Goal: Transaction & Acquisition: Book appointment/travel/reservation

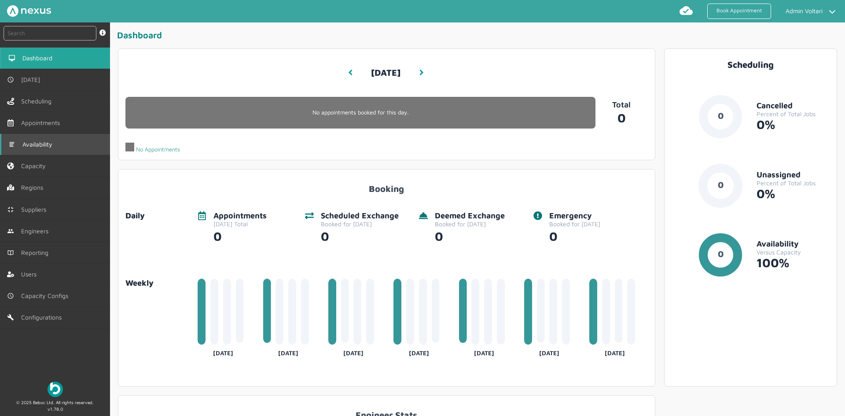
click at [30, 154] on link "Availability" at bounding box center [55, 144] width 110 height 21
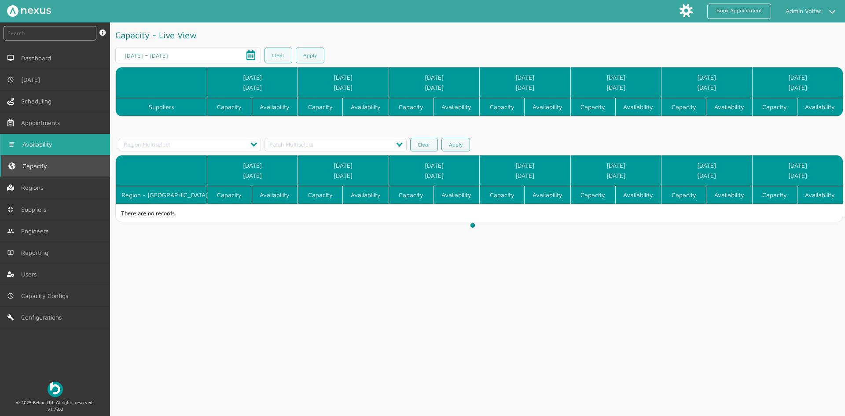
click at [32, 163] on span "Capacity" at bounding box center [36, 165] width 28 height 7
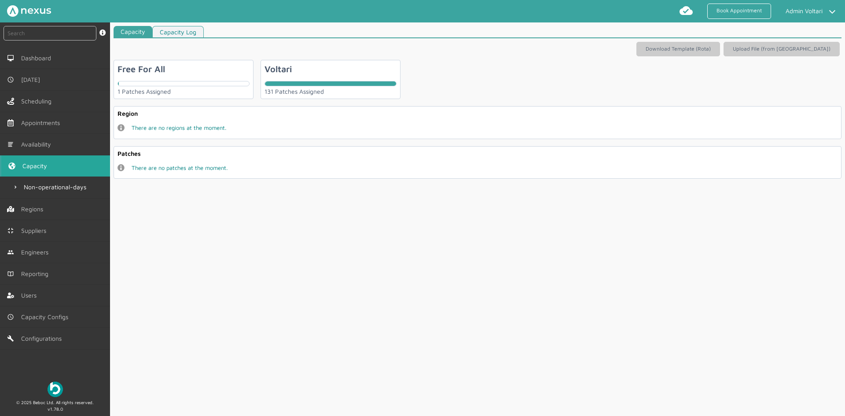
click at [347, 78] on div "Voltari 131 Patches Assigned" at bounding box center [331, 79] width 140 height 39
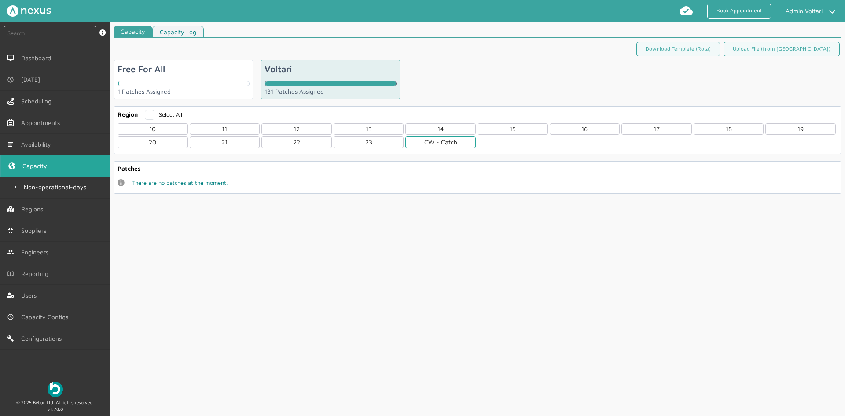
click at [435, 143] on div "CW - Catch" at bounding box center [441, 142] width 70 height 11
click at [138, 181] on div "CWL" at bounding box center [153, 181] width 70 height 11
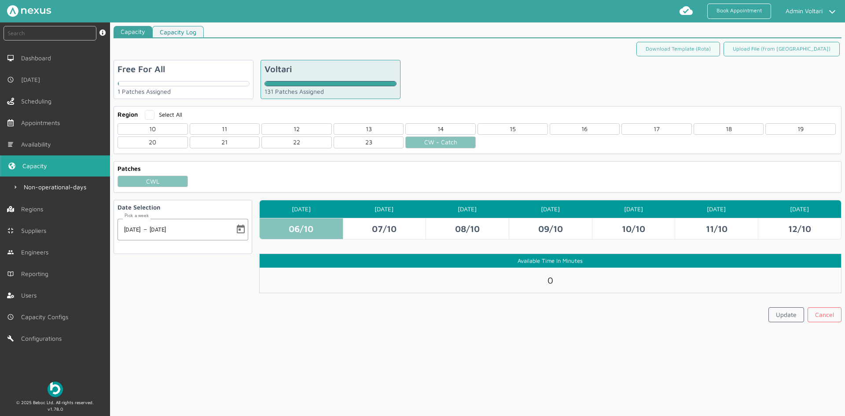
drag, startPoint x: 555, startPoint y: 281, endPoint x: 538, endPoint y: 279, distance: 16.8
click at [538, 279] on div "0" at bounding box center [551, 280] width 582 height 25
click at [525, 329] on div "Capacity Capacity Log Download Template (Rota) Upload File (from ROTA) Free For…" at bounding box center [477, 223] width 735 height 394
drag, startPoint x: 552, startPoint y: 281, endPoint x: 532, endPoint y: 276, distance: 20.1
click at [533, 276] on div "0" at bounding box center [551, 280] width 582 height 25
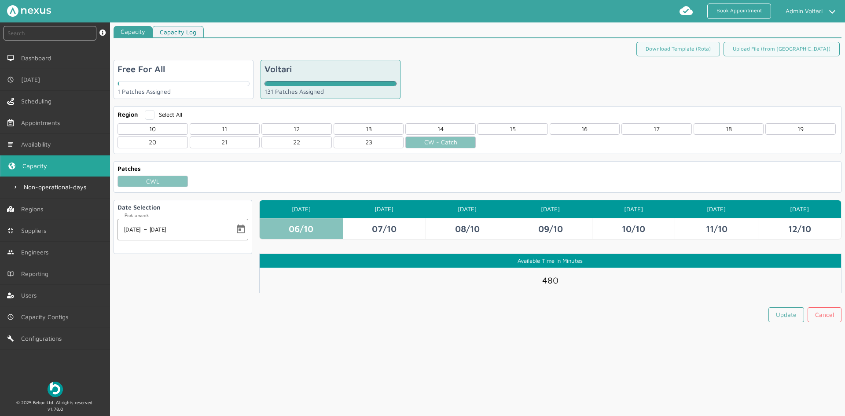
click at [544, 320] on div "Update Cancel" at bounding box center [550, 316] width 583 height 18
click at [775, 316] on link "Update" at bounding box center [787, 314] width 36 height 15
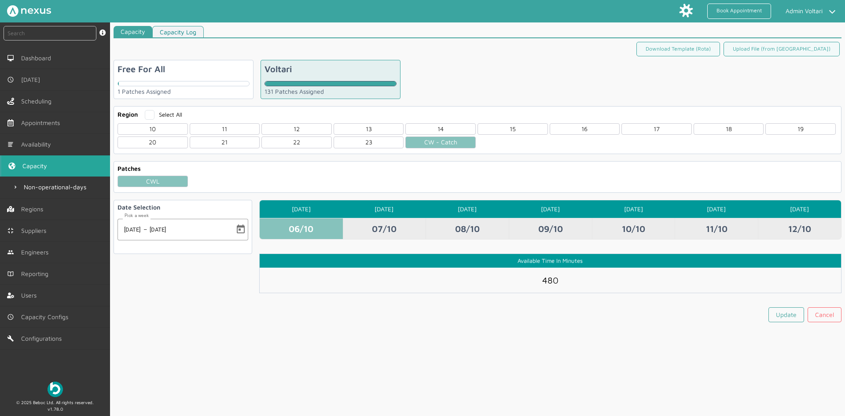
click at [376, 230] on td "07/10" at bounding box center [384, 228] width 83 height 21
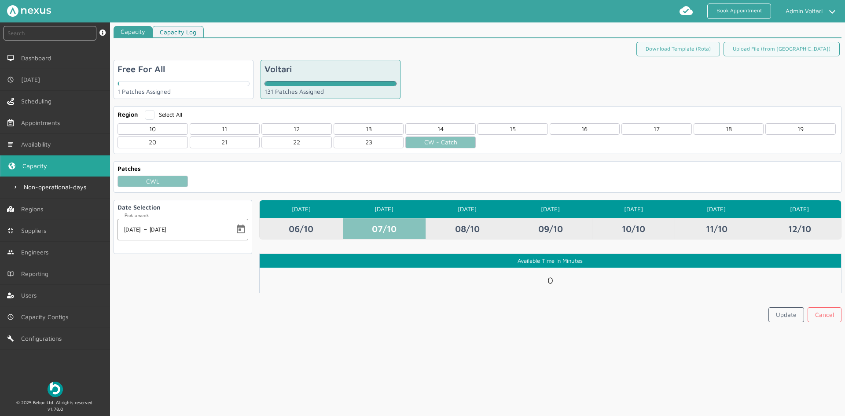
click at [306, 227] on td "06/10" at bounding box center [301, 228] width 83 height 21
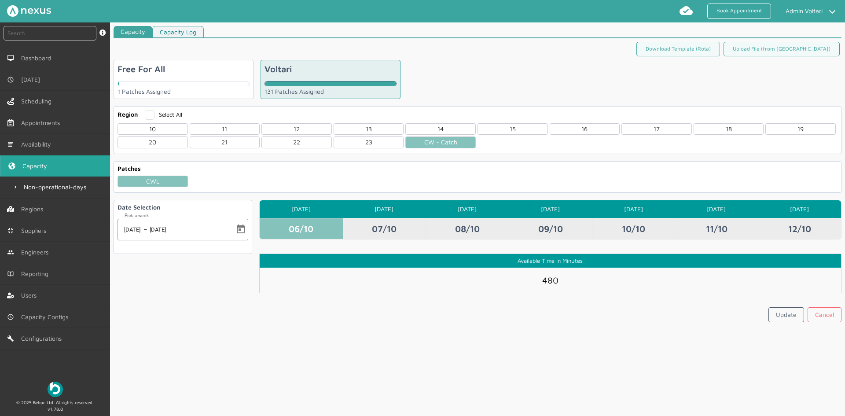
click at [393, 225] on td "07/10" at bounding box center [384, 228] width 83 height 21
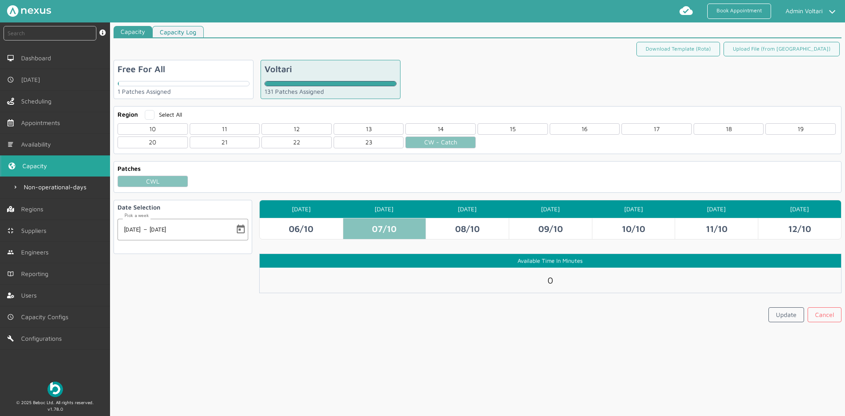
click at [558, 287] on div "0" at bounding box center [551, 280] width 582 height 25
drag, startPoint x: 555, startPoint y: 284, endPoint x: 539, endPoint y: 281, distance: 17.1
click at [539, 281] on div "0" at bounding box center [551, 280] width 582 height 25
click at [497, 336] on div "Capacity Capacity Log Download Template (Rota) Upload File (from ROTA) Free For…" at bounding box center [477, 223] width 735 height 394
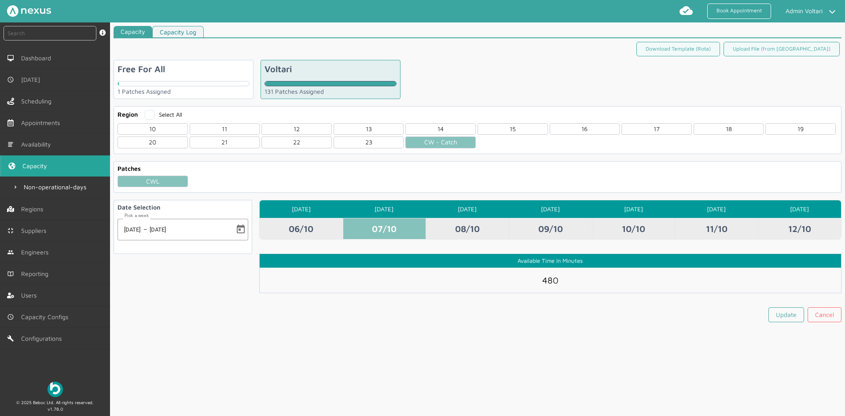
click at [465, 223] on td "08/10" at bounding box center [467, 228] width 83 height 21
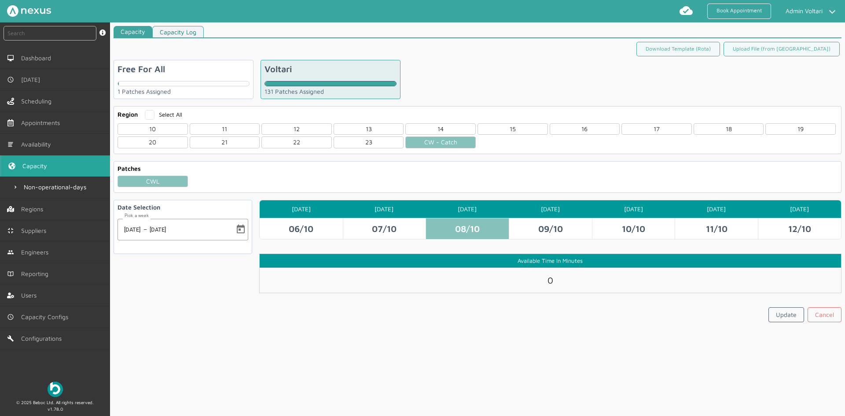
drag, startPoint x: 558, startPoint y: 281, endPoint x: 527, endPoint y: 277, distance: 31.5
click at [527, 277] on div "0" at bounding box center [551, 280] width 582 height 25
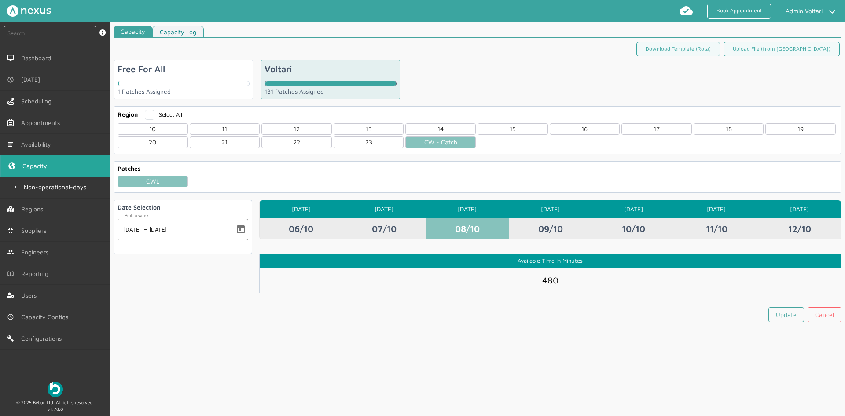
click at [556, 226] on td "09/10" at bounding box center [550, 228] width 83 height 21
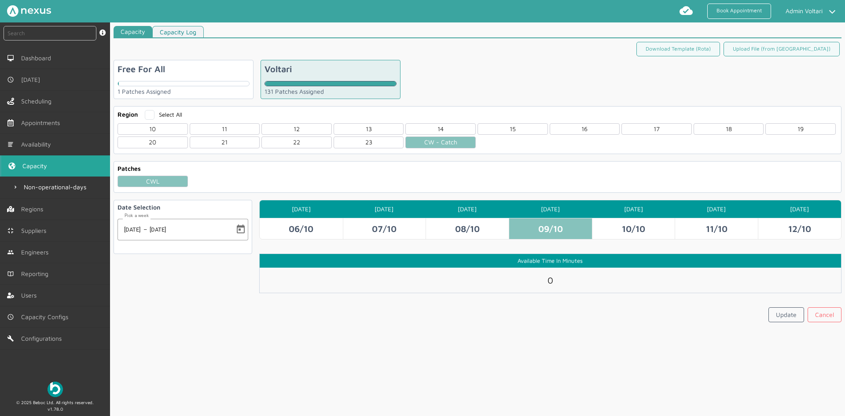
click at [526, 278] on div "0" at bounding box center [551, 280] width 582 height 25
click at [555, 275] on input "0" at bounding box center [551, 280] width 18 height 11
drag, startPoint x: 554, startPoint y: 283, endPoint x: 535, endPoint y: 280, distance: 18.8
click at [535, 280] on div "0" at bounding box center [551, 280] width 582 height 25
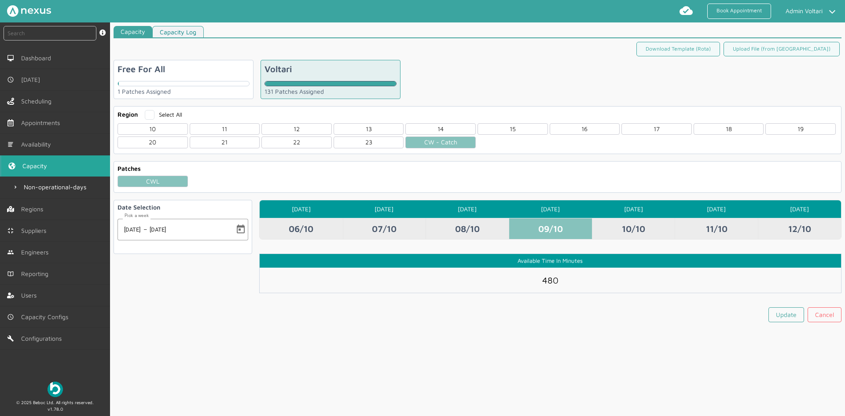
click at [642, 233] on td "10/10" at bounding box center [633, 228] width 83 height 21
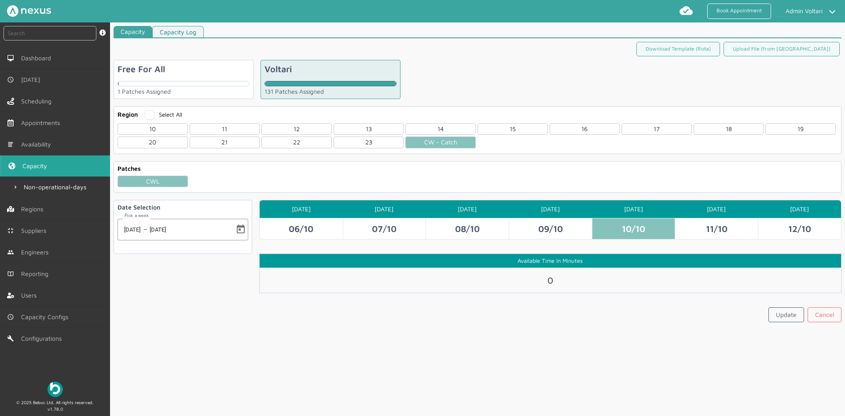
drag, startPoint x: 552, startPoint y: 278, endPoint x: 532, endPoint y: 276, distance: 20.9
click at [532, 276] on div "0" at bounding box center [551, 280] width 582 height 25
click at [587, 339] on div "Capacity Capacity Log Download Template (Rota) Upload File (from ROTA) Free For…" at bounding box center [477, 223] width 735 height 394
click at [785, 319] on link "Update" at bounding box center [787, 314] width 36 height 15
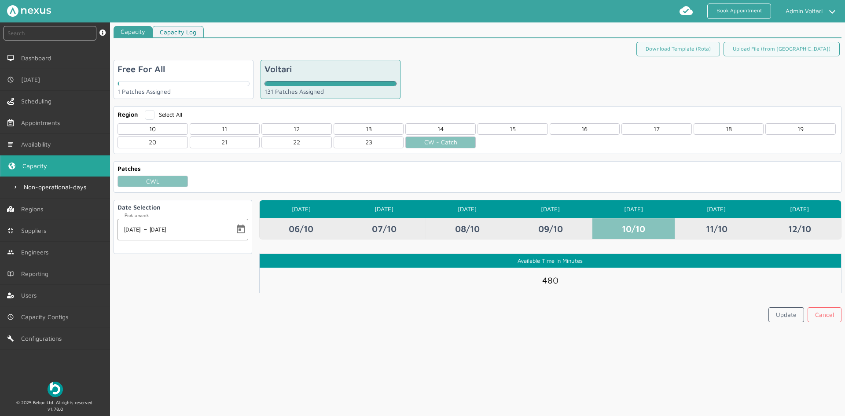
click at [560, 225] on td "09/10" at bounding box center [550, 228] width 83 height 21
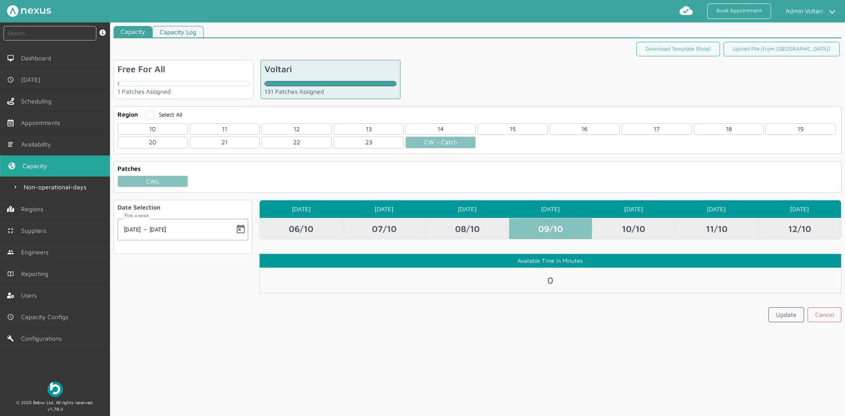
click at [464, 225] on td "08/10" at bounding box center [467, 228] width 83 height 21
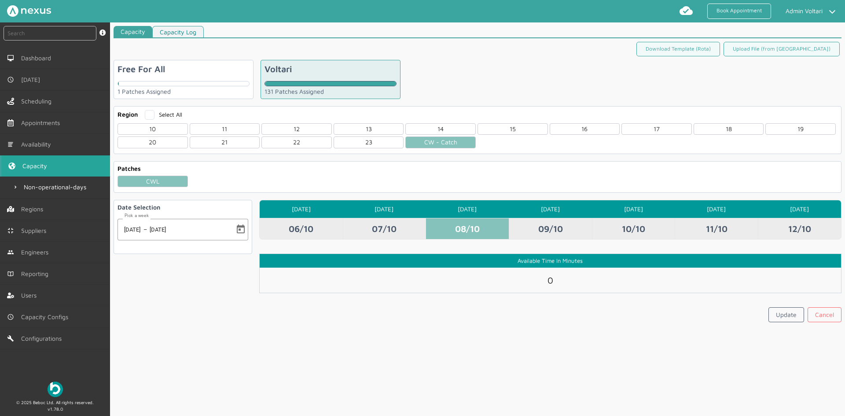
click at [372, 222] on td "07/10" at bounding box center [384, 228] width 83 height 21
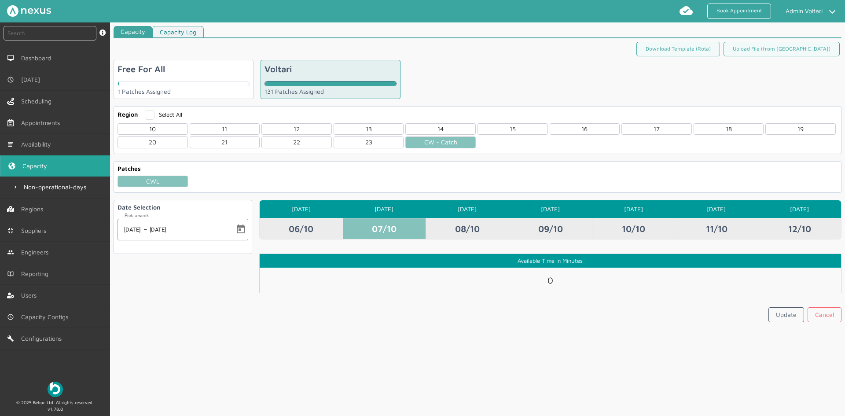
click at [308, 231] on td "06/10" at bounding box center [301, 228] width 83 height 21
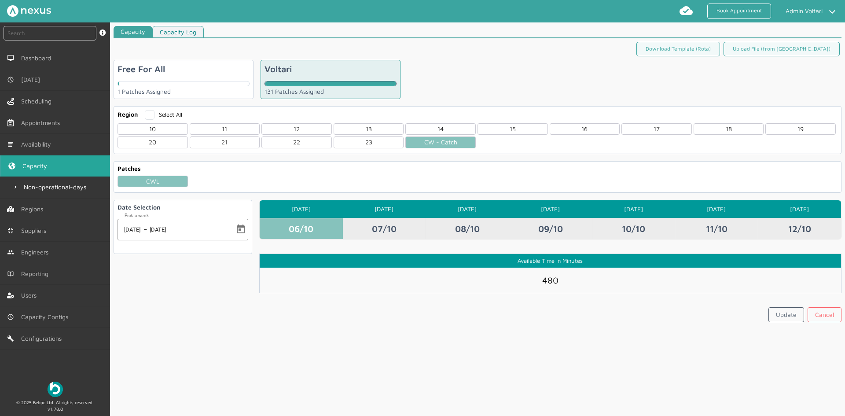
click at [410, 225] on td "07/10" at bounding box center [384, 228] width 83 height 21
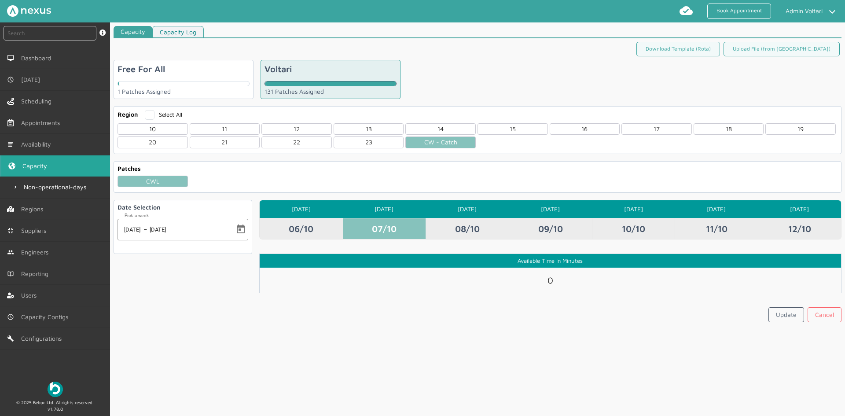
click at [620, 226] on td "10/10" at bounding box center [633, 228] width 83 height 21
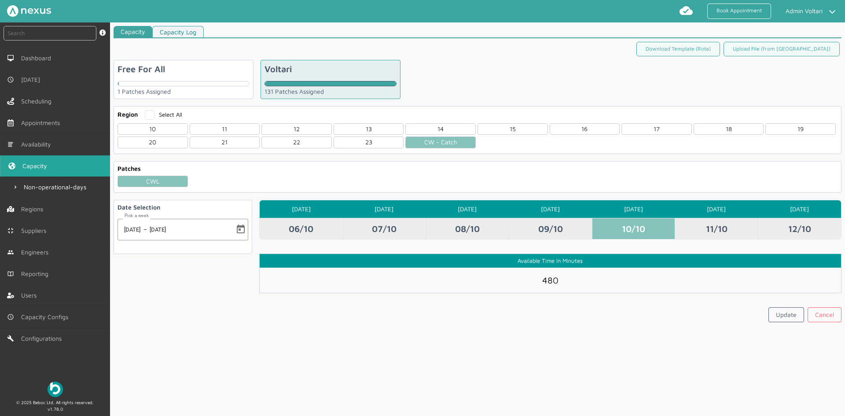
click at [408, 238] on td "07/10" at bounding box center [384, 228] width 83 height 21
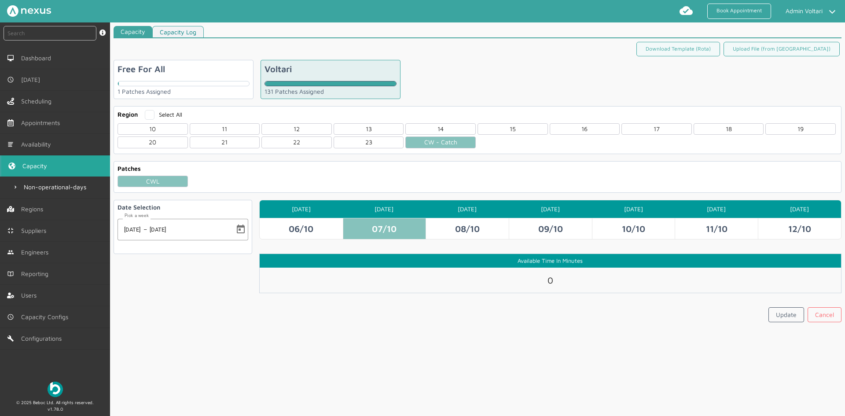
drag, startPoint x: 548, startPoint y: 278, endPoint x: 535, endPoint y: 279, distance: 13.7
click at [535, 279] on div "0" at bounding box center [551, 280] width 582 height 25
click at [777, 317] on link "Update" at bounding box center [787, 314] width 36 height 15
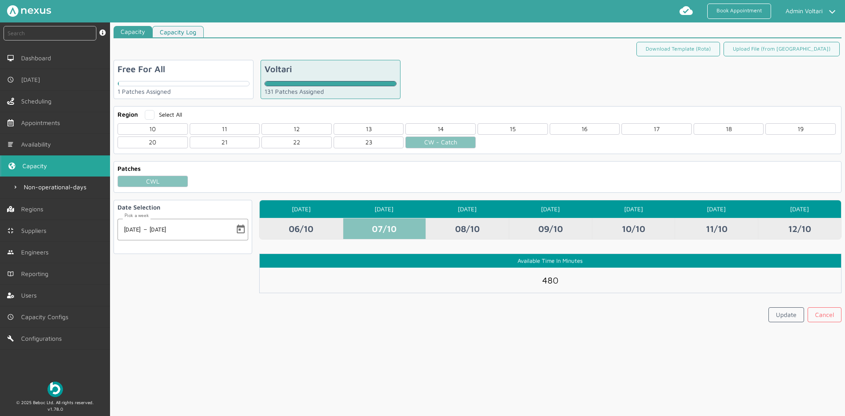
click at [469, 233] on td "08/10" at bounding box center [467, 228] width 83 height 21
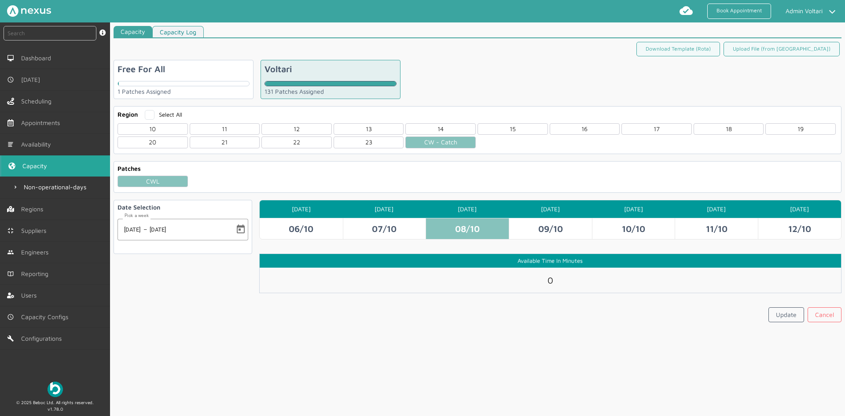
drag, startPoint x: 561, startPoint y: 277, endPoint x: 543, endPoint y: 278, distance: 18.1
click at [543, 278] on div "0" at bounding box center [551, 280] width 582 height 25
click at [781, 318] on link "Update" at bounding box center [787, 314] width 36 height 15
click at [347, 217] on th "[DATE]" at bounding box center [384, 209] width 83 height 18
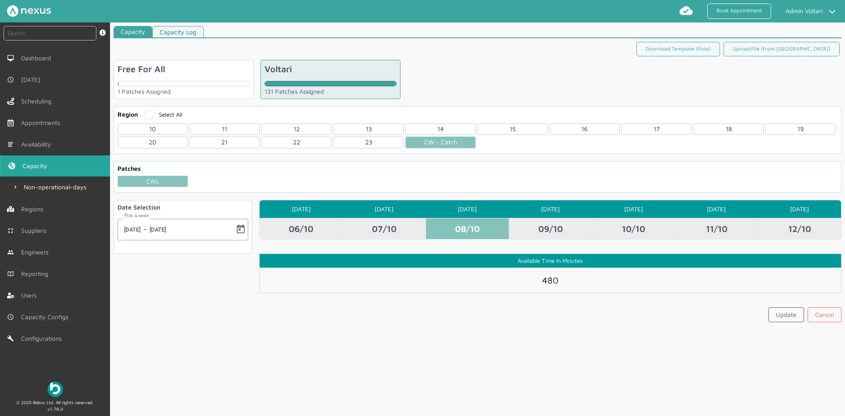
click at [390, 226] on td "07/10" at bounding box center [384, 228] width 83 height 21
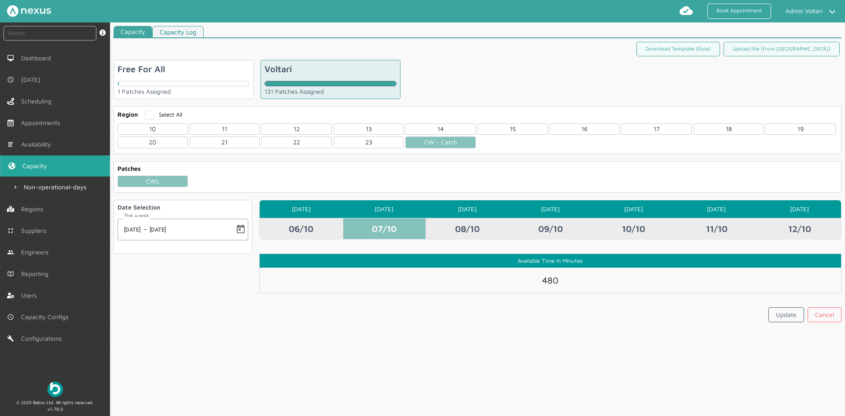
click at [456, 228] on td "08/10" at bounding box center [467, 228] width 83 height 21
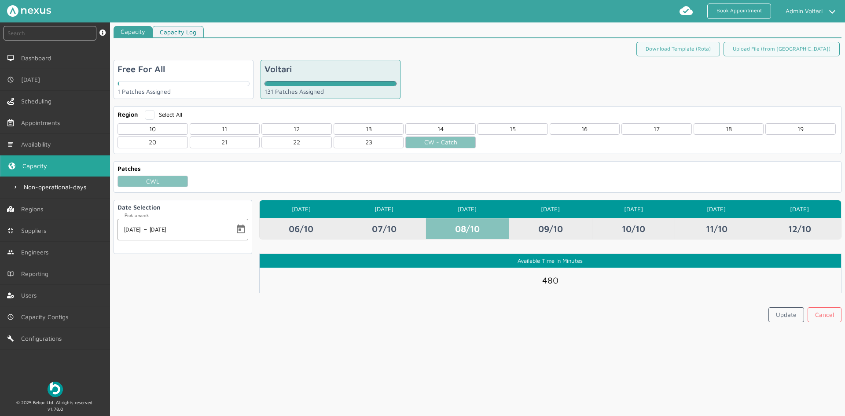
click at [545, 220] on td "09/10" at bounding box center [550, 228] width 83 height 21
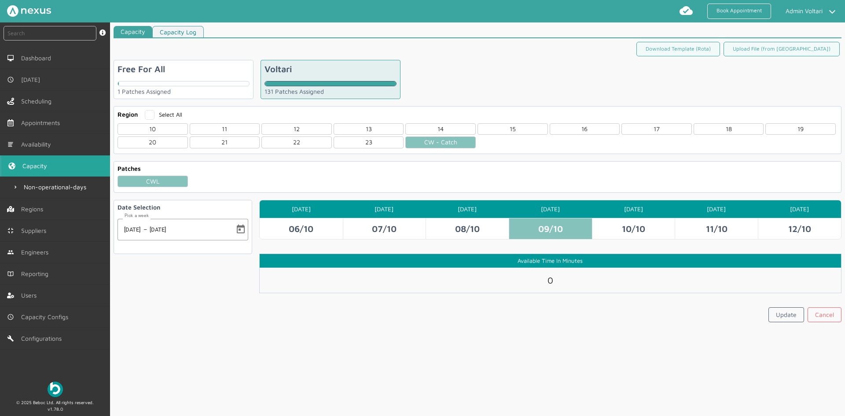
drag, startPoint x: 555, startPoint y: 277, endPoint x: 541, endPoint y: 275, distance: 14.3
click at [542, 275] on input "0" at bounding box center [551, 280] width 18 height 11
type input "480"
click at [791, 318] on link "Update" at bounding box center [787, 314] width 36 height 15
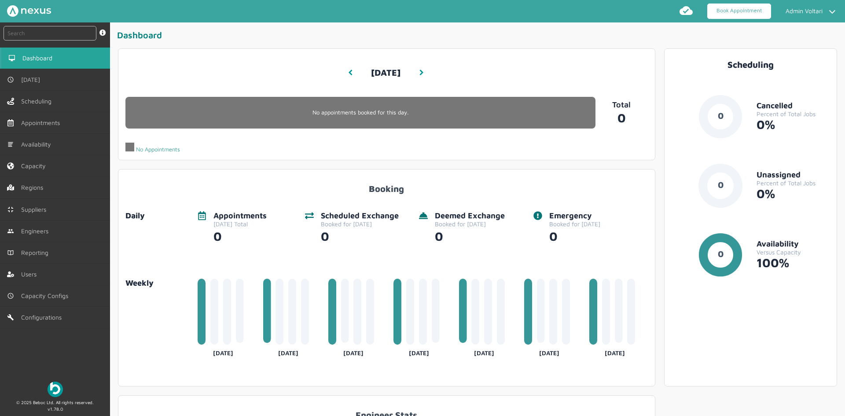
click at [719, 13] on link "Book Appointment" at bounding box center [740, 11] width 64 height 15
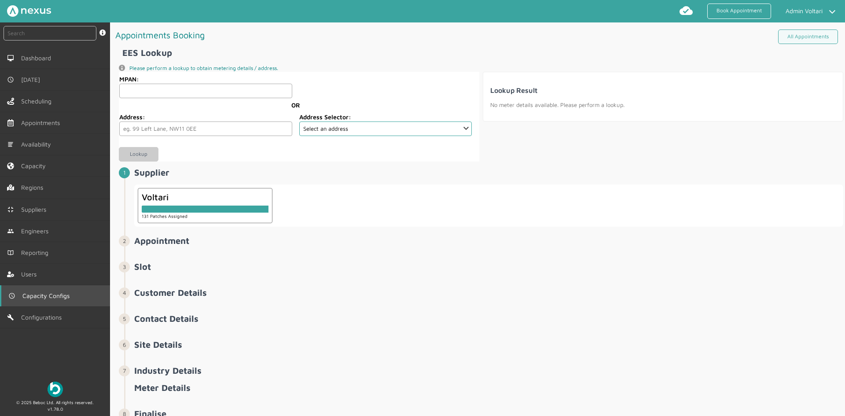
click at [42, 291] on link "Capacity Configs" at bounding box center [55, 295] width 110 height 21
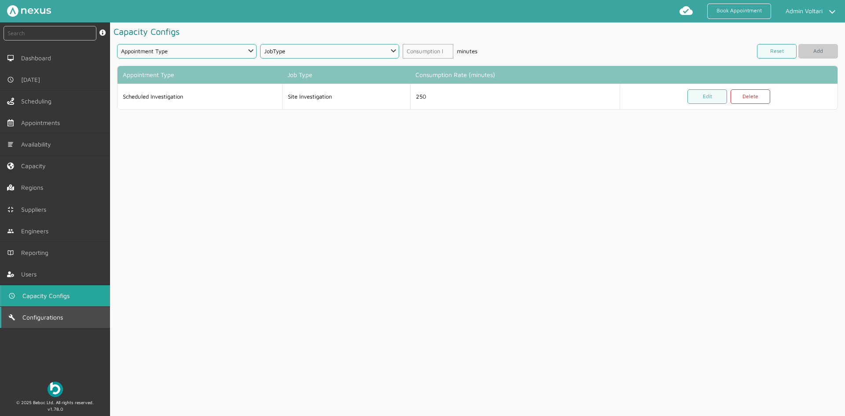
click at [40, 311] on link "Configurations" at bounding box center [55, 317] width 110 height 21
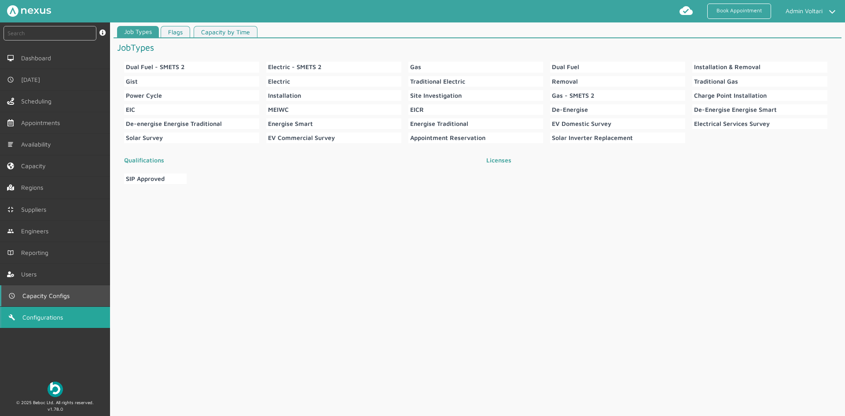
click at [44, 289] on link "Capacity Configs" at bounding box center [55, 295] width 110 height 21
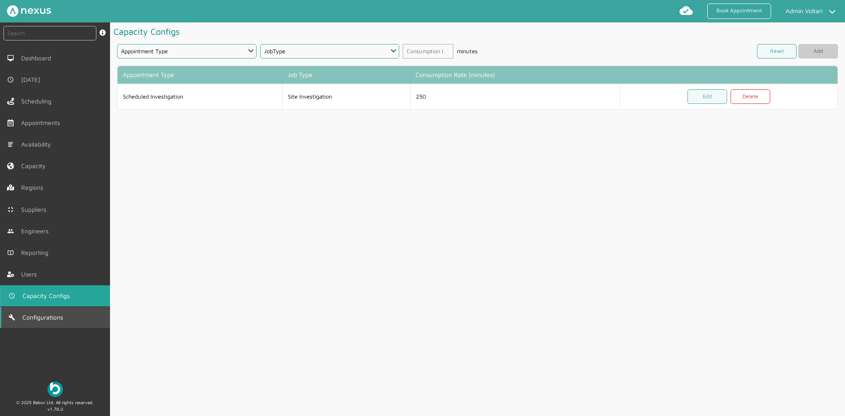
click at [39, 319] on span "Configurations" at bounding box center [44, 317] width 44 height 7
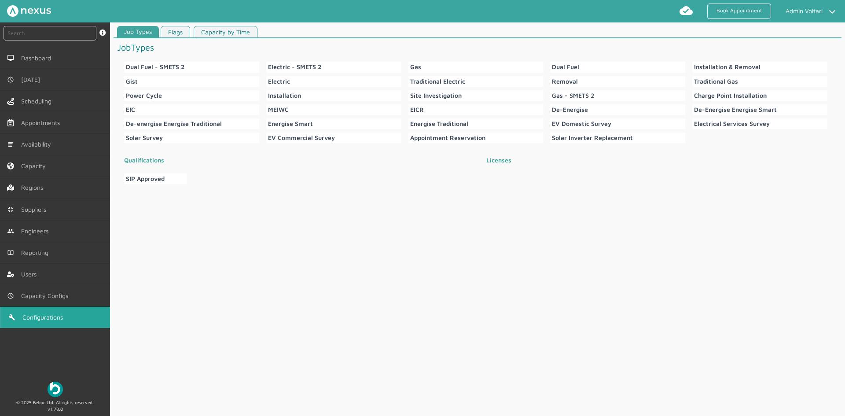
click at [232, 28] on link "Capacity by Time" at bounding box center [226, 32] width 64 height 12
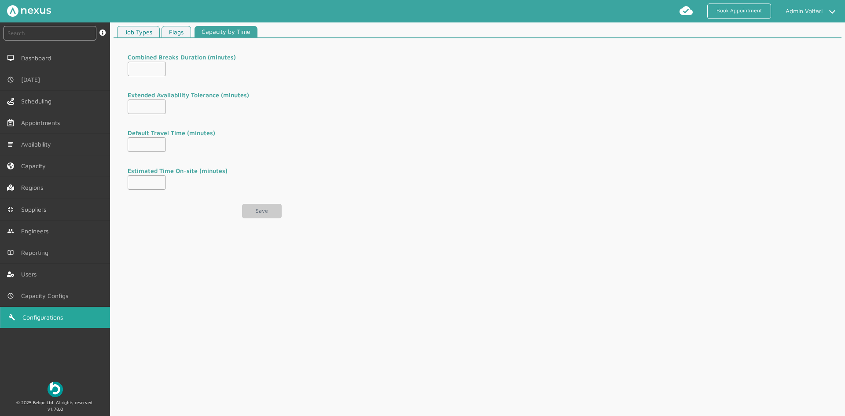
type input "0"
type input "60"
type input "10"
click at [159, 179] on input "61" at bounding box center [147, 182] width 38 height 15
click at [159, 179] on input "62" at bounding box center [147, 182] width 38 height 15
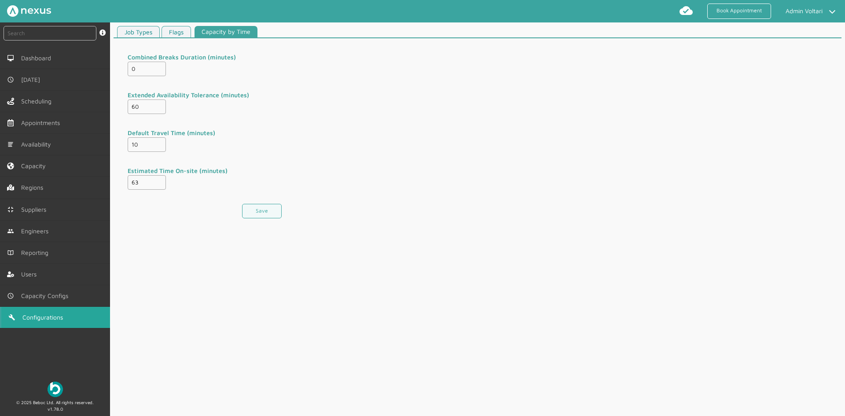
click at [159, 179] on input "63" at bounding box center [147, 182] width 38 height 15
click at [159, 179] on input "64" at bounding box center [147, 182] width 38 height 15
drag, startPoint x: 140, startPoint y: 183, endPoint x: 118, endPoint y: 177, distance: 22.3
click at [118, 177] on div "Combined Breaks Duration (minutes) 0 Extended Availability Tolerance (minutes) …" at bounding box center [205, 135] width 182 height 194
type input "120"
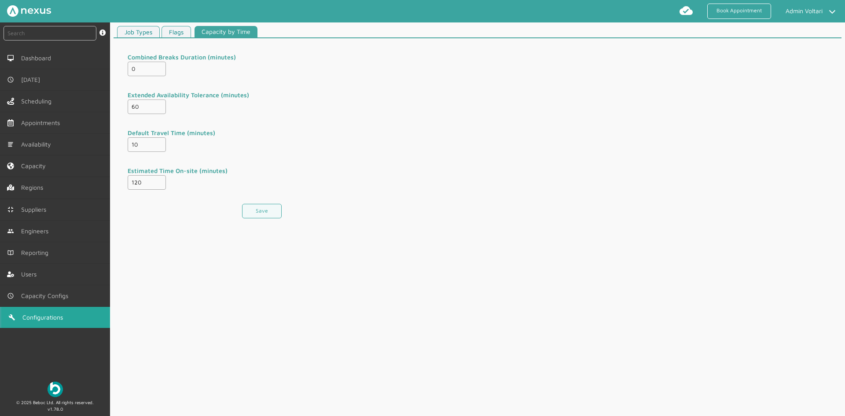
drag, startPoint x: 140, startPoint y: 147, endPoint x: 129, endPoint y: 144, distance: 11.2
click at [129, 144] on input "10" at bounding box center [147, 144] width 38 height 15
click at [125, 143] on div "Combined Breaks Duration (minutes) 0 Extended Availability Tolerance (minutes) …" at bounding box center [205, 135] width 182 height 194
drag, startPoint x: 275, startPoint y: 146, endPoint x: 239, endPoint y: 152, distance: 37.0
click at [276, 146] on div "Default Travel Time (minutes) 10" at bounding box center [205, 140] width 154 height 24
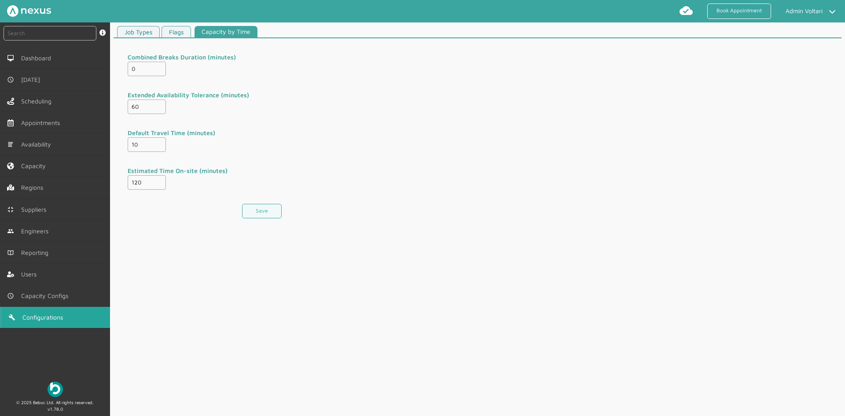
click at [147, 149] on input "10" at bounding box center [147, 144] width 38 height 15
type input "15"
click at [140, 108] on input "60" at bounding box center [147, 107] width 38 height 15
drag, startPoint x: 140, startPoint y: 106, endPoint x: 124, endPoint y: 104, distance: 16.0
click at [126, 104] on div "Combined Breaks Duration (minutes) 0 Extended Availability Tolerance (minutes) …" at bounding box center [205, 135] width 182 height 194
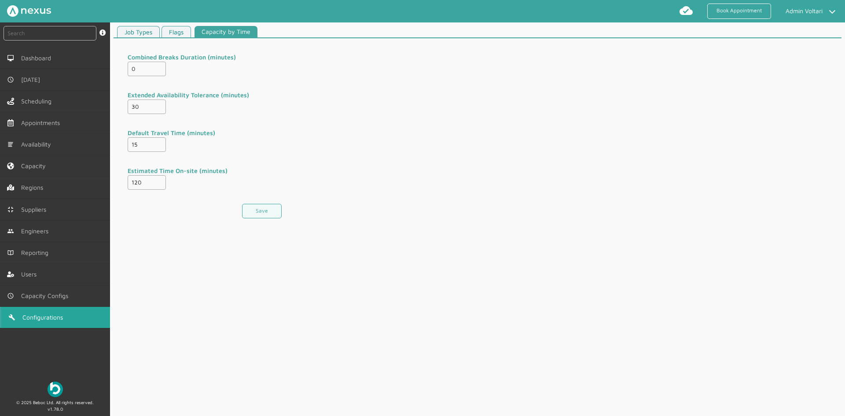
type input "30"
click at [260, 96] on label "Extended Availability Tolerance (minutes)" at bounding box center [205, 94] width 154 height 9
click at [262, 215] on button "Save" at bounding box center [262, 211] width 40 height 15
click at [44, 294] on span "Capacity Configs" at bounding box center [47, 295] width 51 height 7
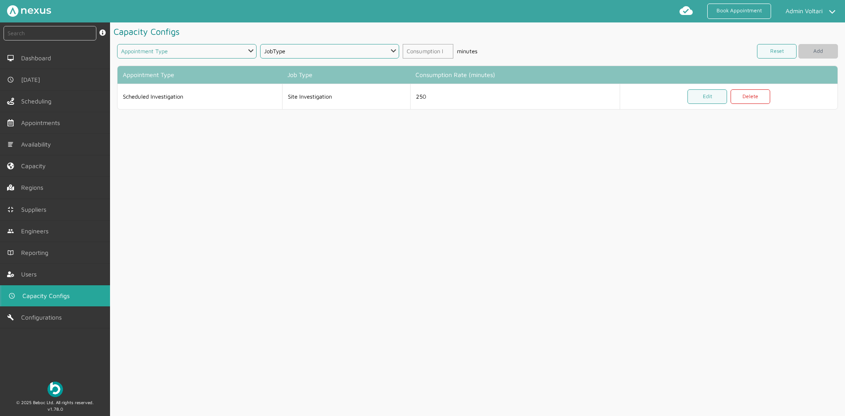
click at [185, 48] on select "Appointment Type Scheduled Investigation Scheduled Exchange SMETS2 Deemed Excha…" at bounding box center [187, 51] width 140 height 15
select select "16: 62b1ed55ff53584ce128428a"
click at [117, 44] on select "Appointment Type Scheduled Investigation Scheduled Exchange SMETS2 Deemed Excha…" at bounding box center [187, 51] width 140 height 15
click at [354, 54] on select "JobType Charge Point Installation" at bounding box center [330, 51] width 140 height 15
select select "1: 62b1ee29ff53584ce128428f"
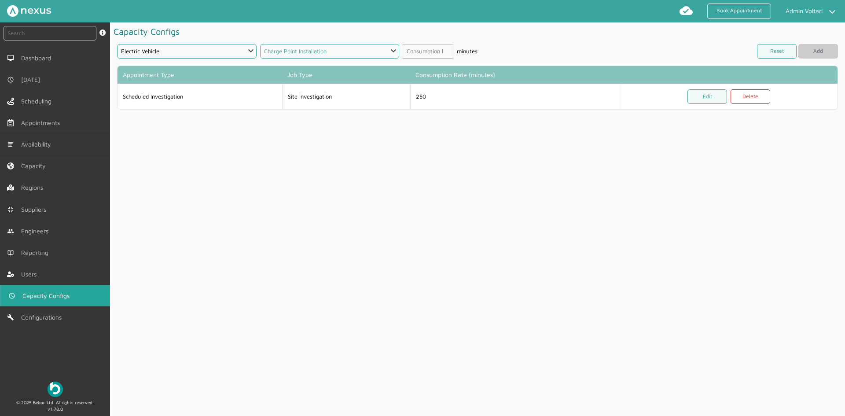
click at [260, 44] on select "JobType Charge Point Installation" at bounding box center [330, 51] width 140 height 15
click at [429, 52] on input "number" at bounding box center [428, 51] width 51 height 15
type input "210"
click at [821, 50] on button "Add" at bounding box center [819, 51] width 40 height 15
select select
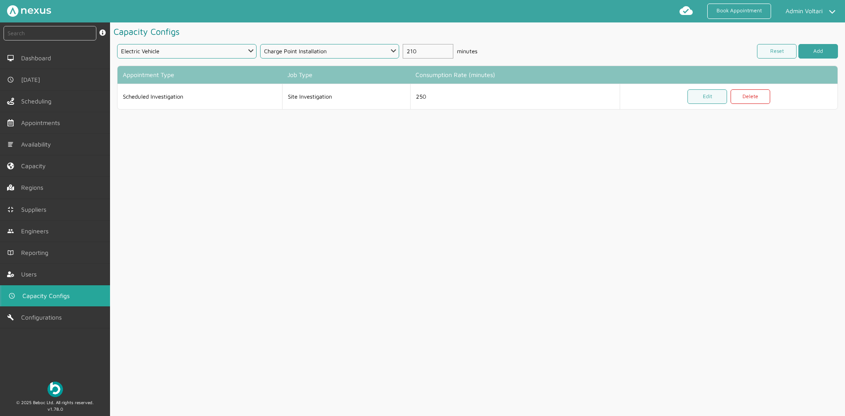
select select
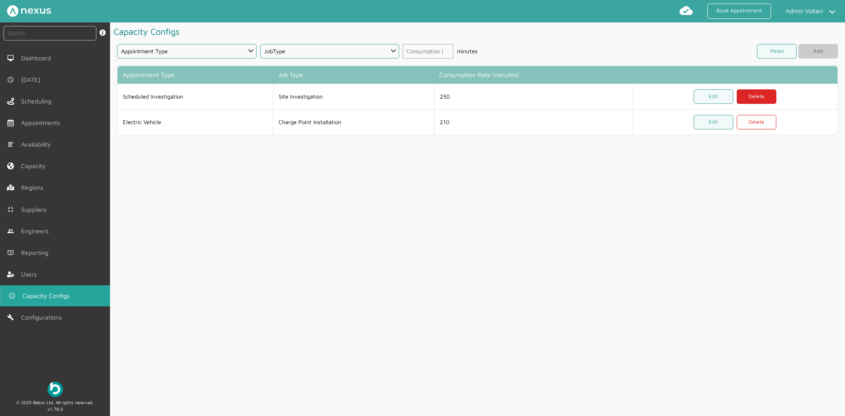
click at [746, 98] on link "Delete" at bounding box center [757, 96] width 40 height 15
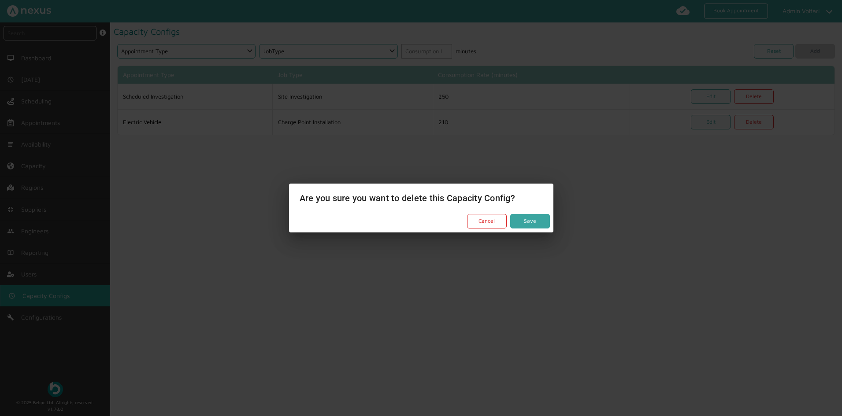
click at [533, 221] on button "Save" at bounding box center [530, 221] width 40 height 15
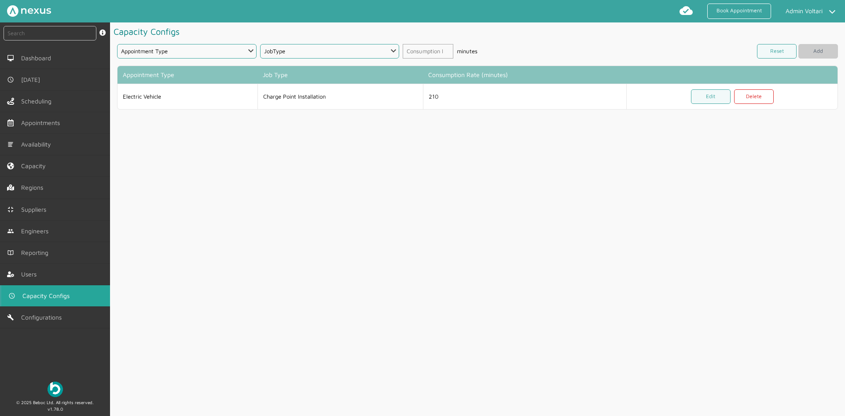
click at [201, 59] on div "Appointment Type Scheduled Investigation Scheduled Exchange SMETS2 Deemed Excha…" at bounding box center [478, 52] width 728 height 22
click at [202, 56] on select "Appointment Type Scheduled Investigation Scheduled Exchange SMETS2 Deemed Excha…" at bounding box center [187, 51] width 140 height 15
select select "17: 6341c46918fe41bc065ed80b"
click at [117, 44] on select "Appointment Type Scheduled Investigation Scheduled Exchange SMETS2 Deemed Excha…" at bounding box center [187, 51] width 140 height 15
click at [313, 48] on select "JobType EIC MEIWC EICR" at bounding box center [330, 51] width 140 height 15
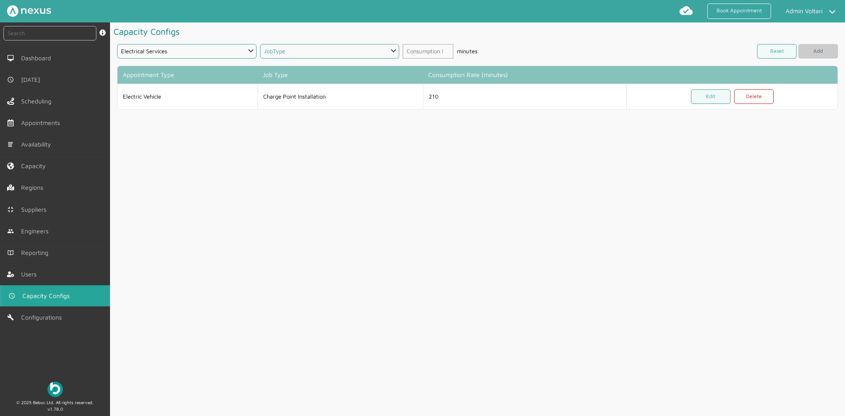
select select "2: 6341c4ba18fe41bc065ed80e"
click at [260, 44] on select "JobType EIC MEIWC EICR" at bounding box center [330, 51] width 140 height 15
click at [408, 50] on input "number" at bounding box center [428, 51] width 51 height 15
type input "120"
click at [819, 48] on button "Add" at bounding box center [819, 51] width 40 height 15
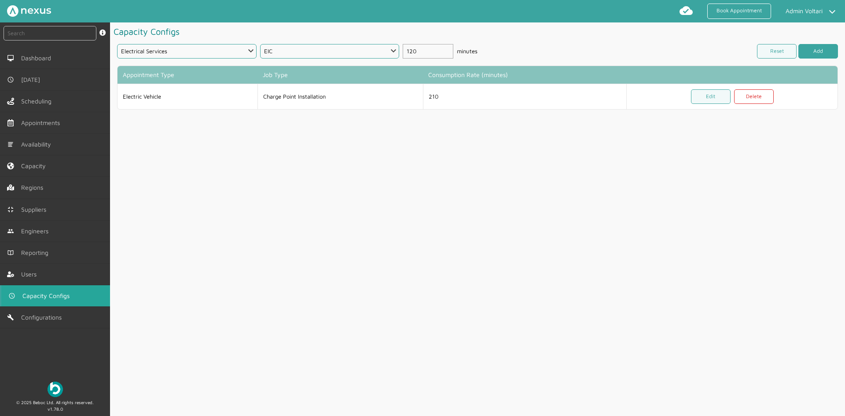
select select
click at [256, 50] on select "Appointment Type Scheduled Investigation Scheduled Exchange SMETS2 Deemed Excha…" at bounding box center [187, 51] width 140 height 15
select select "17: 6341c46918fe41bc065ed80b"
click at [117, 44] on select "Appointment Type Scheduled Investigation Scheduled Exchange SMETS2 Deemed Excha…" at bounding box center [187, 51] width 140 height 15
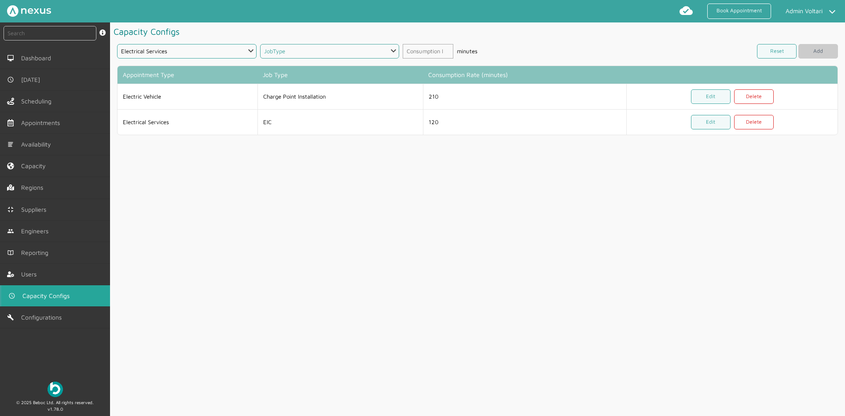
click at [302, 56] on select "JobType MEIWC EICR" at bounding box center [330, 51] width 140 height 15
select select "5: 6363df2605c45aef7110d9cc"
click at [260, 44] on select "JobType MEIWC EICR" at bounding box center [330, 51] width 140 height 15
click at [412, 51] on input "number" at bounding box center [428, 51] width 51 height 15
type input "120"
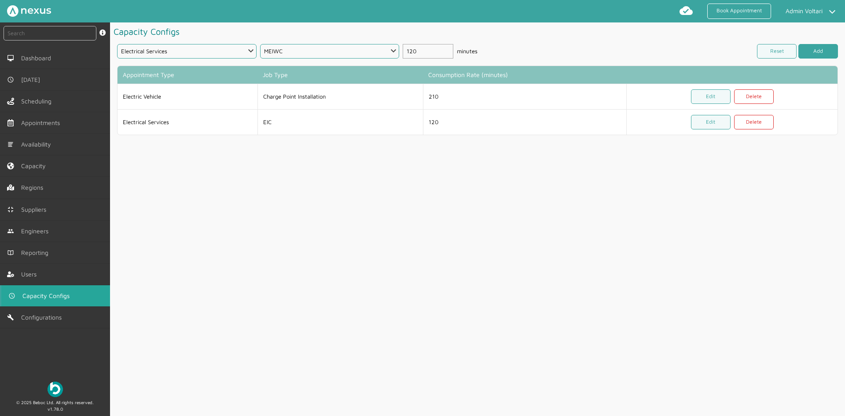
click at [816, 51] on button "Add" at bounding box center [819, 51] width 40 height 15
select select
click at [143, 48] on select "Appointment Type Scheduled Investigation Scheduled Exchange SMETS2 Deemed Excha…" at bounding box center [187, 51] width 140 height 15
select select "17: 6341c46918fe41bc065ed80b"
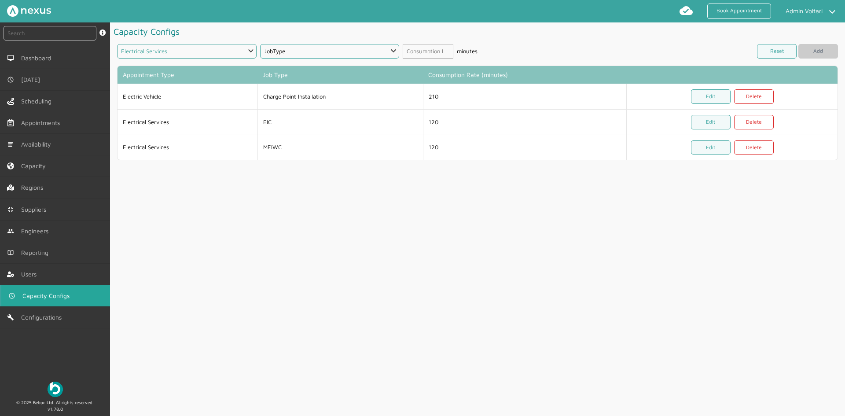
click at [117, 44] on select "Appointment Type Scheduled Investigation Scheduled Exchange SMETS2 Deemed Excha…" at bounding box center [187, 51] width 140 height 15
click at [335, 55] on select "JobType EICR" at bounding box center [330, 51] width 140 height 15
select select "7: 6377ac2ce7a8c64cae8f079b"
click at [260, 44] on select "JobType EICR" at bounding box center [330, 51] width 140 height 15
click at [421, 51] on input "number" at bounding box center [428, 51] width 51 height 15
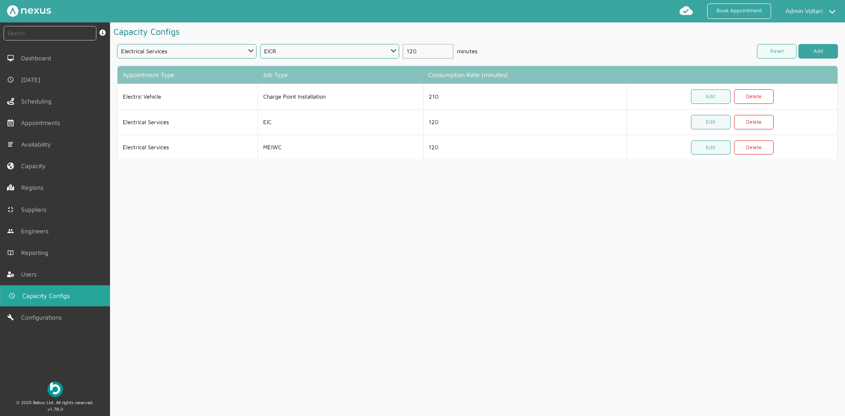
type input "120"
click at [804, 50] on button "Add" at bounding box center [819, 51] width 40 height 15
select select
click at [706, 117] on link "Edit" at bounding box center [711, 122] width 40 height 15
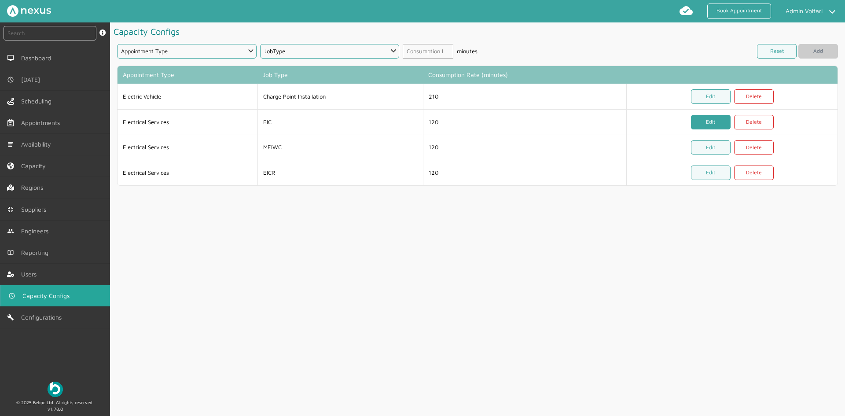
select select "17: 6341c46918fe41bc065ed80b"
select select "1: 6341c4ba18fe41bc065ed80e"
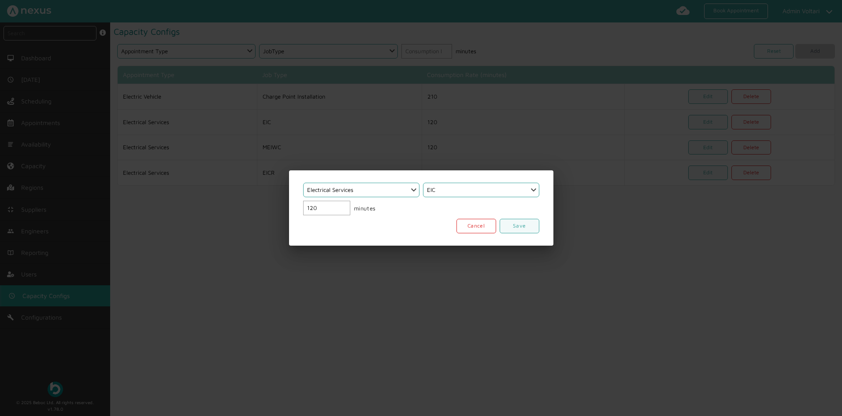
click at [321, 208] on input "120" at bounding box center [326, 208] width 47 height 15
drag, startPoint x: 320, startPoint y: 207, endPoint x: 294, endPoint y: 209, distance: 26.0
click at [294, 209] on div "Select an option... Scheduled Investigation Scheduled Exchange SMETS2 Deemed Ex…" at bounding box center [421, 207] width 264 height 75
type input "240"
click at [539, 226] on link "Save" at bounding box center [519, 226] width 40 height 15
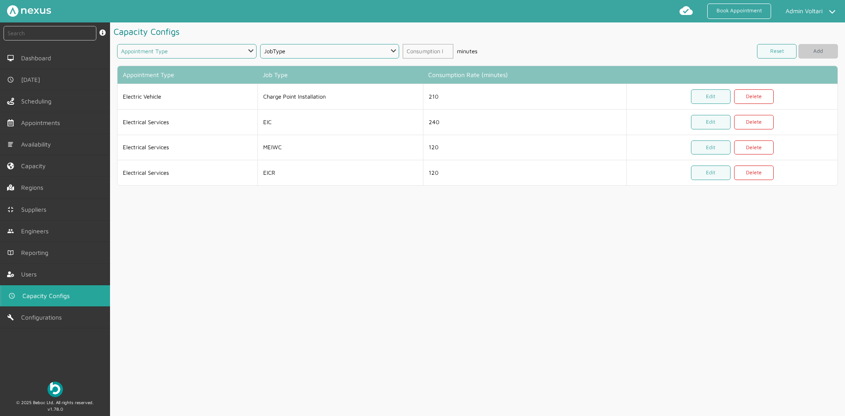
click at [202, 50] on select "Appointment Type Scheduled Investigation Scheduled Exchange SMETS2 Deemed Excha…" at bounding box center [187, 51] width 140 height 15
select select "19: 6879344a6dca1d7d355f87bf"
click at [117, 44] on select "Appointment Type Scheduled Investigation Scheduled Exchange SMETS2 Deemed Excha…" at bounding box center [187, 51] width 140 height 15
click at [290, 44] on select "JobType Appointment Reservation" at bounding box center [330, 51] width 140 height 15
select select "8: 687934946dca1d7d355f87c5"
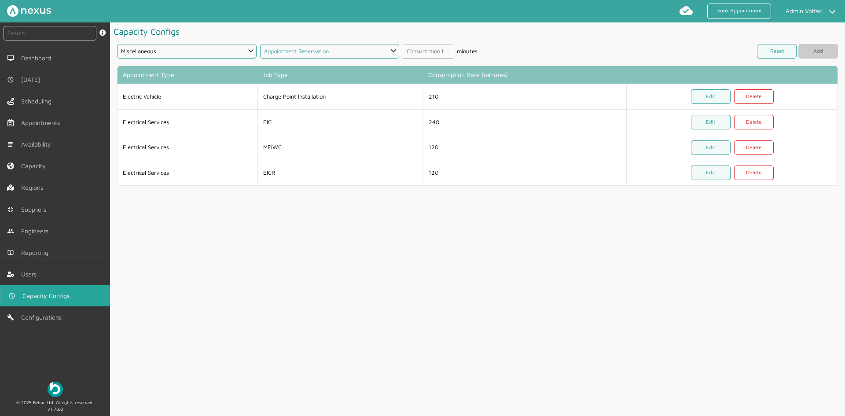
click at [260, 44] on select "JobType Appointment Reservation" at bounding box center [330, 51] width 140 height 15
click at [418, 51] on input "number" at bounding box center [428, 51] width 51 height 15
type input "210"
click at [815, 53] on button "Add" at bounding box center [819, 51] width 40 height 15
select select
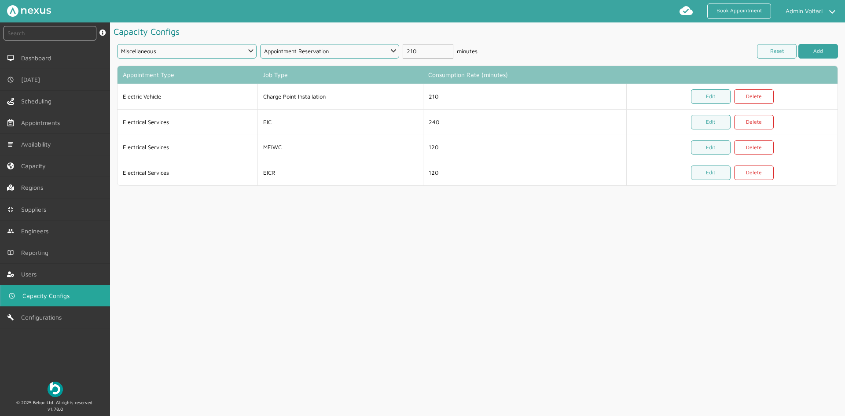
select select
click at [241, 51] on select "Appointment Type Scheduled Investigation Scheduled Exchange SMETS2 Deemed Excha…" at bounding box center [187, 51] width 140 height 15
select select "18: 66192ec063d3aebb3649db04"
click at [117, 44] on select "Appointment Type Scheduled Investigation Scheduled Exchange SMETS2 Deemed Excha…" at bounding box center [187, 51] width 140 height 15
click at [324, 58] on select "JobType De-Energise Energise Smart Energise Traditional De-Energise Energise Sm…" at bounding box center [330, 51] width 140 height 15
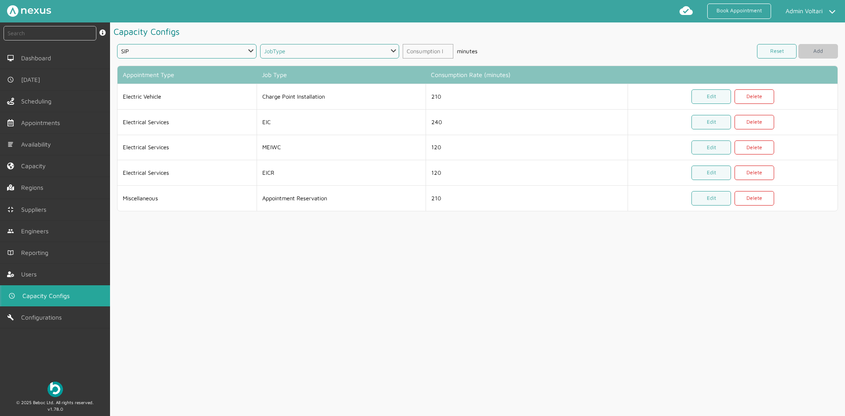
select select "9: 66192f6f63d3aebb3649db07"
click at [260, 44] on select "JobType De-Energise Energise Smart Energise Traditional De-Energise Energise Sm…" at bounding box center [330, 51] width 140 height 15
click at [416, 50] on input "number" at bounding box center [428, 51] width 51 height 15
type input "120"
click at [810, 52] on button "Add" at bounding box center [819, 51] width 40 height 15
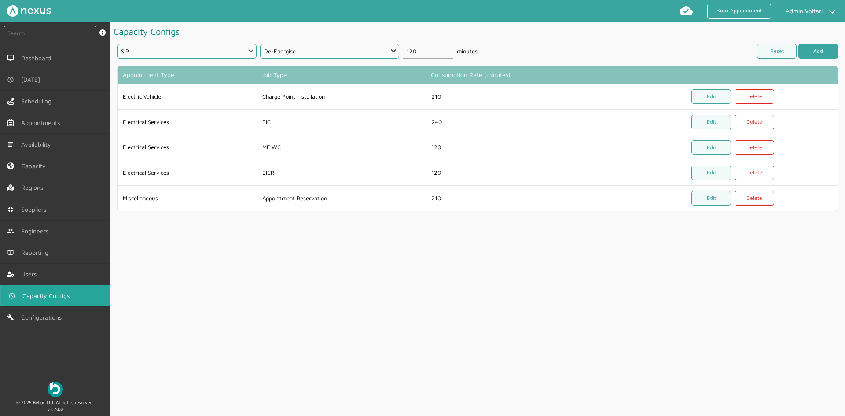
select select
click at [166, 51] on select "Appointment Type Scheduled Investigation Scheduled Exchange SMETS2 Deemed Excha…" at bounding box center [187, 51] width 140 height 15
select select "18: 66192ec063d3aebb3649db04"
click at [117, 44] on select "Appointment Type Scheduled Investigation Scheduled Exchange SMETS2 Deemed Excha…" at bounding box center [187, 51] width 140 height 15
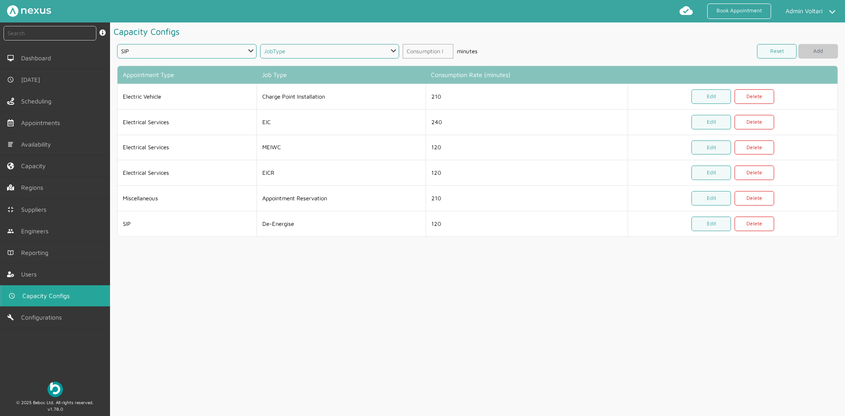
click at [289, 52] on select "JobType Energise Smart Energise Traditional De-Energise Energise Smart De-energ…" at bounding box center [330, 51] width 140 height 15
select select "14: 66192f8763d3aebb3649db08"
click at [260, 44] on select "JobType Energise Smart Energise Traditional De-Energise Energise Smart De-energ…" at bounding box center [330, 51] width 140 height 15
click at [420, 48] on input "number" at bounding box center [428, 51] width 51 height 15
type input "120"
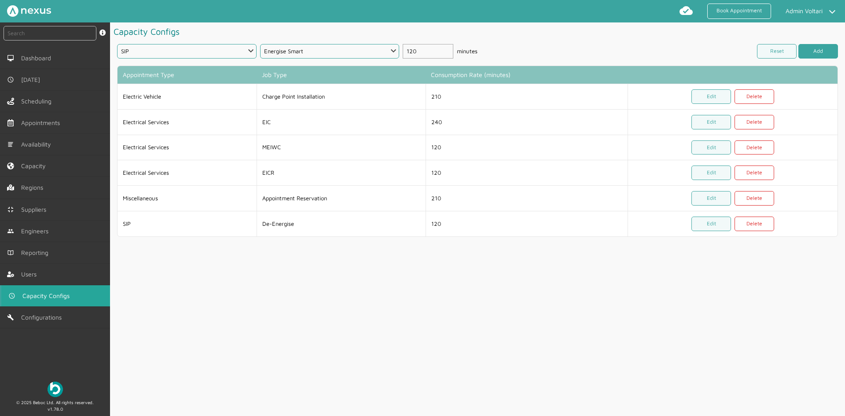
click at [823, 55] on button "Add" at bounding box center [819, 51] width 40 height 15
select select
click at [158, 53] on select "Appointment Type Scheduled Investigation Scheduled Exchange SMETS2 Deemed Excha…" at bounding box center [187, 51] width 140 height 15
select select "18: 66192ec063d3aebb3649db04"
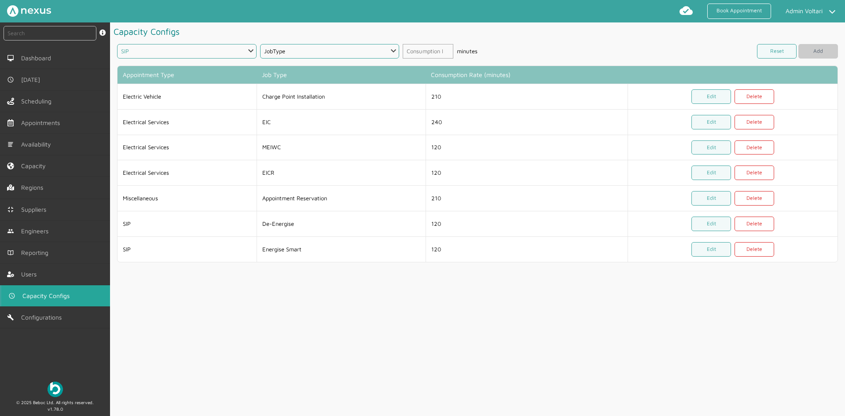
click at [117, 44] on select "Appointment Type Scheduled Investigation Scheduled Exchange SMETS2 Deemed Excha…" at bounding box center [187, 51] width 140 height 15
click at [279, 52] on select "JobType Energise Traditional De-Energise Energise Smart De-energise Energise Tr…" at bounding box center [330, 51] width 140 height 15
select select "18: 66192f9963d3aebb3649db09"
click at [260, 44] on select "JobType Energise Traditional De-Energise Energise Smart De-energise Energise Tr…" at bounding box center [330, 51] width 140 height 15
click at [414, 48] on input "number" at bounding box center [428, 51] width 51 height 15
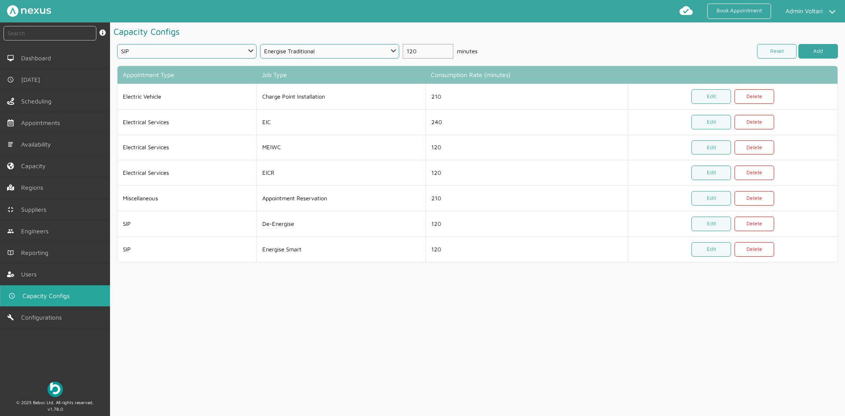
type input "120"
click at [824, 46] on button "Add" at bounding box center [819, 51] width 40 height 15
select select
click at [154, 48] on select "Appointment Type Scheduled Investigation Scheduled Exchange SMETS2 Deemed Excha…" at bounding box center [187, 51] width 140 height 15
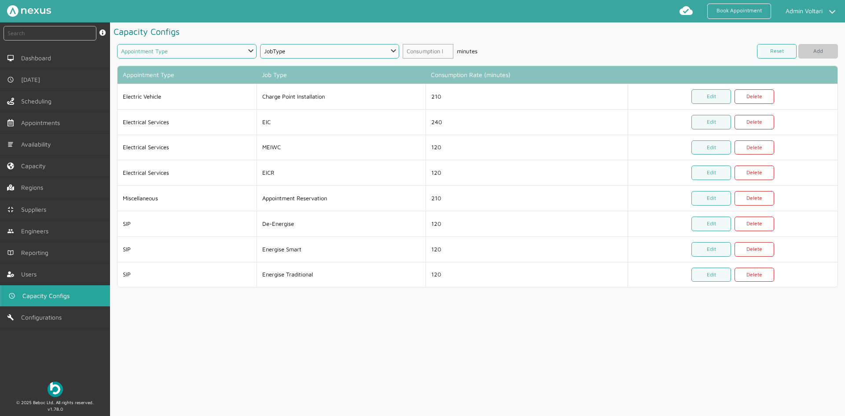
select select "18: 66192ec063d3aebb3649db04"
click at [117, 44] on select "Appointment Type Scheduled Investigation Scheduled Exchange SMETS2 Deemed Excha…" at bounding box center [187, 51] width 140 height 15
click at [291, 48] on select "JobType De-Energise Energise Smart De-energise Energise Traditional" at bounding box center [330, 51] width 140 height 15
select select "21: 66192fa963d3aebb3649db0a"
click at [260, 44] on select "JobType De-Energise Energise Smart De-energise Energise Traditional" at bounding box center [330, 51] width 140 height 15
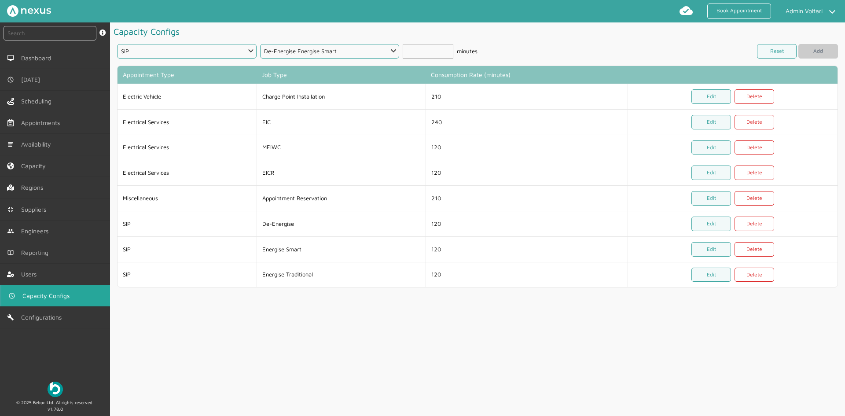
click at [421, 49] on input "number" at bounding box center [428, 51] width 51 height 15
type input "120"
click at [818, 55] on button "Add" at bounding box center [819, 51] width 40 height 15
select select
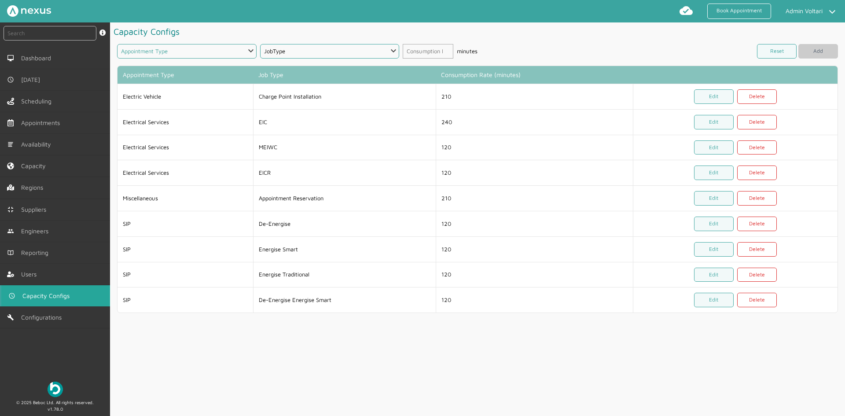
click at [159, 52] on select "Appointment Type Scheduled Investigation Scheduled Exchange SMETS2 Deemed Excha…" at bounding box center [187, 51] width 140 height 15
select select "18: 66192ec063d3aebb3649db04"
click at [117, 44] on select "Appointment Type Scheduled Investigation Scheduled Exchange SMETS2 Deemed Excha…" at bounding box center [187, 51] width 140 height 15
click at [306, 47] on select "JobType De-energise Energise Traditional" at bounding box center [330, 51] width 140 height 15
select select "23: 66192fc463d3aebb3649db0b"
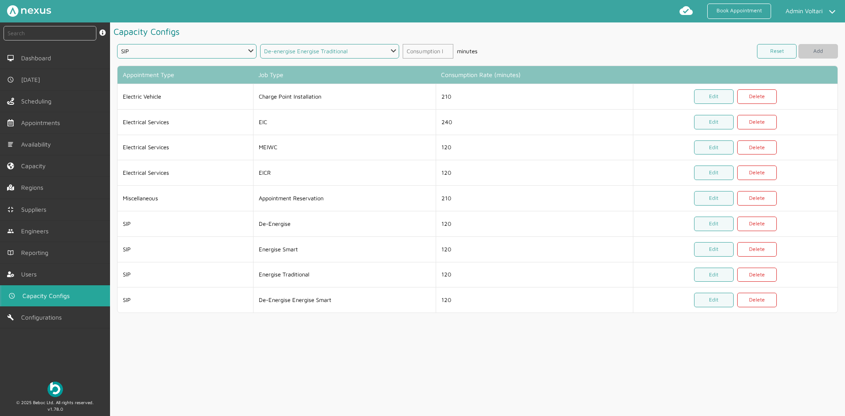
click at [260, 44] on select "JobType De-energise Energise Traditional" at bounding box center [330, 51] width 140 height 15
click at [418, 47] on input "number" at bounding box center [428, 51] width 51 height 15
type input "120"
click at [809, 54] on button "Add" at bounding box center [819, 51] width 40 height 15
select select
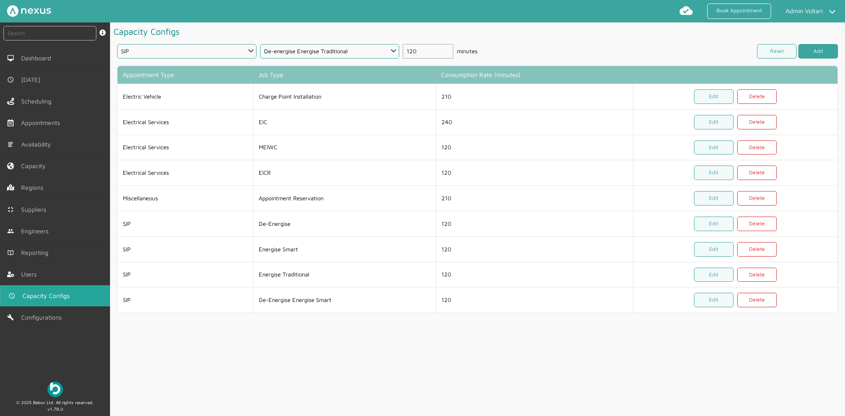
select select
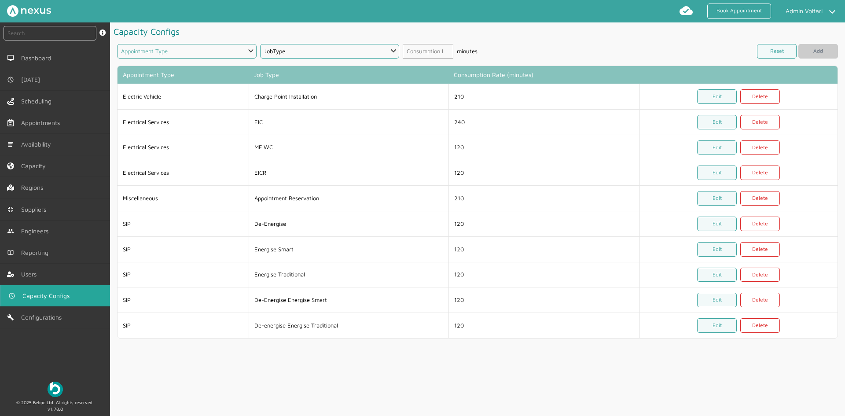
click at [176, 55] on select "Appointment Type Scheduled Investigation Scheduled Exchange SMETS2 Deemed Excha…" at bounding box center [187, 51] width 140 height 15
select select "14: 5da647ca4fc5f258734955cd"
click at [117, 44] on select "Appointment Type Scheduled Investigation Scheduled Exchange SMETS2 Deemed Excha…" at bounding box center [187, 51] width 140 height 15
click at [310, 52] on select "JobType EV Domestic Survey Electrical Services Survey Solar Survey EV Commercia…" at bounding box center [330, 51] width 140 height 15
select select "25: 62b1ee29ff53584ce1284291"
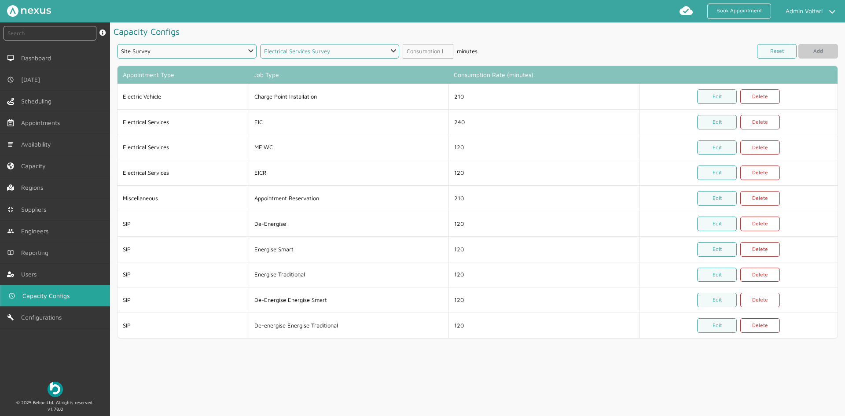
click at [260, 44] on select "JobType EV Domestic Survey Electrical Services Survey Solar Survey EV Commercia…" at bounding box center [330, 51] width 140 height 15
click at [411, 49] on input "number" at bounding box center [428, 51] width 51 height 15
type input "60"
click at [821, 48] on button "Add" at bounding box center [819, 51] width 40 height 15
select select
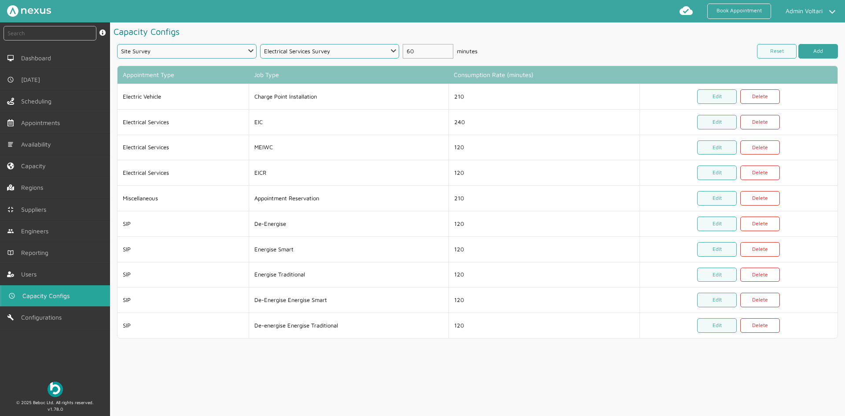
select select
click at [207, 55] on select "Appointment Type Scheduled Investigation Scheduled Exchange SMETS2 Deemed Excha…" at bounding box center [187, 51] width 140 height 15
select select "14: 5da647ca4fc5f258734955cd"
click at [117, 44] on select "Appointment Type Scheduled Investigation Scheduled Exchange SMETS2 Deemed Excha…" at bounding box center [187, 51] width 140 height 15
click at [321, 55] on select "JobType EV Domestic Survey Solar Survey EV Commercial Survey" at bounding box center [330, 51] width 140 height 15
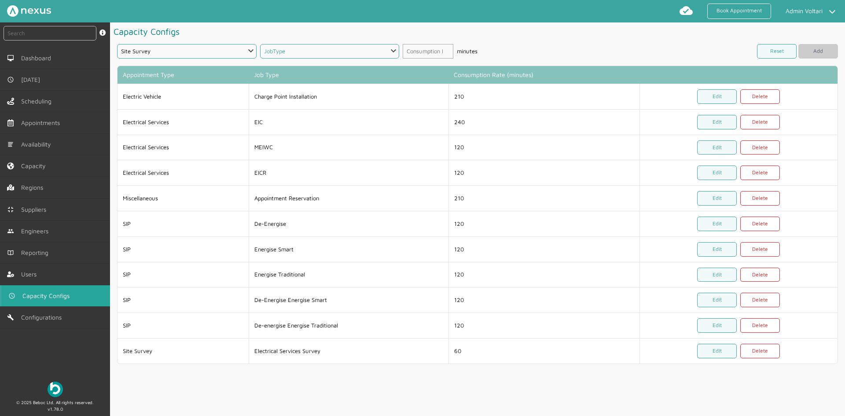
select select "30: 682b1ee4200790108d8c3e86"
click at [260, 44] on select "JobType EV Domestic Survey Solar Survey EV Commercial Survey" at bounding box center [330, 51] width 140 height 15
click at [416, 52] on input "number" at bounding box center [428, 51] width 51 height 15
type input "120"
click at [805, 54] on button "Add" at bounding box center [819, 51] width 40 height 15
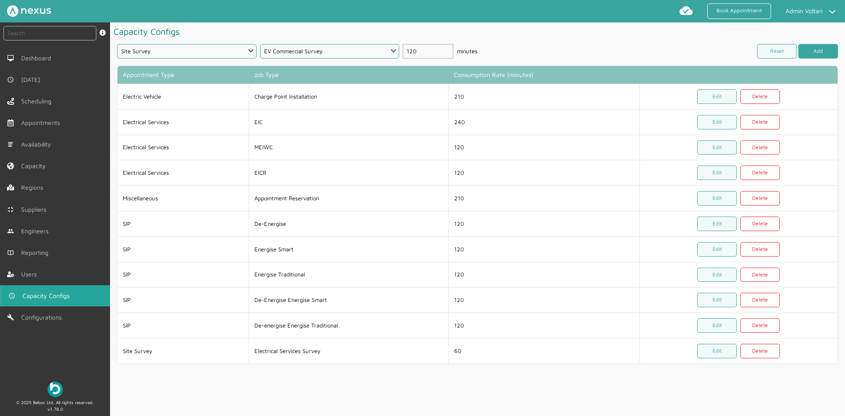
select select
click at [203, 51] on select "Appointment Type Scheduled Investigation Scheduled Exchange SMETS2 Deemed Excha…" at bounding box center [187, 51] width 140 height 15
select select "14: 5da647ca4fc5f258734955cd"
click at [117, 44] on select "Appointment Type Scheduled Investigation Scheduled Exchange SMETS2 Deemed Excha…" at bounding box center [187, 51] width 140 height 15
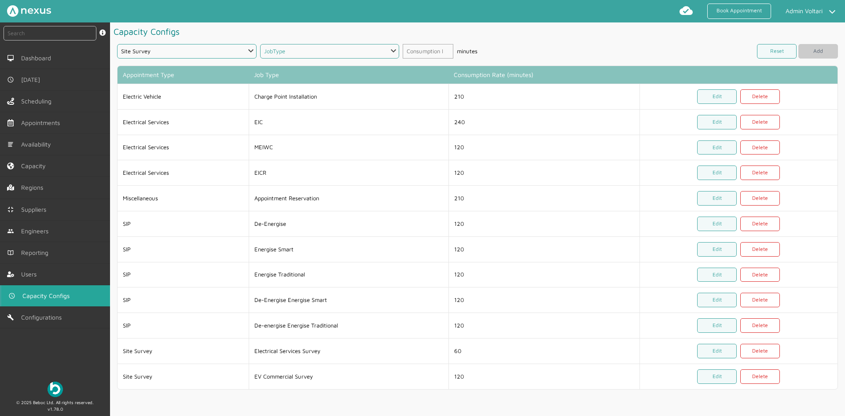
click at [307, 51] on select "JobType EV Domestic Survey Solar Survey" at bounding box center [330, 51] width 140 height 15
select select "31: 62b1ee29ff53584ce1284290"
click at [260, 44] on select "JobType EV Domestic Survey Solar Survey" at bounding box center [330, 51] width 140 height 15
click at [413, 46] on input "number" at bounding box center [428, 51] width 51 height 15
type input "60"
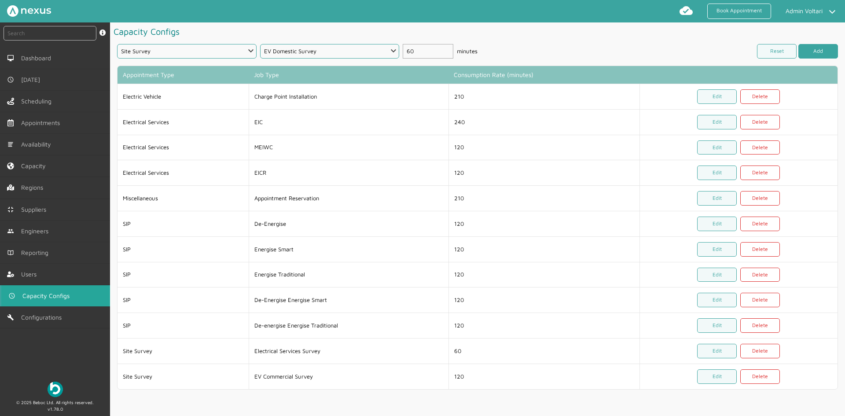
click at [810, 54] on button "Add" at bounding box center [819, 51] width 40 height 15
select select
click at [166, 55] on select "Appointment Type Scheduled Investigation Scheduled Exchange SMETS2 Deemed Excha…" at bounding box center [187, 51] width 140 height 15
select select "14: 5da647ca4fc5f258734955cd"
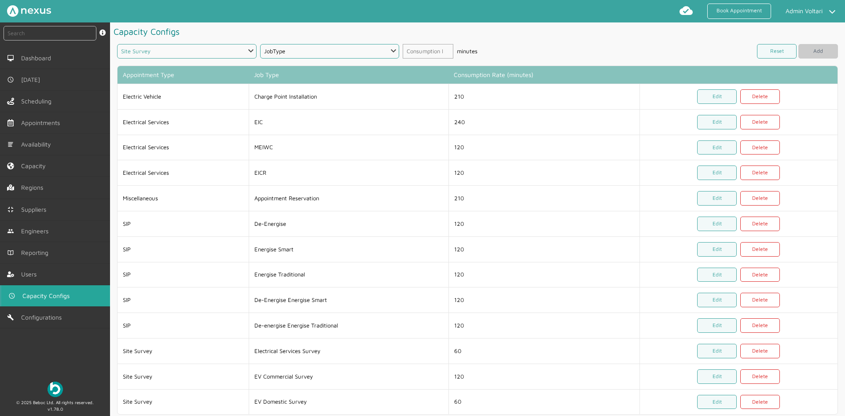
click at [117, 44] on select "Appointment Type Scheduled Investigation Scheduled Exchange SMETS2 Deemed Excha…" at bounding box center [187, 51] width 140 height 15
click at [287, 54] on select "JobType Solar Survey" at bounding box center [330, 51] width 140 height 15
select select "33: 62b1ee29ff53584ce1284292"
click at [260, 44] on select "JobType Solar Survey" at bounding box center [330, 51] width 140 height 15
click at [425, 56] on input "number" at bounding box center [428, 51] width 51 height 15
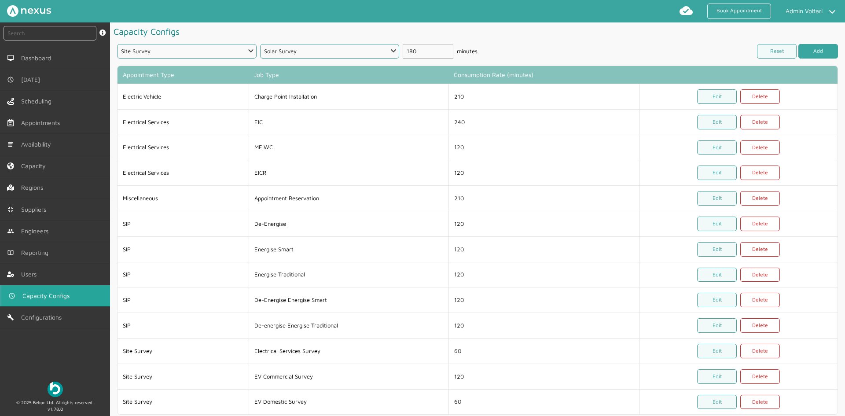
type input "180"
click at [814, 49] on button "Add" at bounding box center [819, 51] width 40 height 15
select select
click at [557, 37] on h1 "Capacity Configs" at bounding box center [478, 31] width 728 height 18
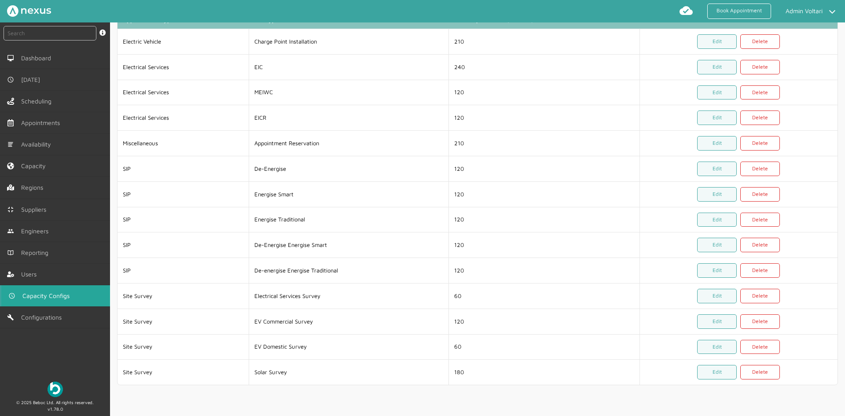
scroll to position [55, 0]
click at [62, 207] on link "Suppliers" at bounding box center [55, 209] width 110 height 21
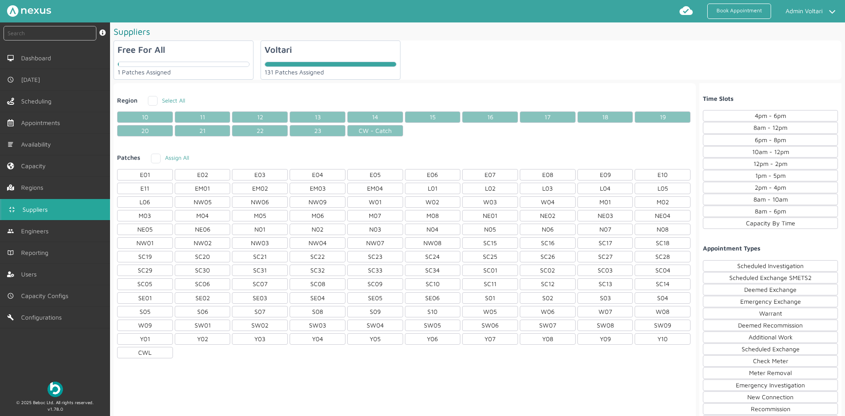
click at [317, 57] on div "Voltari 131 Patches Assigned" at bounding box center [331, 60] width 140 height 39
checkbox input "true"
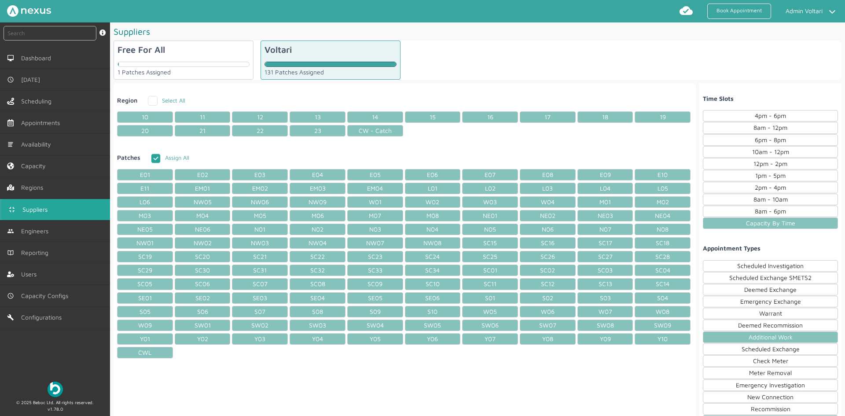
click at [784, 341] on div "Additional Work" at bounding box center [770, 337] width 135 height 11
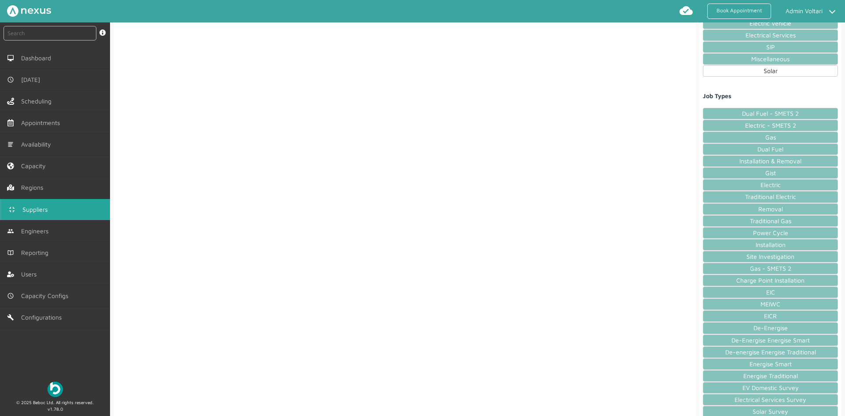
scroll to position [440, 0]
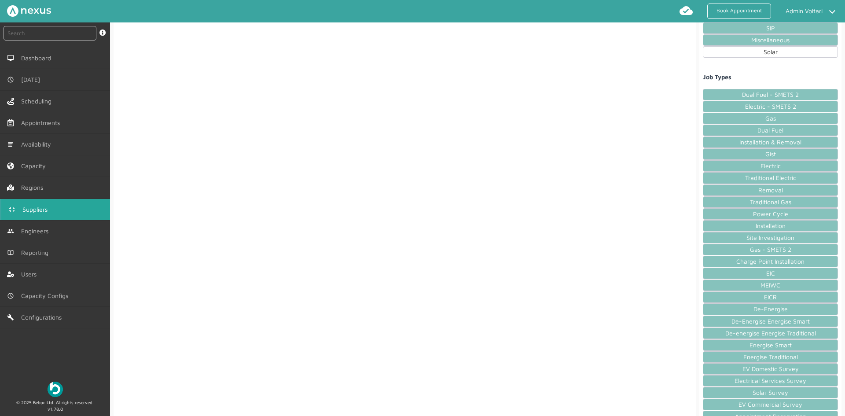
click at [737, 96] on div "Dual Fuel - SMETS 2" at bounding box center [770, 94] width 135 height 11
click at [727, 103] on div "Electric - SMETS 2" at bounding box center [770, 106] width 135 height 11
click at [722, 117] on div "Gas" at bounding box center [770, 118] width 135 height 11
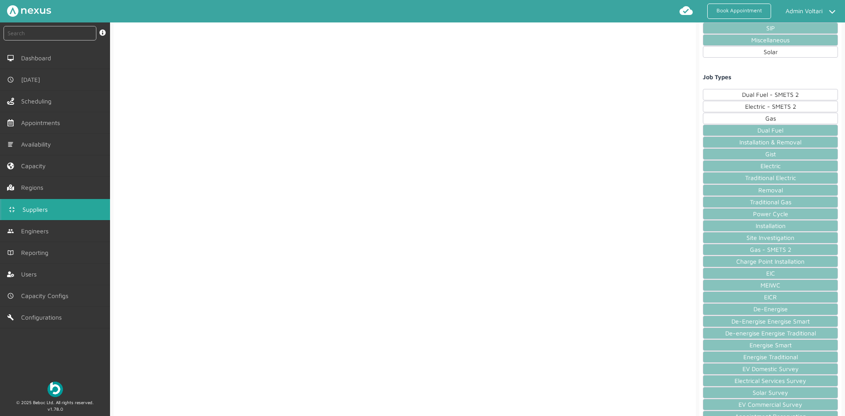
click at [721, 130] on div "Dual Fuel" at bounding box center [770, 130] width 135 height 11
click at [720, 142] on div "Installation & Removal" at bounding box center [770, 142] width 135 height 11
click at [720, 153] on div "Gist" at bounding box center [770, 153] width 135 height 11
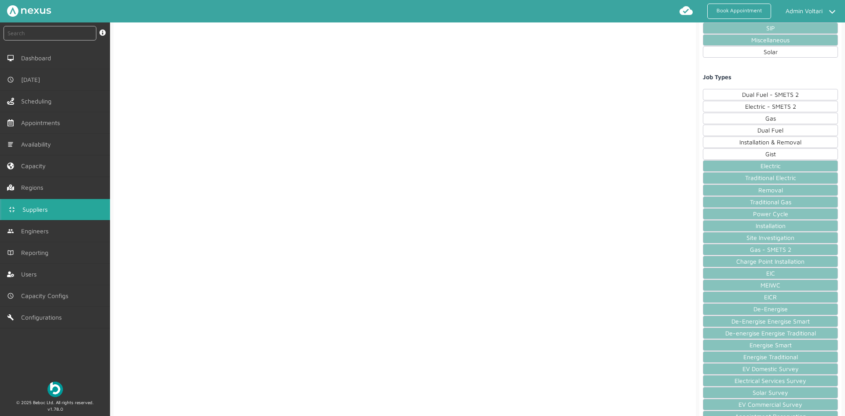
click at [719, 164] on div "Electric" at bounding box center [770, 165] width 135 height 11
click at [719, 180] on div "Traditional Electric" at bounding box center [770, 177] width 135 height 11
click at [719, 187] on div "Removal" at bounding box center [770, 190] width 135 height 11
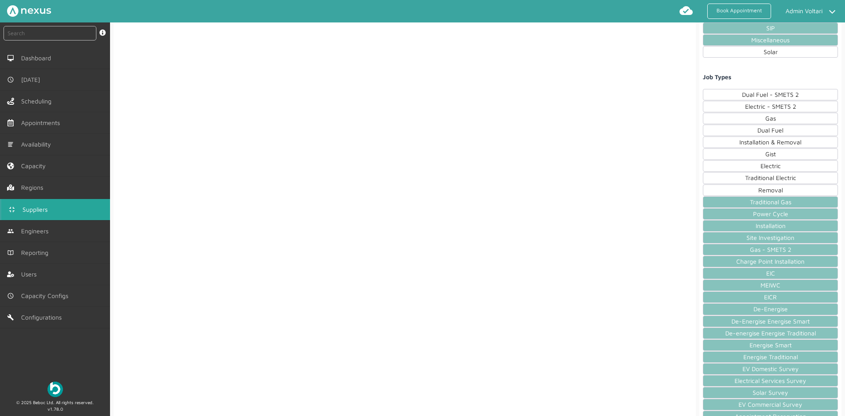
click at [717, 199] on div "Traditional Gas" at bounding box center [770, 201] width 135 height 11
click at [721, 214] on div "Power Cycle" at bounding box center [770, 213] width 135 height 11
click at [726, 224] on div "Installation" at bounding box center [770, 225] width 135 height 11
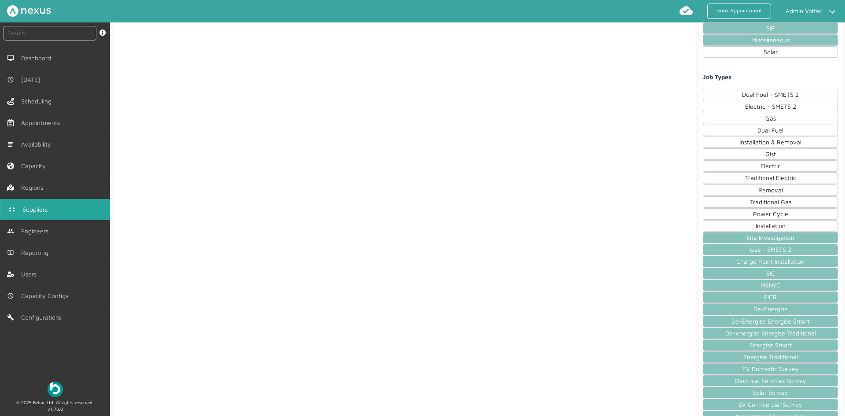
click at [725, 238] on div "Site Investigation" at bounding box center [770, 237] width 135 height 11
click at [726, 248] on div "Gas - SMETS 2" at bounding box center [770, 249] width 135 height 11
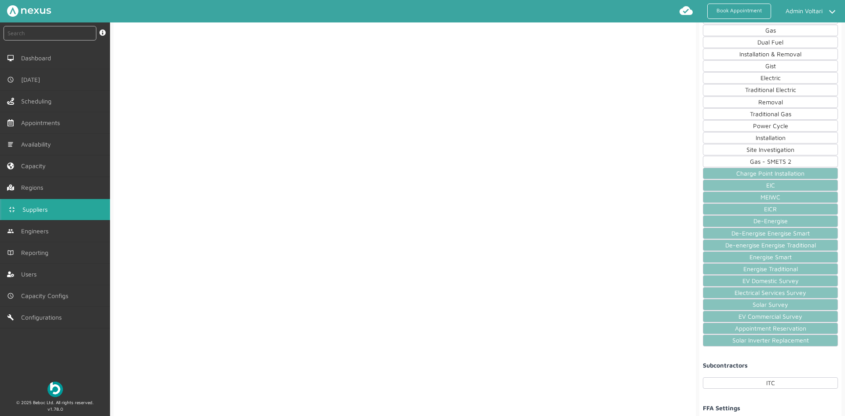
scroll to position [572, 0]
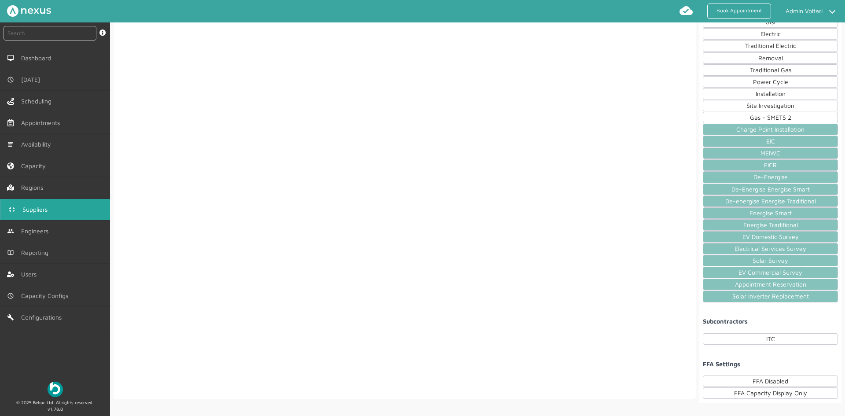
click at [714, 295] on div "Solar Inverter Replacement" at bounding box center [770, 296] width 135 height 11
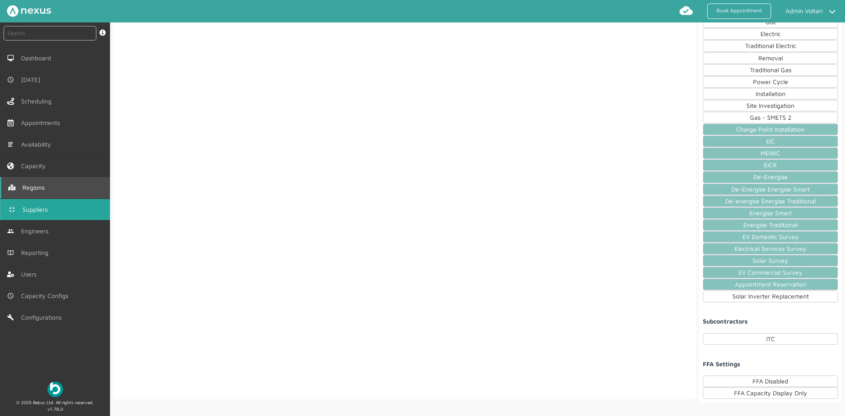
click at [40, 188] on span "Regions" at bounding box center [35, 187] width 26 height 7
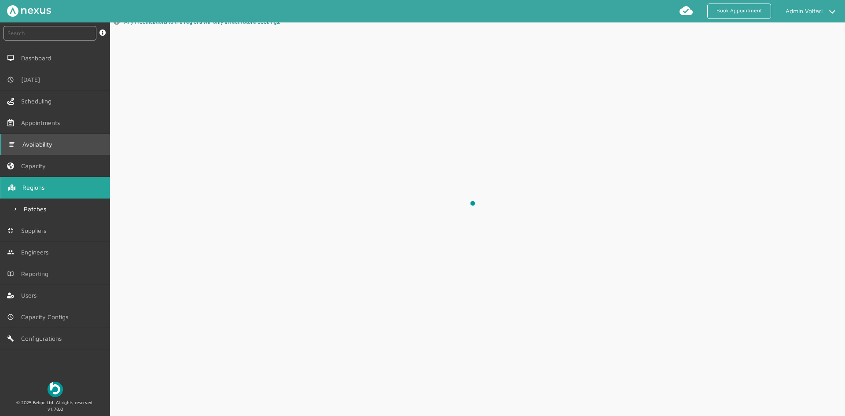
scroll to position [74, 0]
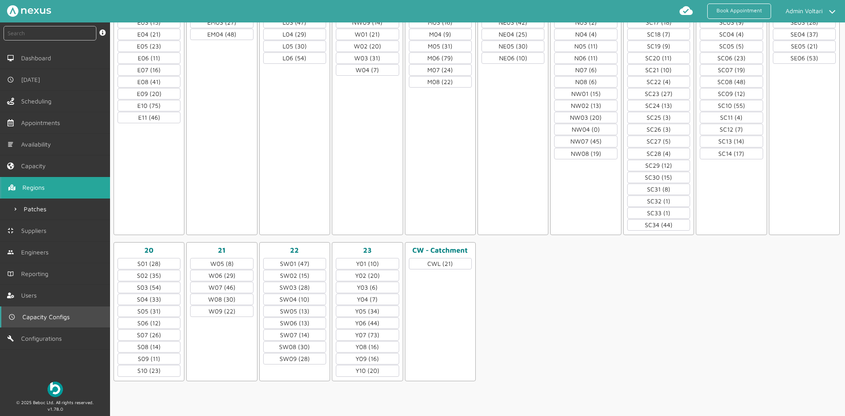
click at [55, 314] on span "Capacity Configs" at bounding box center [47, 317] width 51 height 7
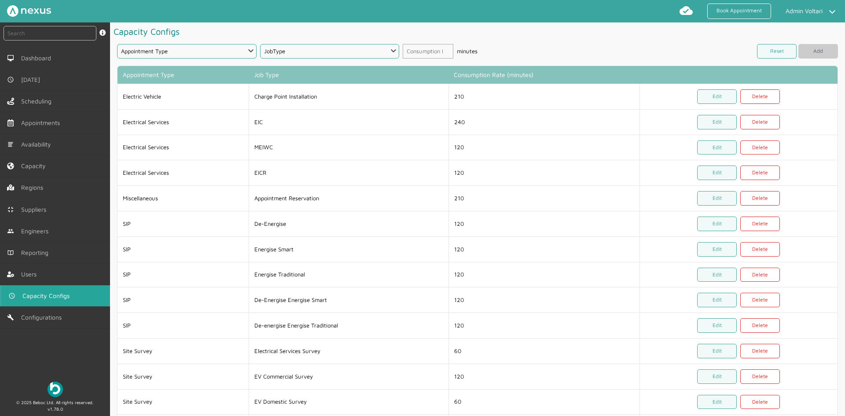
click at [208, 39] on h1 "Capacity Configs" at bounding box center [478, 31] width 728 height 18
click at [203, 51] on select "Appointment Type Scheduled Investigation Scheduled Exchange SMETS2 Deemed Excha…" at bounding box center [187, 51] width 140 height 15
click at [321, 29] on h1 "Capacity Configs" at bounding box center [478, 31] width 728 height 18
click at [41, 207] on span "Suppliers" at bounding box center [36, 209] width 29 height 7
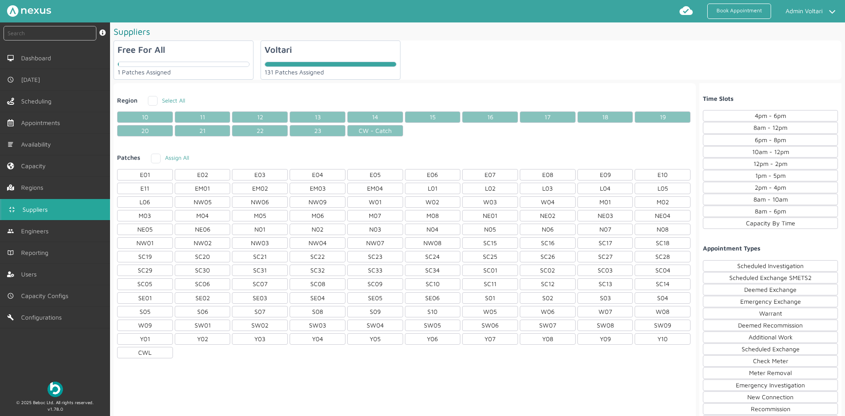
click at [163, 52] on div "Free For All" at bounding box center [142, 49] width 48 height 10
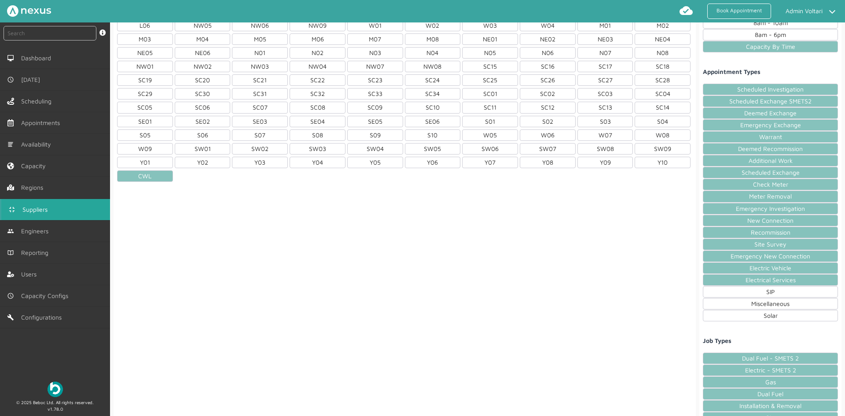
scroll to position [176, 0]
click at [735, 91] on div "Scheduled Investigation" at bounding box center [770, 89] width 135 height 11
click at [720, 104] on div "Scheduled Exchange SMETS2" at bounding box center [770, 101] width 135 height 11
click at [716, 114] on div "Deemed Exchange" at bounding box center [770, 113] width 135 height 11
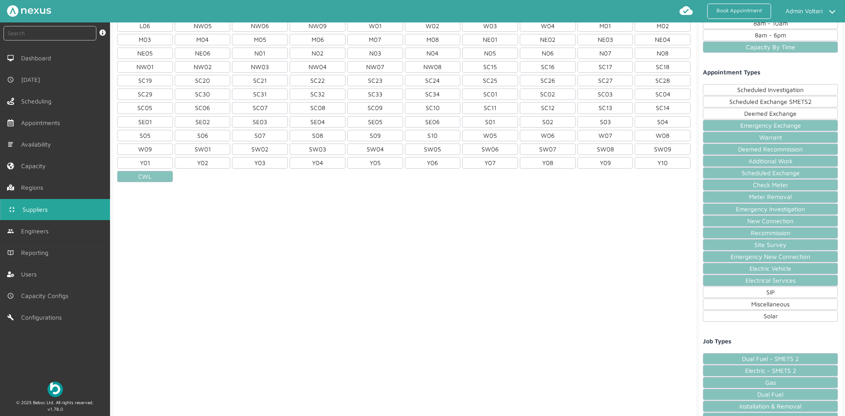
click at [715, 140] on div "Warrant" at bounding box center [770, 137] width 135 height 11
drag, startPoint x: 716, startPoint y: 129, endPoint x: 716, endPoint y: 133, distance: 4.8
click at [716, 129] on div "Emergency Exchange" at bounding box center [770, 125] width 135 height 11
click at [714, 155] on div "Deemed Recommission" at bounding box center [770, 149] width 135 height 11
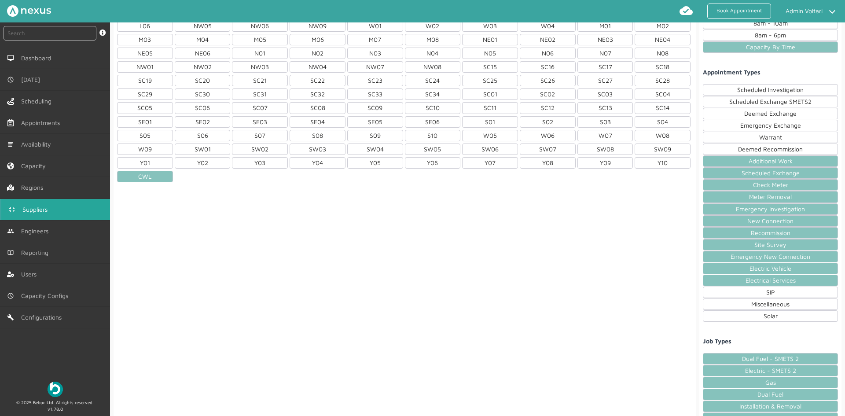
click at [714, 162] on div "Additional Work" at bounding box center [770, 160] width 135 height 11
click at [715, 175] on div "Scheduled Exchange" at bounding box center [770, 172] width 135 height 11
click at [716, 183] on div "Check Meter" at bounding box center [770, 184] width 135 height 11
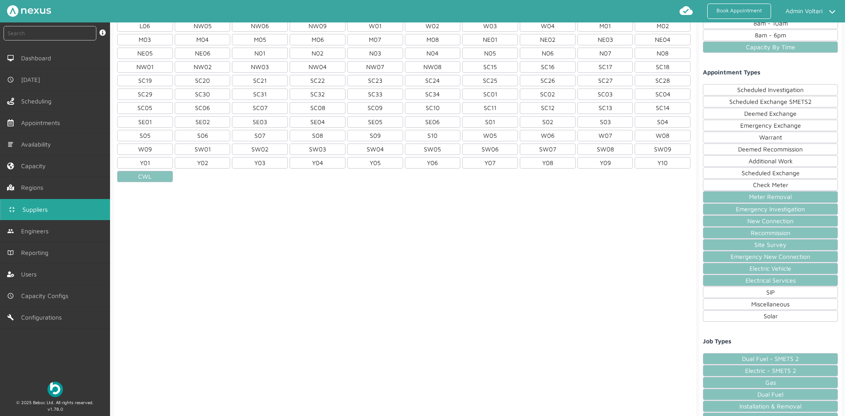
click at [716, 200] on div "Meter Removal" at bounding box center [770, 196] width 135 height 11
click at [717, 207] on div "Emergency Investigation" at bounding box center [770, 208] width 135 height 11
click at [717, 224] on div "New Connection" at bounding box center [770, 220] width 135 height 11
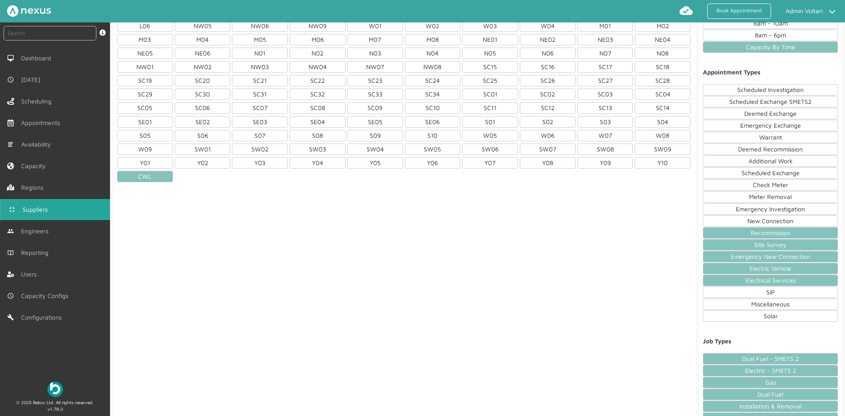
click at [717, 234] on div "Recommission" at bounding box center [770, 232] width 135 height 11
click at [718, 243] on div "Site Survey" at bounding box center [770, 244] width 135 height 11
click at [719, 254] on div "Emergency New Connection" at bounding box center [770, 256] width 135 height 11
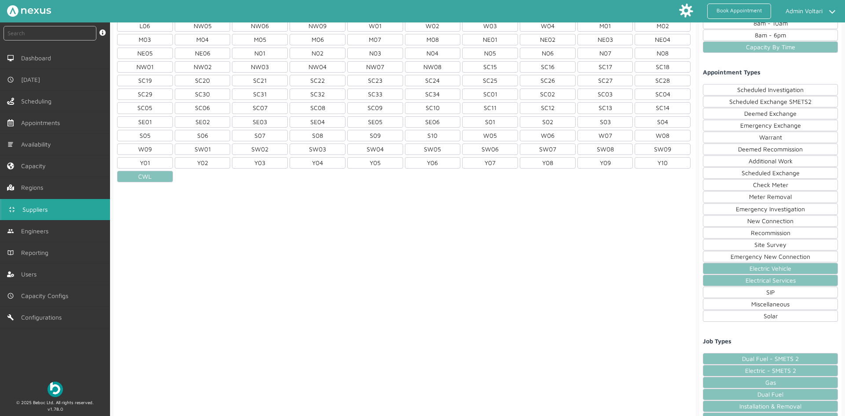
click at [718, 267] on div "Electric Vehicle" at bounding box center [770, 268] width 135 height 11
click at [718, 279] on div "Electrical Services" at bounding box center [770, 280] width 135 height 11
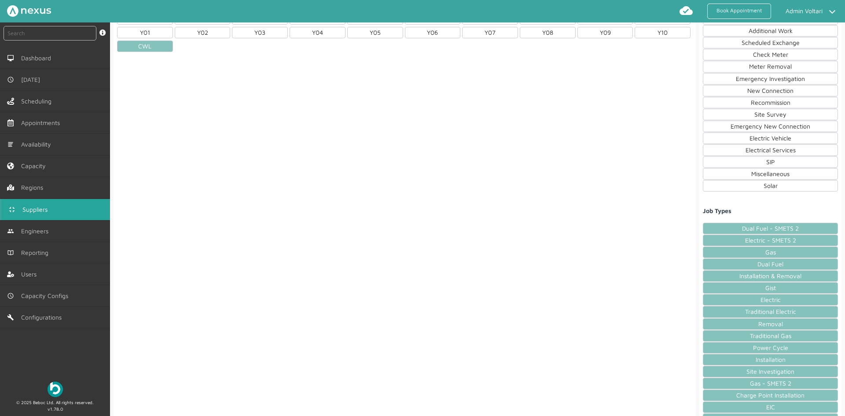
scroll to position [308, 0]
click at [717, 227] on div "Dual Fuel - SMETS 2" at bounding box center [770, 226] width 135 height 11
click at [717, 238] on div "Electric - SMETS 2" at bounding box center [770, 238] width 135 height 11
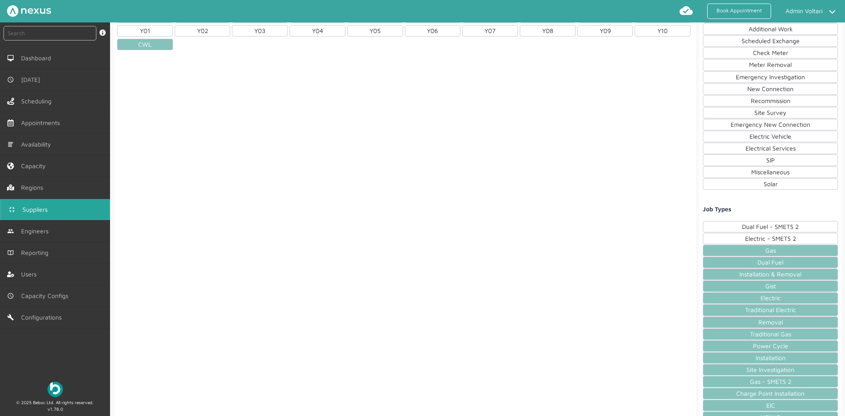
click at [717, 250] on div "Gas" at bounding box center [770, 250] width 135 height 11
click at [720, 263] on div "Dual Fuel" at bounding box center [770, 262] width 135 height 11
click at [724, 273] on div "Installation & Removal" at bounding box center [770, 274] width 135 height 11
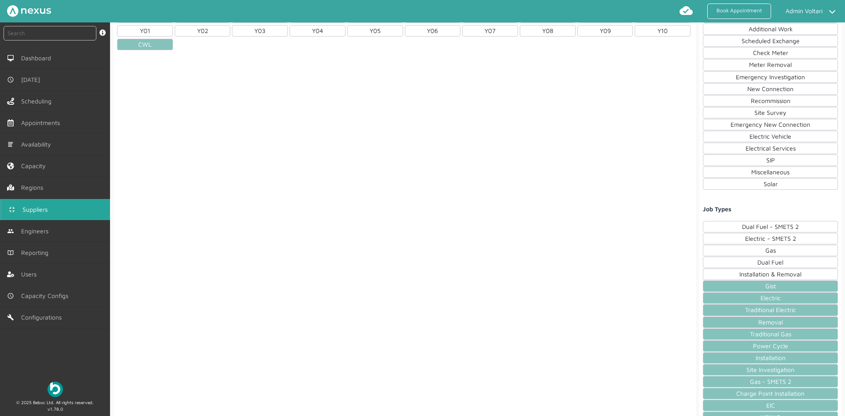
click at [724, 286] on div "Gist" at bounding box center [770, 286] width 135 height 11
click at [718, 310] on div "Traditional Electric" at bounding box center [770, 309] width 135 height 11
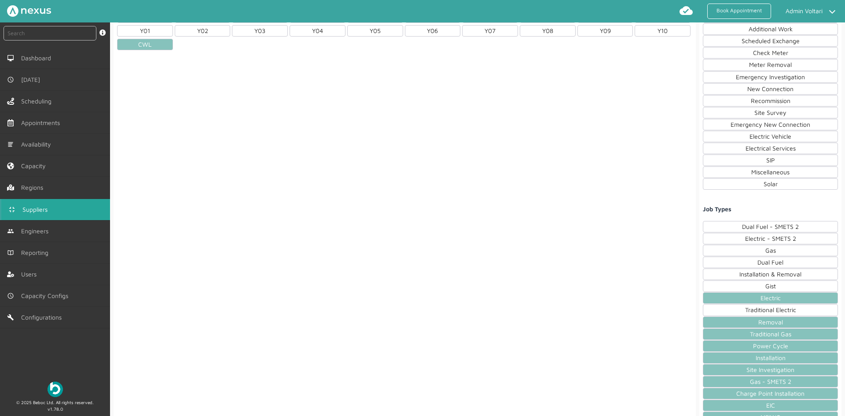
click at [718, 297] on div "Electric" at bounding box center [770, 297] width 135 height 11
click at [725, 325] on div "Removal" at bounding box center [770, 322] width 135 height 11
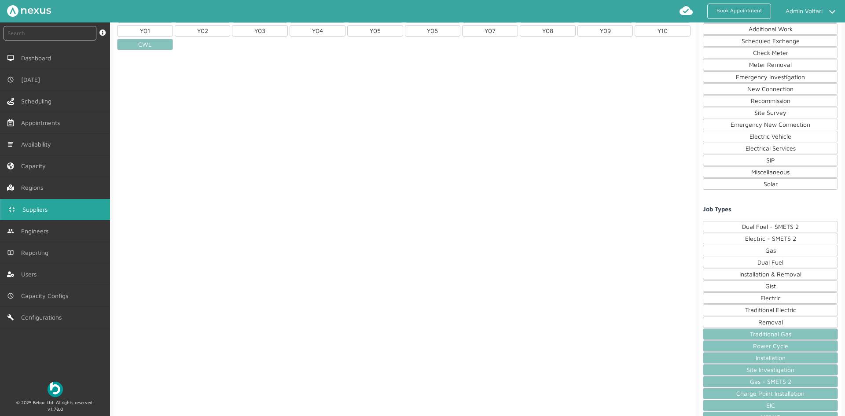
click at [729, 336] on div "Traditional Gas" at bounding box center [770, 334] width 135 height 11
click at [732, 349] on div "Power Cycle" at bounding box center [770, 345] width 135 height 11
click at [732, 361] on div "Installation" at bounding box center [770, 357] width 135 height 11
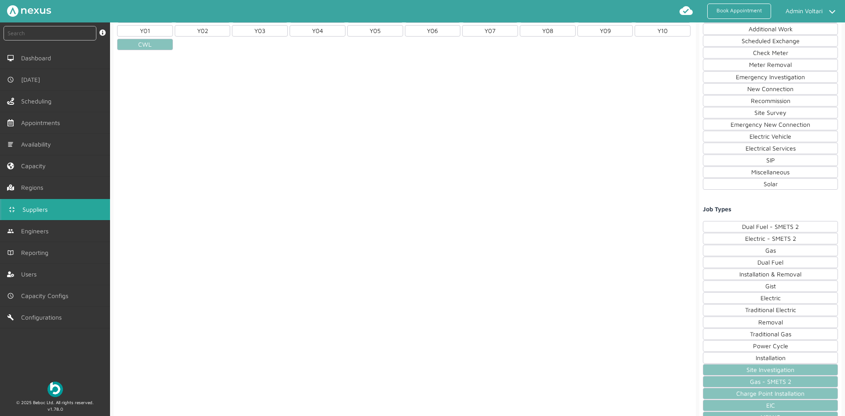
drag, startPoint x: 727, startPoint y: 370, endPoint x: 723, endPoint y: 384, distance: 14.1
click at [727, 371] on div "Site Investigation" at bounding box center [770, 369] width 135 height 11
click at [721, 384] on div "Gas - SMETS 2" at bounding box center [770, 381] width 135 height 11
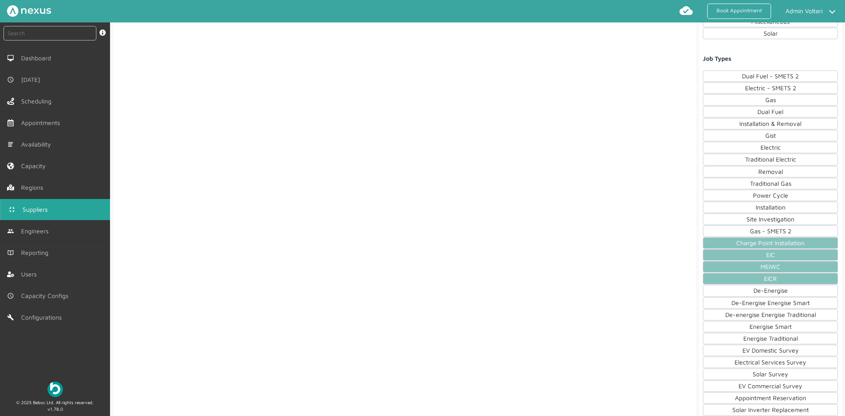
scroll to position [528, 0]
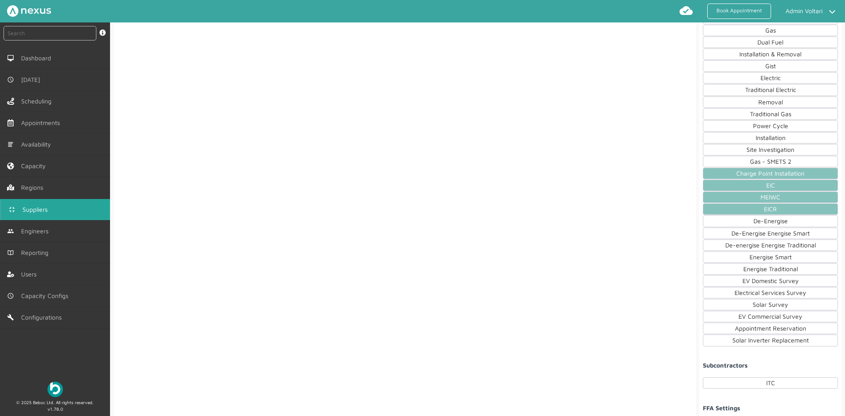
click at [715, 174] on div "Charge Point Installation" at bounding box center [770, 173] width 135 height 11
click at [719, 186] on div "EIC" at bounding box center [770, 185] width 135 height 11
click at [719, 197] on div "MEIWC" at bounding box center [770, 197] width 135 height 11
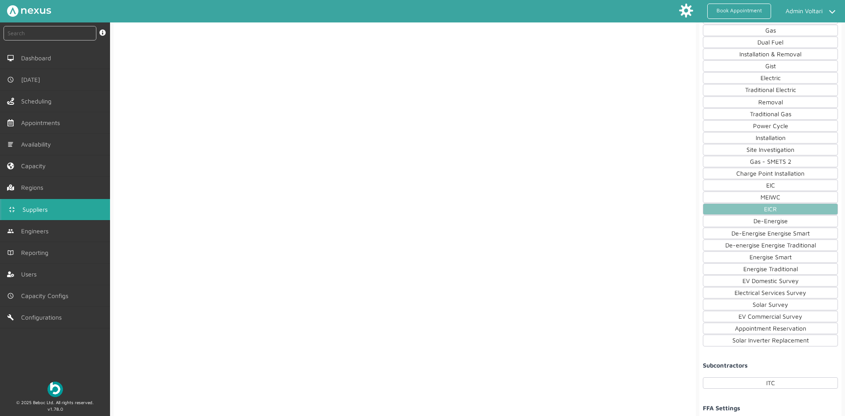
click at [721, 210] on div "EICR" at bounding box center [770, 208] width 135 height 11
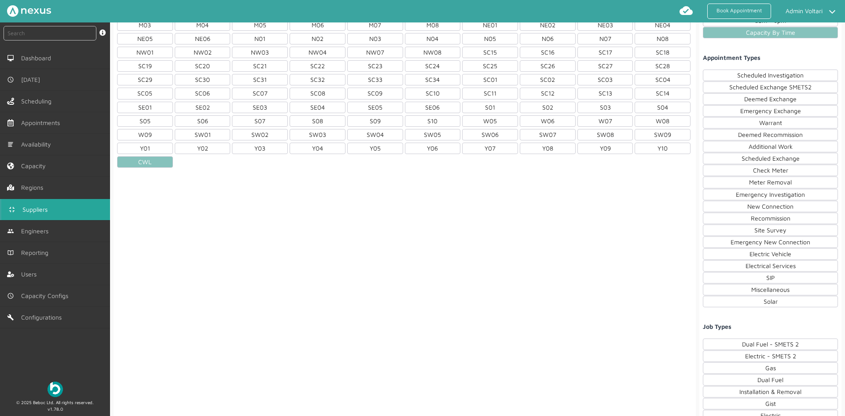
scroll to position [0, 0]
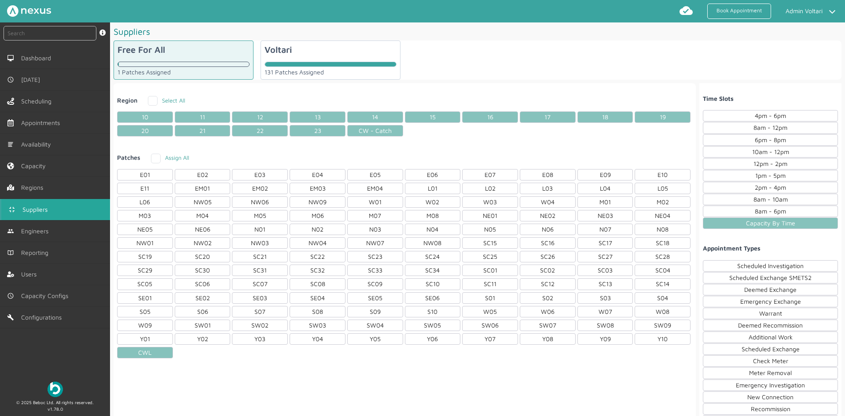
click at [324, 54] on div "Voltari 131 Patches Assigned" at bounding box center [331, 60] width 140 height 39
checkbox input "true"
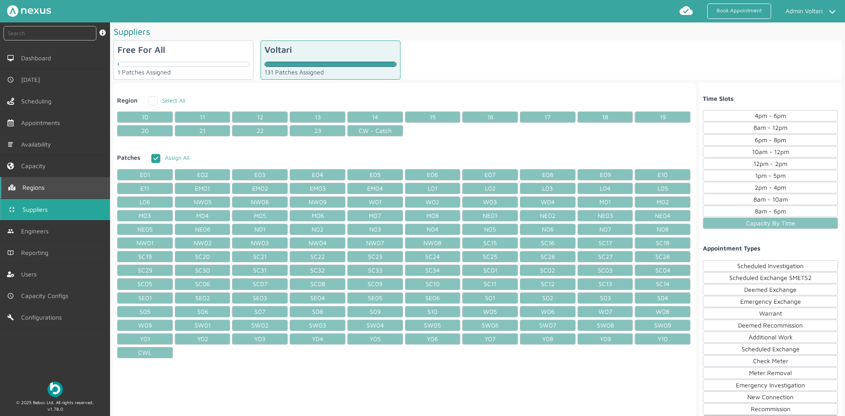
click at [55, 178] on link "Regions" at bounding box center [55, 187] width 110 height 21
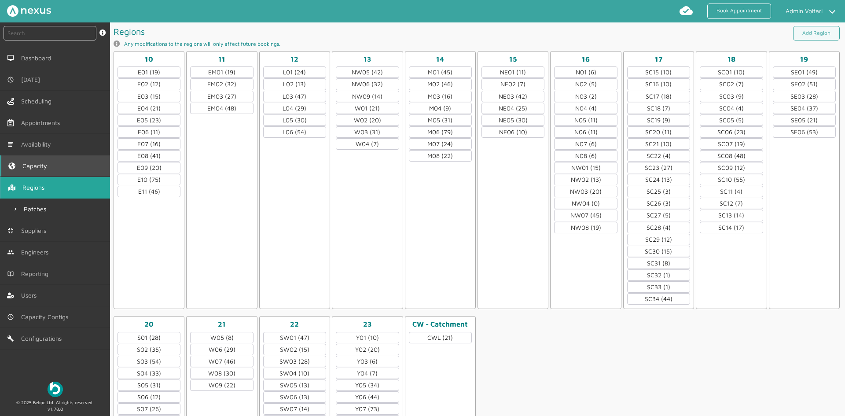
click at [45, 156] on link "Capacity" at bounding box center [55, 165] width 110 height 21
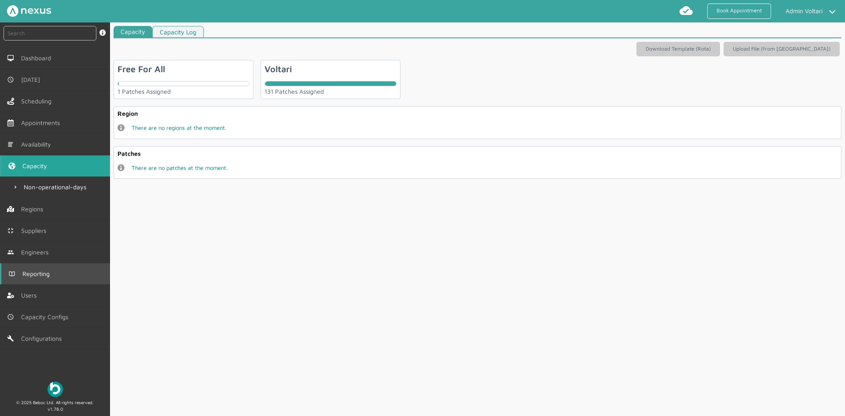
click at [59, 283] on link "Reporting" at bounding box center [55, 273] width 110 height 21
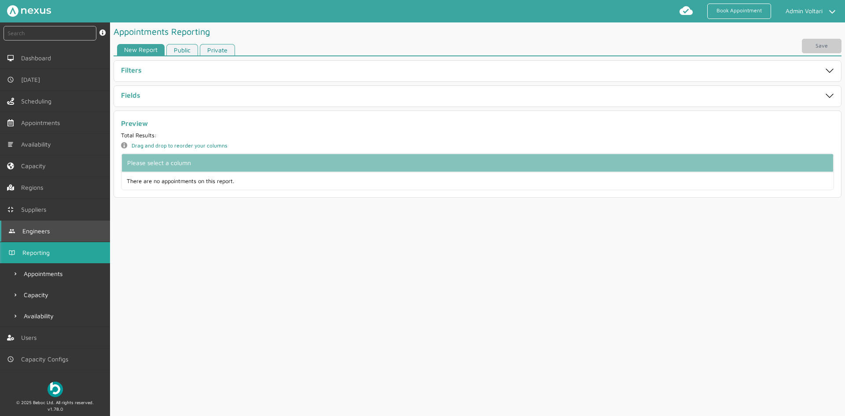
click at [41, 231] on span "Engineers" at bounding box center [37, 231] width 31 height 7
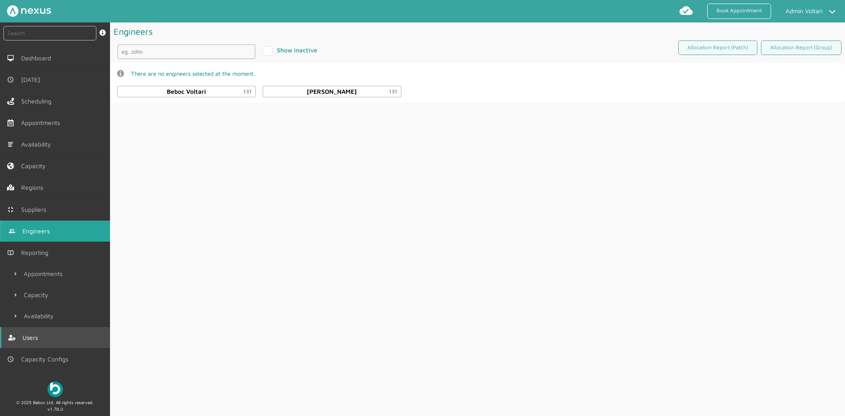
click at [47, 331] on link "Users" at bounding box center [55, 337] width 110 height 21
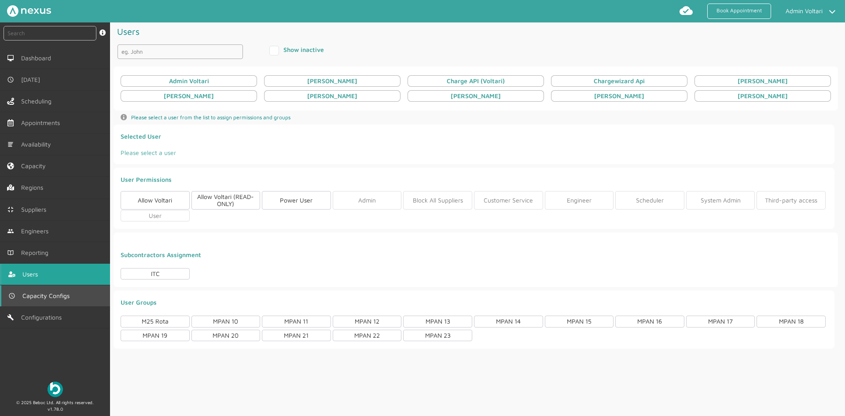
click at [55, 297] on span "Capacity Configs" at bounding box center [47, 295] width 51 height 7
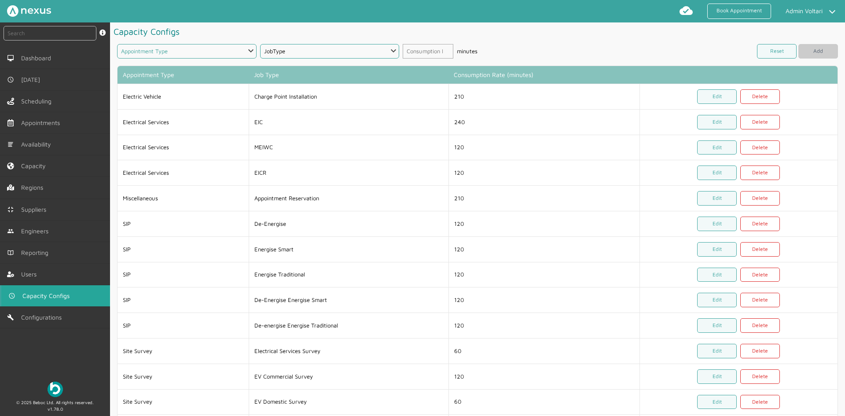
click at [223, 52] on select "Appointment Type Scheduled Investigation Scheduled Exchange SMETS2 Deemed Excha…" at bounding box center [187, 51] width 140 height 15
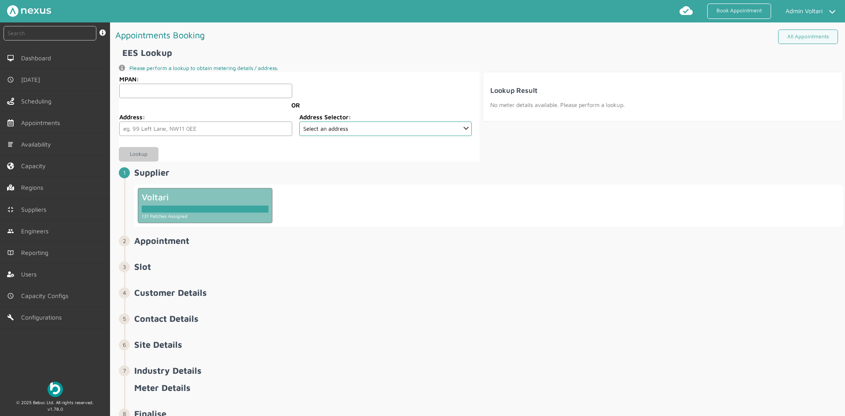
click at [235, 210] on div at bounding box center [205, 209] width 127 height 7
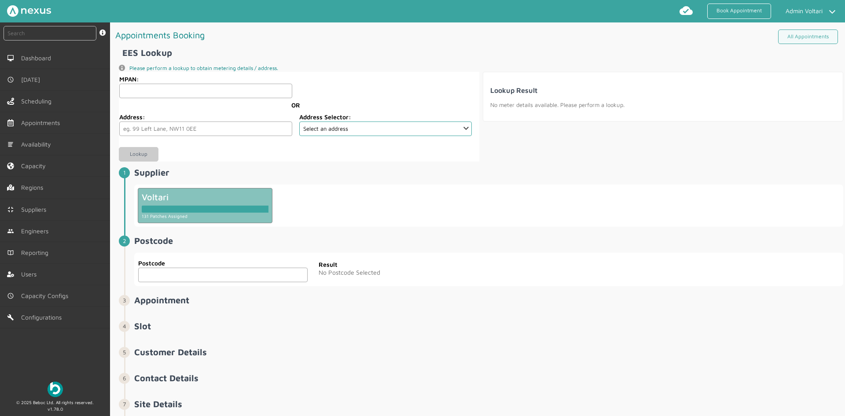
click at [196, 273] on input "text" at bounding box center [223, 275] width 170 height 15
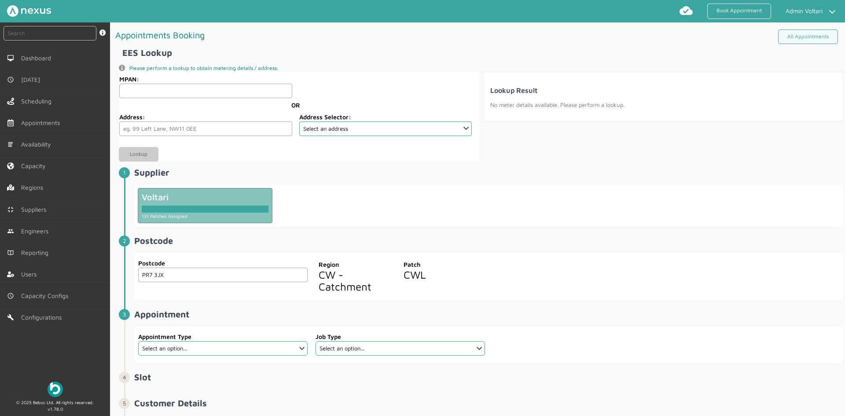
type input "PR7 3JX"
click at [389, 238] on h2 "Postcode ️️️" at bounding box center [488, 241] width 709 height 10
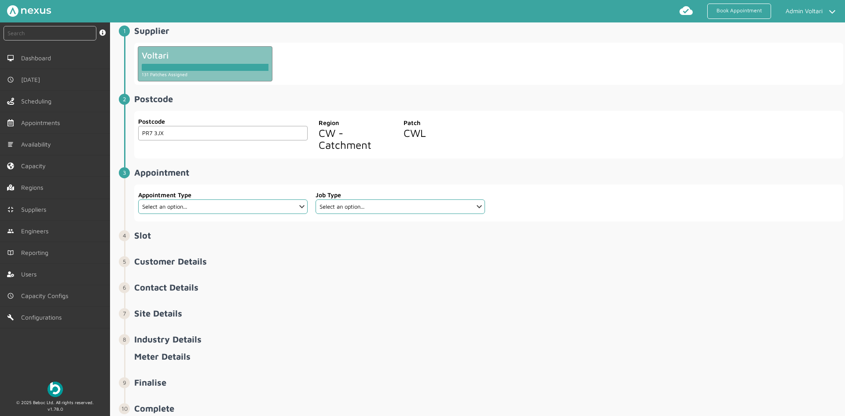
scroll to position [169, 0]
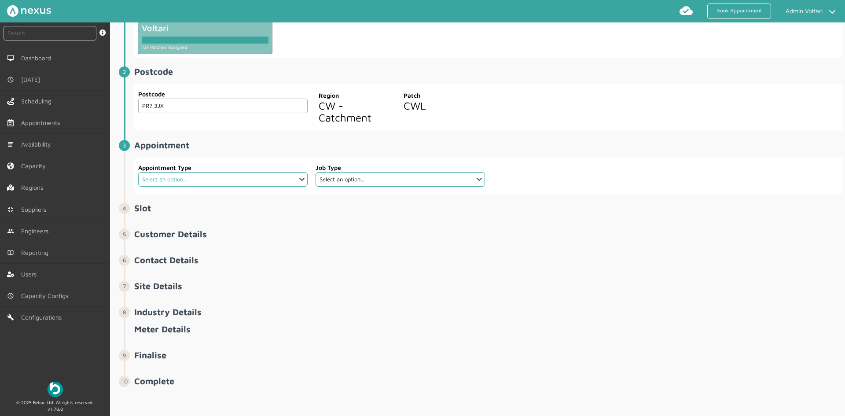
click at [273, 181] on select "Select an option... Additional Work Electric Vehicle Electrical Services Miscel…" at bounding box center [223, 179] width 170 height 15
select select "1: 5e765de42921cf3754cdace7"
click at [138, 172] on select "Select an option... Additional Work Electric Vehicle Electrical Services Miscel…" at bounding box center [223, 179] width 170 height 15
click at [401, 185] on select "Select an option... Power Cycle" at bounding box center [401, 179] width 170 height 15
select select "1: 5e765d942921cf3754cdace6"
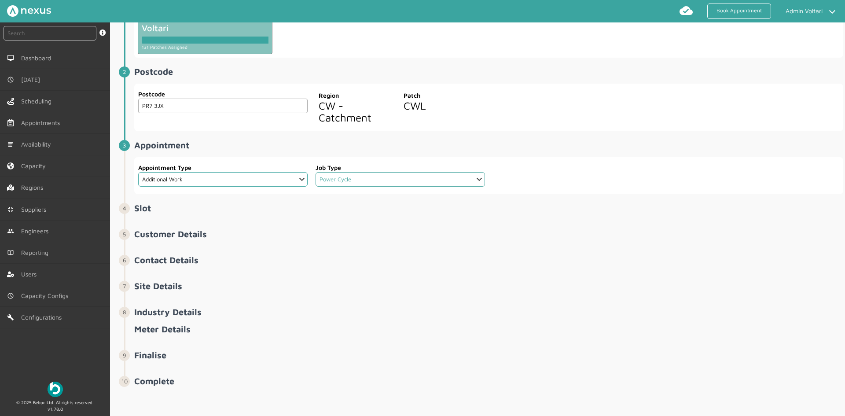
click at [316, 172] on select "Select an option... Power Cycle" at bounding box center [401, 179] width 170 height 15
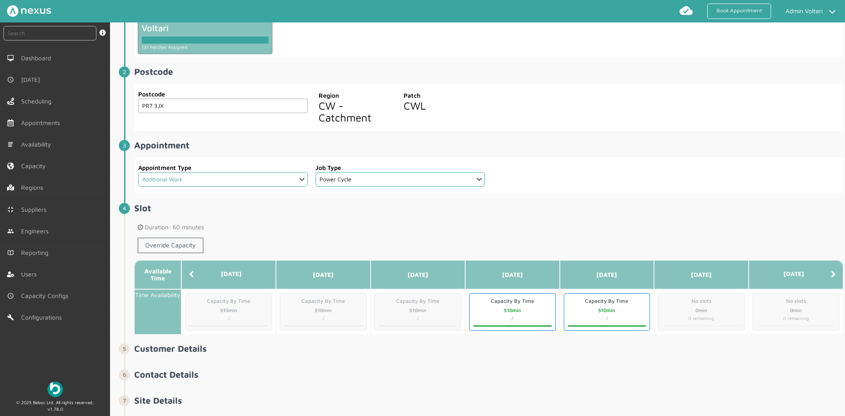
click at [288, 179] on select "Select an option... Additional Work Electric Vehicle Electrical Services Miscel…" at bounding box center [223, 179] width 170 height 15
select select "2: 62b1ed55ff53584ce128428a"
click at [138, 172] on select "Select an option... Additional Work Electric Vehicle Electrical Services Miscel…" at bounding box center [223, 179] width 170 height 15
click at [390, 184] on select "Select an option... [GEOGRAPHIC_DATA] Installation" at bounding box center [401, 179] width 170 height 15
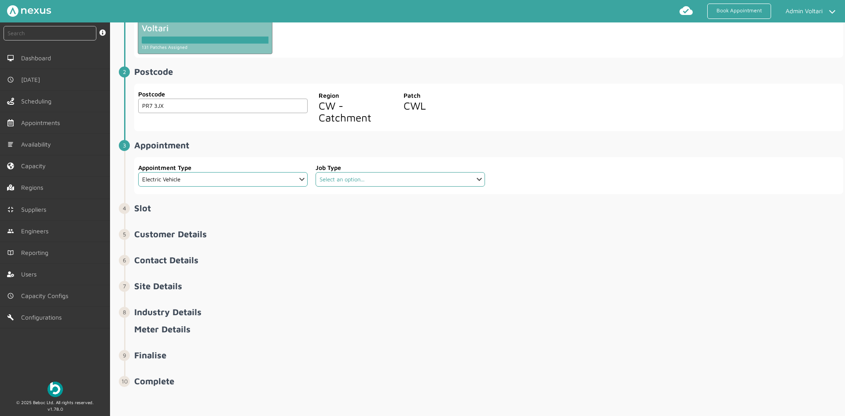
select select "2: 62b1ee29ff53584ce128428f"
click at [316, 172] on select "Select an option... Charge Point Installation" at bounding box center [401, 179] width 170 height 15
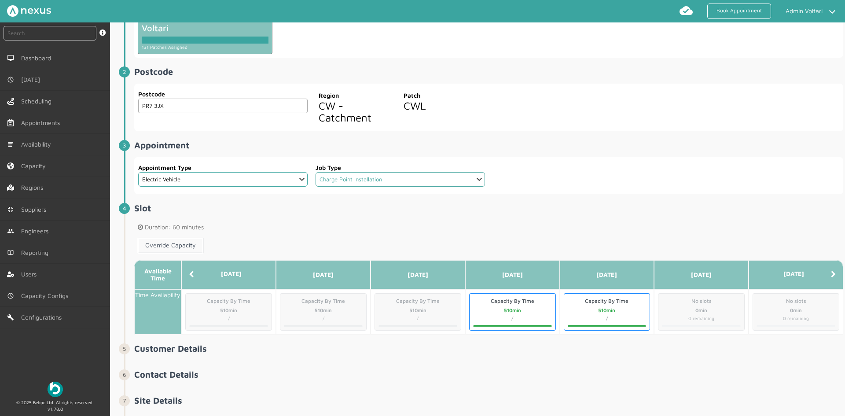
click at [362, 183] on select "Select an option... Charge Point Installation" at bounding box center [401, 179] width 170 height 15
click at [225, 202] on li "Appointment ️️️ Appointment Type Select an option... Additional Work Electric V…" at bounding box center [484, 171] width 720 height 63
click at [340, 174] on select "Select an option... Charge Point Installation" at bounding box center [401, 179] width 170 height 15
click at [344, 238] on div "Override Capacity" at bounding box center [488, 247] width 709 height 26
click at [179, 179] on select "Select an option... Additional Work Electric Vehicle Electrical Services Miscel…" at bounding box center [223, 179] width 170 height 15
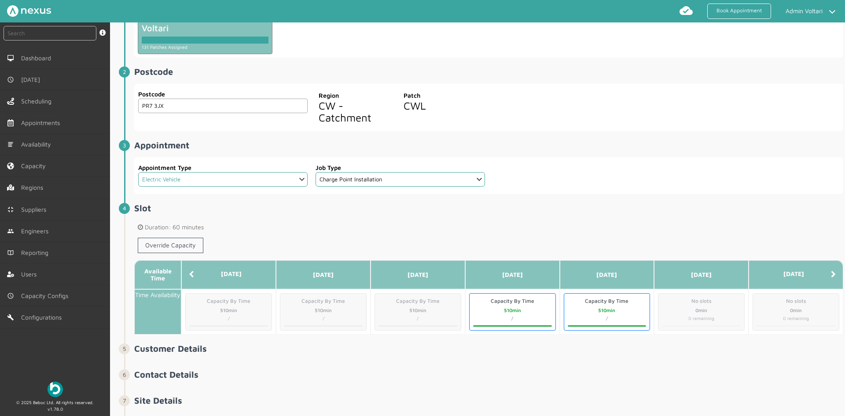
select select "1: 5e765de42921cf3754cdace7"
click at [138, 172] on select "Select an option... Additional Work Electric Vehicle Electrical Services Miscel…" at bounding box center [223, 179] width 170 height 15
select select
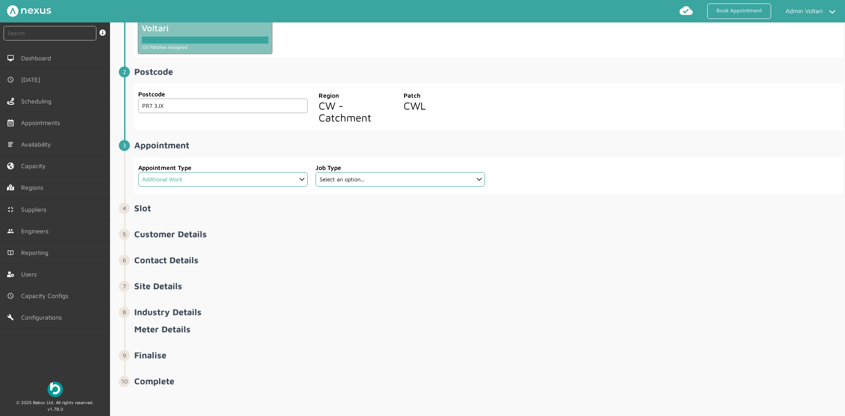
click at [242, 177] on select "Select an option... Additional Work Electric Vehicle Electrical Services Miscel…" at bounding box center [223, 179] width 170 height 15
click at [138, 172] on select "Select an option... Additional Work Electric Vehicle Electrical Services Miscel…" at bounding box center [223, 179] width 170 height 15
click at [358, 180] on select "Select an option... EIC EICR MEIWC" at bounding box center [401, 179] width 170 height 15
click at [250, 179] on select "Select an option... Additional Work Electric Vehicle Electrical Services Miscel…" at bounding box center [223, 179] width 170 height 15
select select "4: 6879344a6dca1d7d355f87bf"
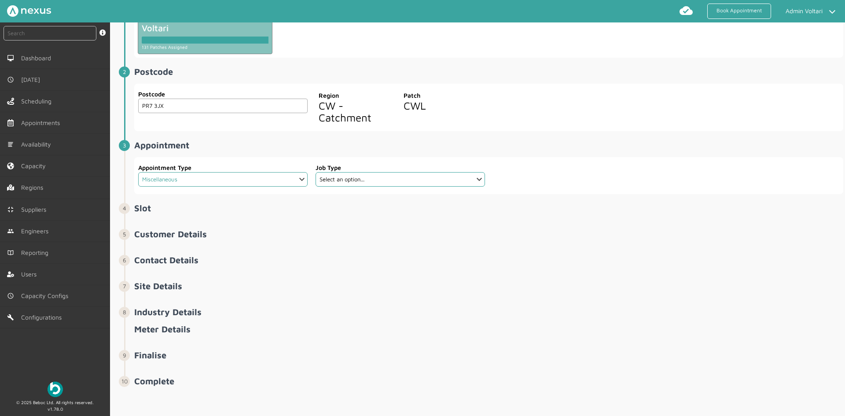
click at [138, 172] on select "Select an option... Additional Work Electric Vehicle Electrical Services Miscel…" at bounding box center [223, 179] width 170 height 15
click at [359, 182] on select "Select an option... Appointment Reservation" at bounding box center [401, 179] width 170 height 15
click at [255, 181] on select "Select an option... Additional Work Electric Vehicle Electrical Services Miscel…" at bounding box center [223, 179] width 170 height 15
click at [39, 213] on link "Suppliers" at bounding box center [55, 209] width 110 height 21
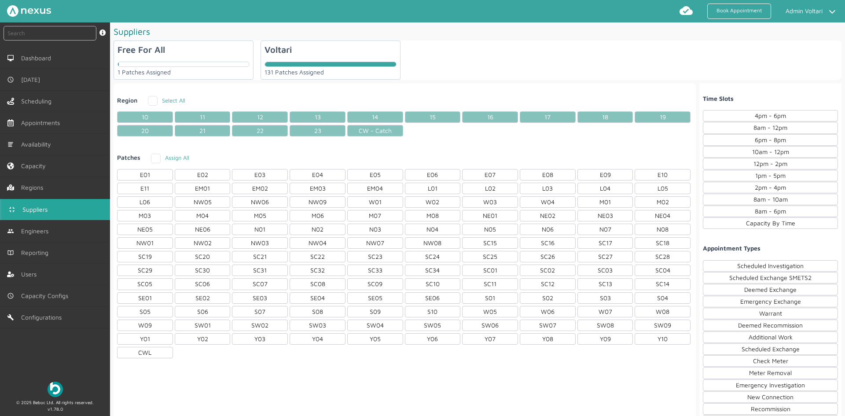
click at [278, 56] on div "Voltari 131 Patches Assigned" at bounding box center [331, 60] width 140 height 39
checkbox input "true"
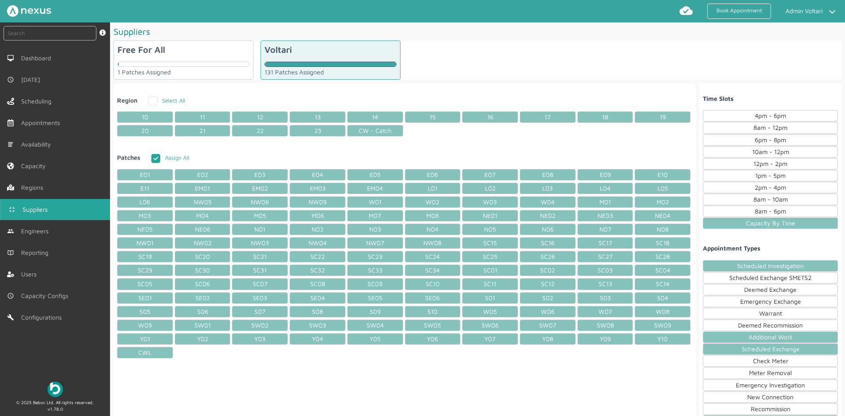
click at [730, 267] on div "Scheduled Investigation" at bounding box center [770, 265] width 135 height 11
click at [726, 349] on div "Scheduled Exchange" at bounding box center [770, 348] width 135 height 11
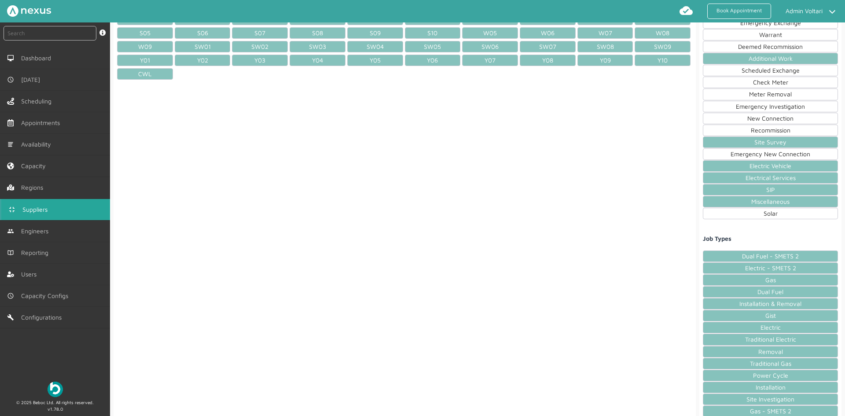
scroll to position [587, 0]
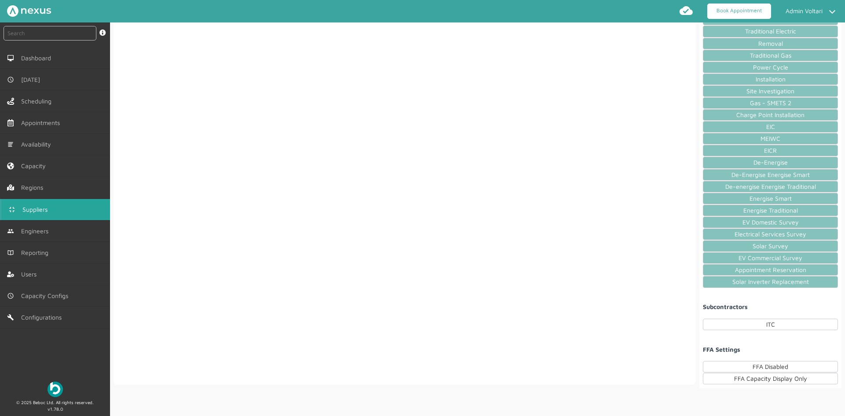
click at [746, 14] on link "Book Appointment" at bounding box center [740, 11] width 64 height 15
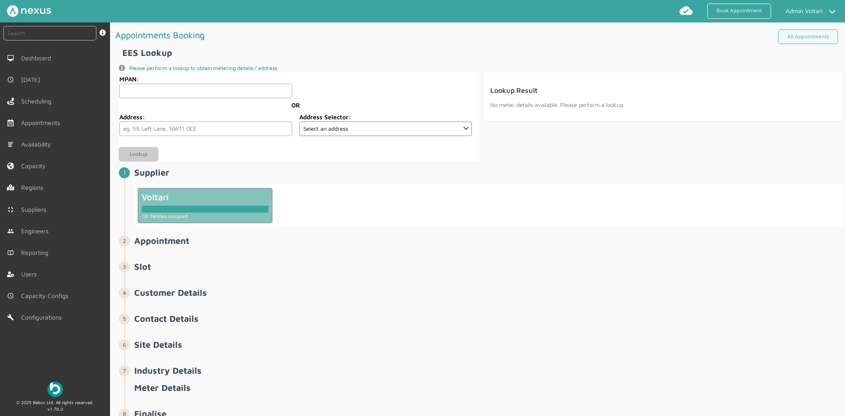
click at [177, 202] on div at bounding box center [205, 207] width 127 height 11
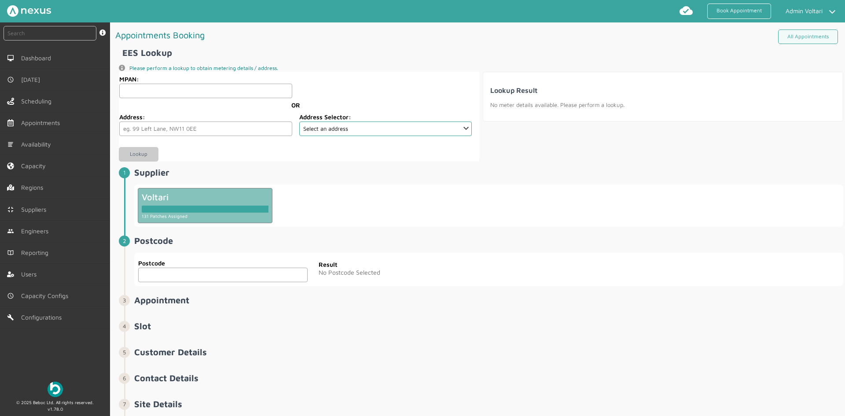
click at [177, 277] on input "text" at bounding box center [223, 275] width 170 height 15
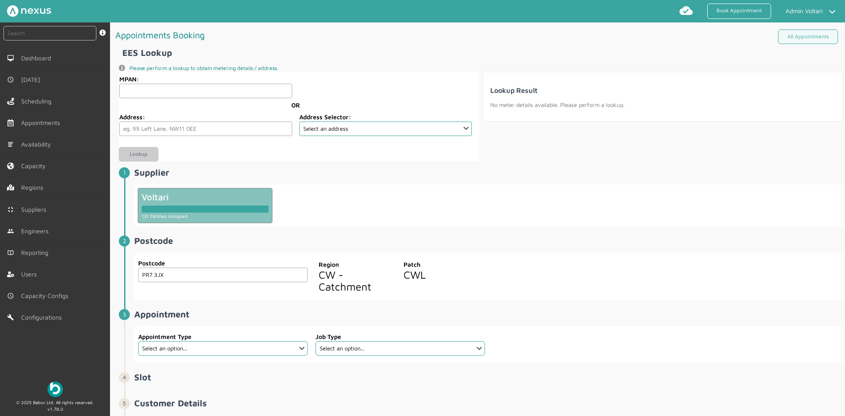
type input "PR7 3JX"
click at [277, 347] on select "Select an option... Additional Work Electric Vehicle Electrical Services Miscel…" at bounding box center [223, 348] width 170 height 15
click at [138, 341] on select "Select an option... Additional Work Electric Vehicle Electrical Services Miscel…" at bounding box center [223, 348] width 170 height 15
click at [351, 351] on select "Select an option... Power Cycle" at bounding box center [401, 348] width 170 height 15
click at [260, 327] on form "Appointment Type Select an option... Additional Work Electric Vehicle Electrica…" at bounding box center [222, 344] width 177 height 37
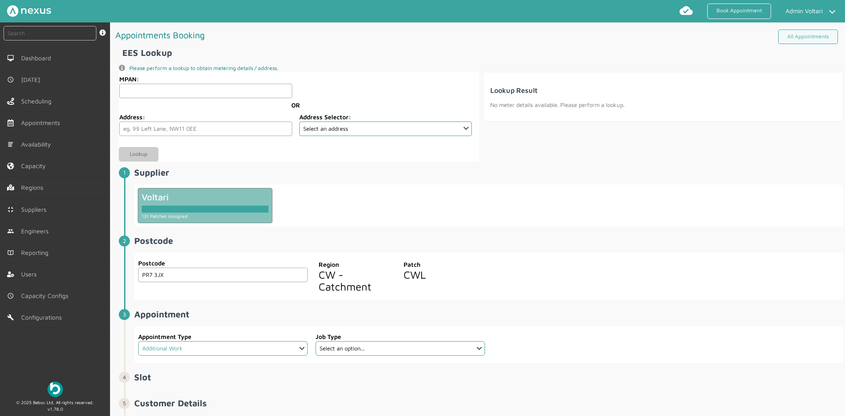
click at [252, 352] on select "Select an option... Additional Work Electric Vehicle Electrical Services Miscel…" at bounding box center [223, 348] width 170 height 15
click at [138, 341] on select "Select an option... Additional Work Electric Vehicle Electrical Services Miscel…" at bounding box center [223, 348] width 170 height 15
click at [210, 354] on select "Select an option... Additional Work Electric Vehicle Electrical Services Miscel…" at bounding box center [223, 348] width 170 height 15
click at [138, 341] on select "Select an option... Additional Work Electric Vehicle Electrical Services Miscel…" at bounding box center [223, 348] width 170 height 15
click at [180, 350] on select "Select an option... Additional Work Electric Vehicle Electrical Services Miscel…" at bounding box center [223, 348] width 170 height 15
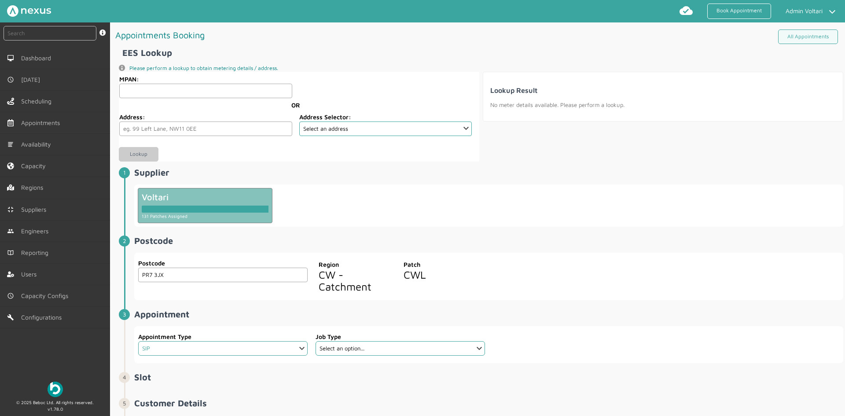
click at [138, 341] on select "Select an option... Additional Work Electric Vehicle Electrical Services Miscel…" at bounding box center [223, 348] width 170 height 15
click at [361, 351] on select "Select an option... De-Energise De-Energise Energise Smart De-energise Energise…" at bounding box center [401, 348] width 170 height 15
click at [250, 353] on select "Select an option... Additional Work Electric Vehicle Electrical Services Miscel…" at bounding box center [223, 348] width 170 height 15
select select "6: 5da647ca4fc5f258734955cd"
click at [138, 341] on select "Select an option... Additional Work Electric Vehicle Electrical Services Miscel…" at bounding box center [223, 348] width 170 height 15
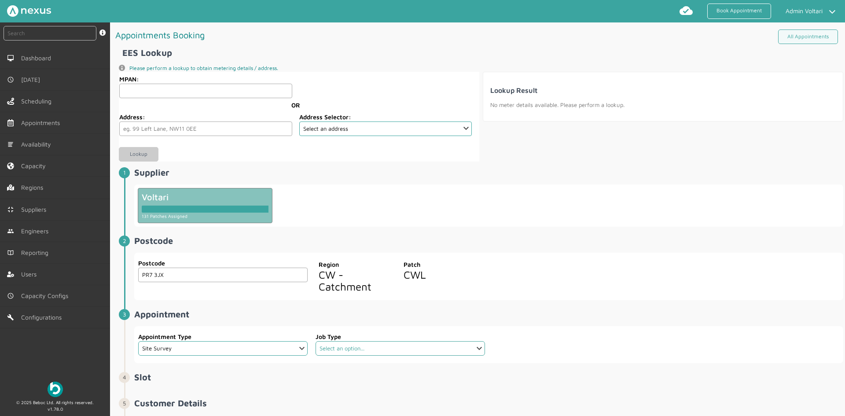
click at [398, 346] on select "Select an option... Electrical Services Survey EV Commercial Survey EV Domestic…" at bounding box center [401, 348] width 170 height 15
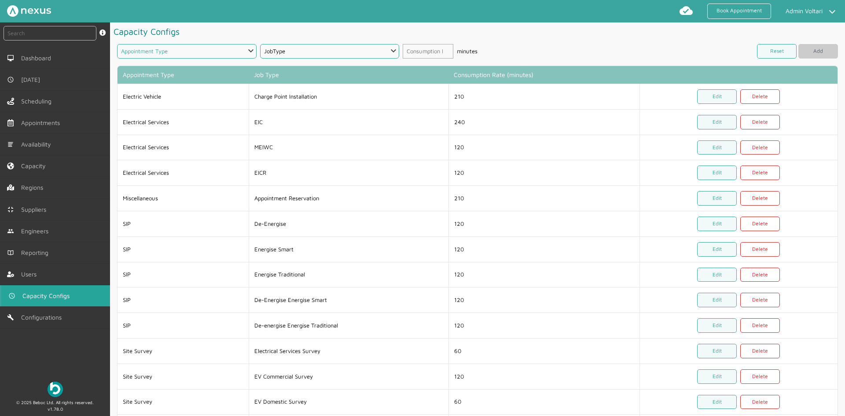
click at [172, 55] on select "Appointment Type Scheduled Investigation Scheduled Exchange SMETS2 Deemed Excha…" at bounding box center [187, 51] width 140 height 15
click at [331, 45] on select "JobType" at bounding box center [330, 51] width 140 height 15
click at [175, 49] on select "Appointment Type Scheduled Investigation Scheduled Exchange SMETS2 Deemed Excha…" at bounding box center [187, 51] width 140 height 15
click at [233, 25] on h1 "Capacity Configs" at bounding box center [478, 31] width 728 height 18
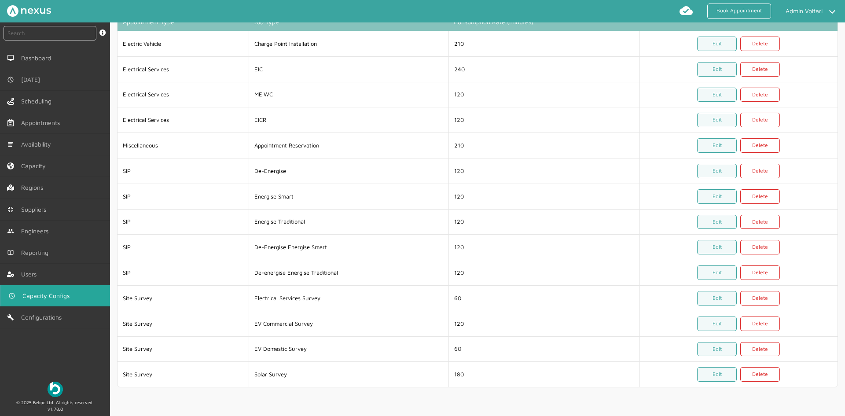
scroll to position [55, 0]
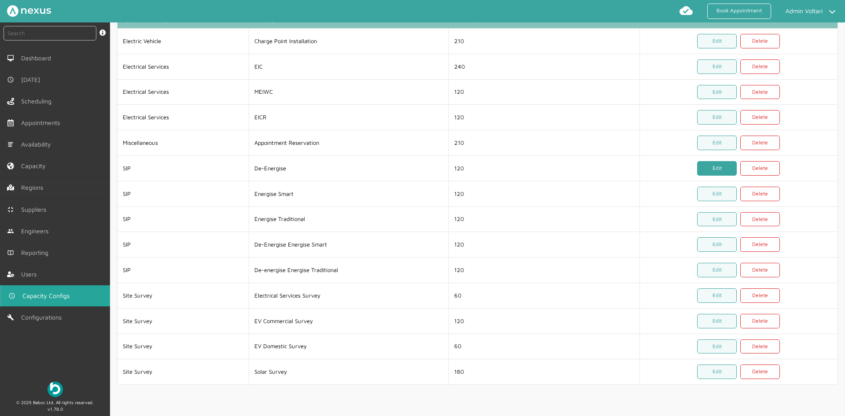
click at [708, 173] on link "Edit" at bounding box center [718, 168] width 40 height 15
select select "18: 66192ec063d3aebb3649db04"
select select "1: 66192f6f63d3aebb3649db07"
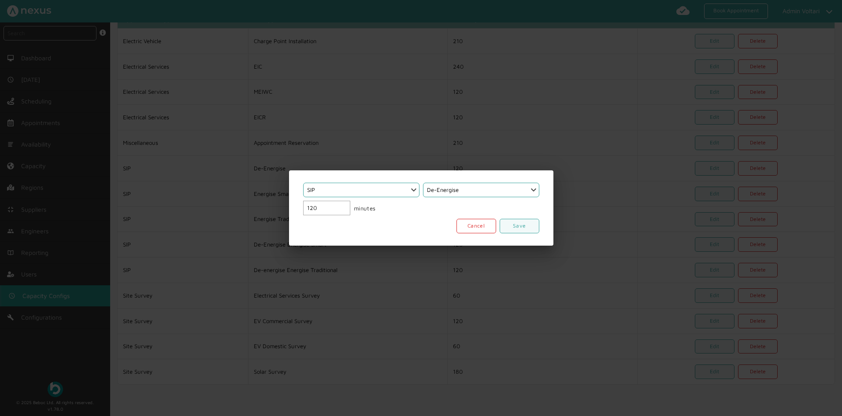
drag, startPoint x: 318, startPoint y: 209, endPoint x: 287, endPoint y: 204, distance: 31.6
click at [287, 204] on div "Select an option... Scheduled Investigation Scheduled Exchange SMETS2 Deemed Ex…" at bounding box center [421, 208] width 842 height 416
type input "60"
click at [507, 223] on link "Save" at bounding box center [519, 226] width 40 height 15
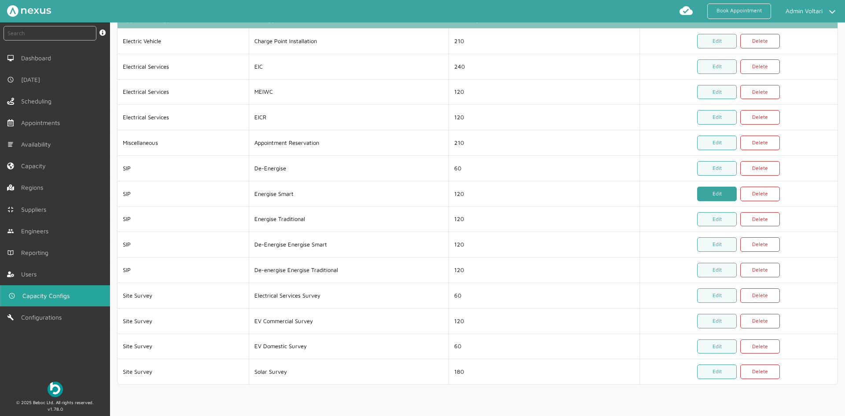
click at [717, 192] on link "Edit" at bounding box center [718, 194] width 40 height 15
select select "18: 66192ec063d3aebb3649db04"
select select "1: 66192f8763d3aebb3649db08"
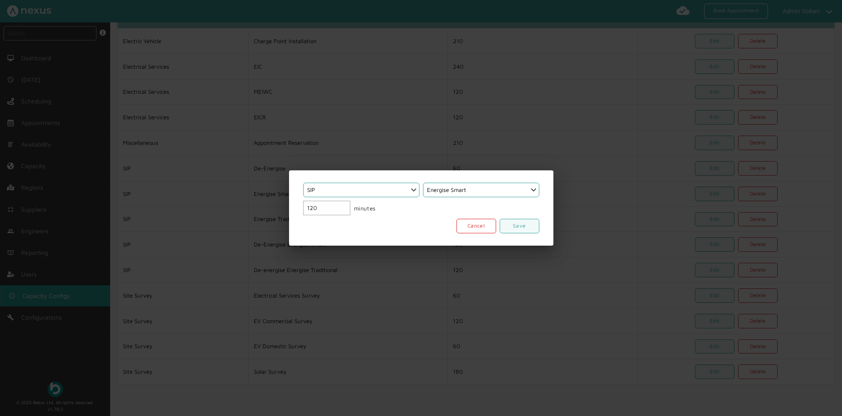
drag, startPoint x: 322, startPoint y: 203, endPoint x: 298, endPoint y: 206, distance: 24.3
click at [298, 206] on div "Select an option... Scheduled Investigation Scheduled Exchange SMETS2 Deemed Ex…" at bounding box center [421, 207] width 264 height 75
type input "60"
click at [520, 226] on link "Save" at bounding box center [519, 226] width 40 height 15
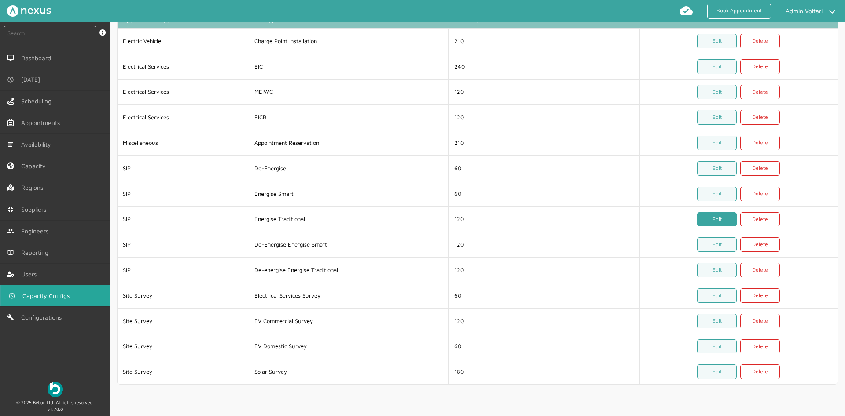
click at [699, 217] on link "Edit" at bounding box center [718, 219] width 40 height 15
select select "18: 66192ec063d3aebb3649db04"
select select "1: 66192f9963d3aebb3649db09"
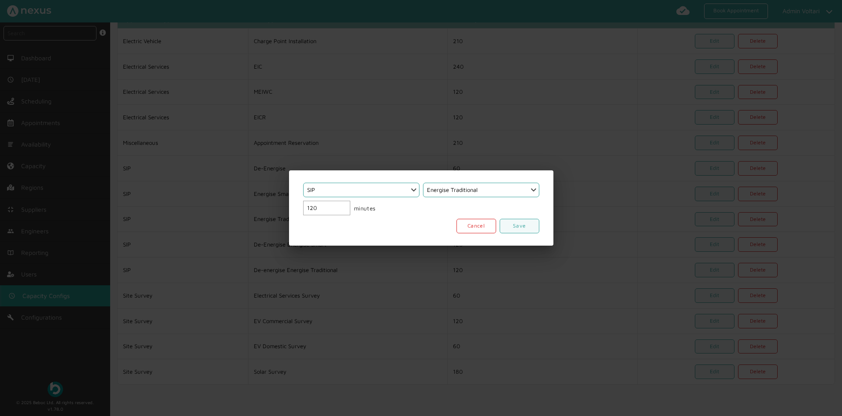
drag, startPoint x: 306, startPoint y: 205, endPoint x: 271, endPoint y: 203, distance: 34.4
click at [271, 203] on div "Select an option... Scheduled Investigation Scheduled Exchange SMETS2 Deemed Ex…" at bounding box center [421, 208] width 842 height 416
type input "60"
click at [525, 226] on link "Save" at bounding box center [519, 226] width 40 height 15
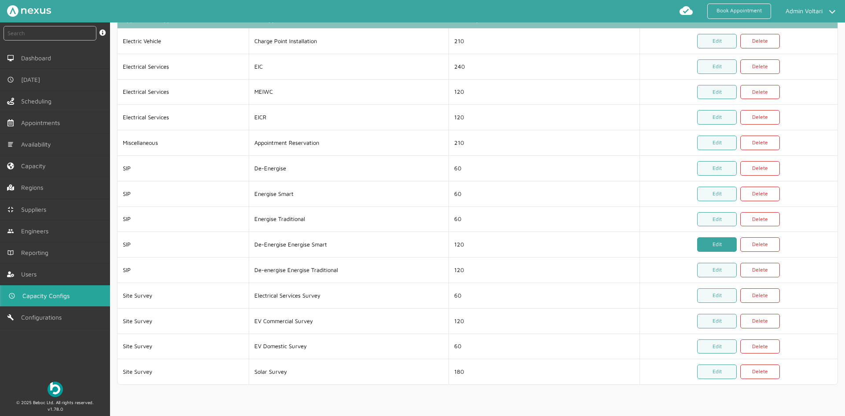
click at [716, 243] on link "Edit" at bounding box center [718, 244] width 40 height 15
select select "18: 66192ec063d3aebb3649db04"
select select "1: 66192fa963d3aebb3649db0a"
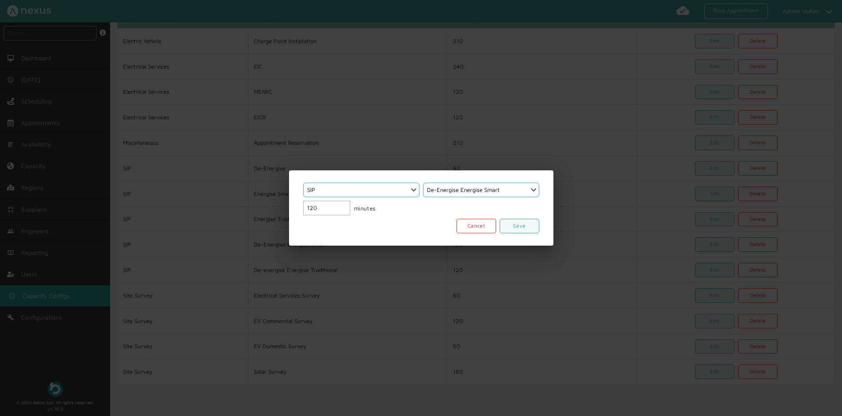
drag, startPoint x: 318, startPoint y: 210, endPoint x: 273, endPoint y: 200, distance: 46.0
click at [273, 200] on div "Select an option... Scheduled Investigation Scheduled Exchange SMETS2 Deemed Ex…" at bounding box center [421, 208] width 842 height 416
type input "90"
click at [523, 224] on link "Save" at bounding box center [519, 226] width 40 height 15
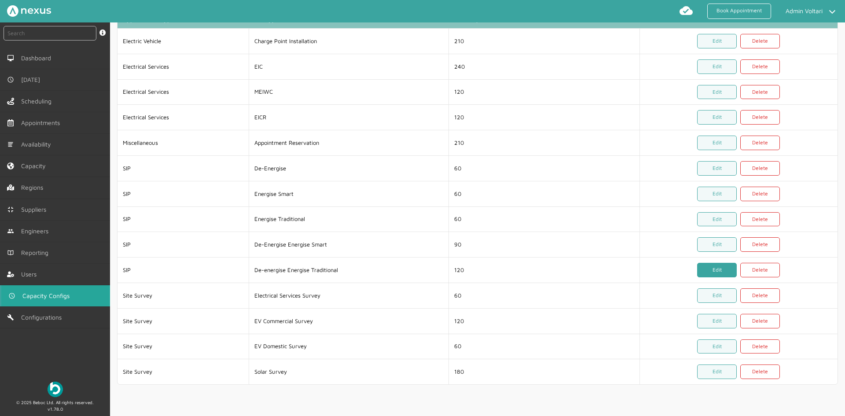
click at [708, 270] on link "Edit" at bounding box center [718, 270] width 40 height 15
select select "18: 66192ec063d3aebb3649db04"
select select "1: 66192fc463d3aebb3649db0b"
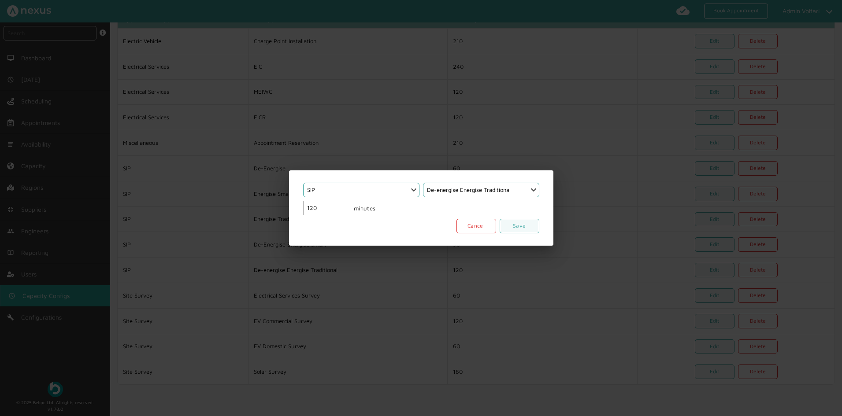
drag, startPoint x: 320, startPoint y: 210, endPoint x: 264, endPoint y: 198, distance: 57.7
click at [264, 198] on div "Select an option... Scheduled Investigation Scheduled Exchange SMETS2 Deemed Ex…" at bounding box center [421, 208] width 842 height 416
type input "90"
click at [531, 230] on link "Save" at bounding box center [519, 226] width 40 height 15
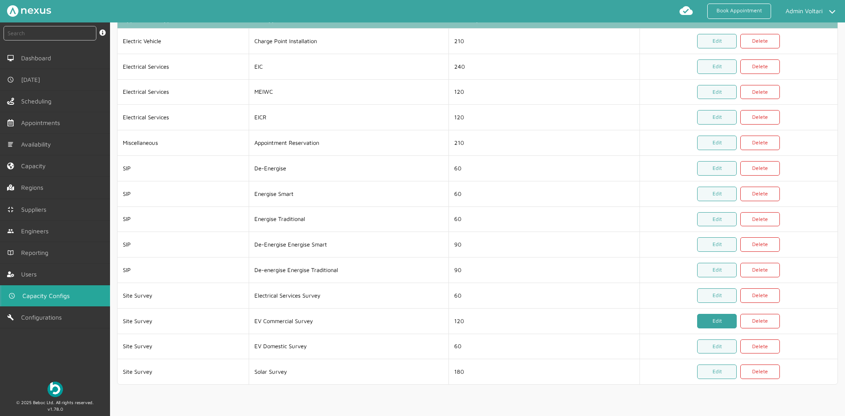
click at [711, 318] on link "Edit" at bounding box center [718, 321] width 40 height 15
select select "14: 5da647ca4fc5f258734955cd"
select select "1: 682b1ee4200790108d8c3e86"
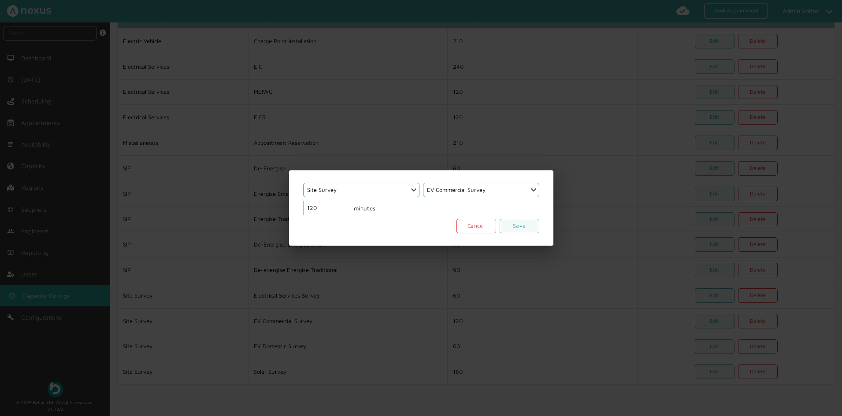
drag, startPoint x: 315, startPoint y: 207, endPoint x: 279, endPoint y: 199, distance: 36.5
click at [279, 199] on div "Select an option... Scheduled Investigation Scheduled Exchange SMETS2 Deemed Ex…" at bounding box center [421, 208] width 842 height 416
type input "90"
click at [524, 227] on link "Save" at bounding box center [519, 226] width 40 height 15
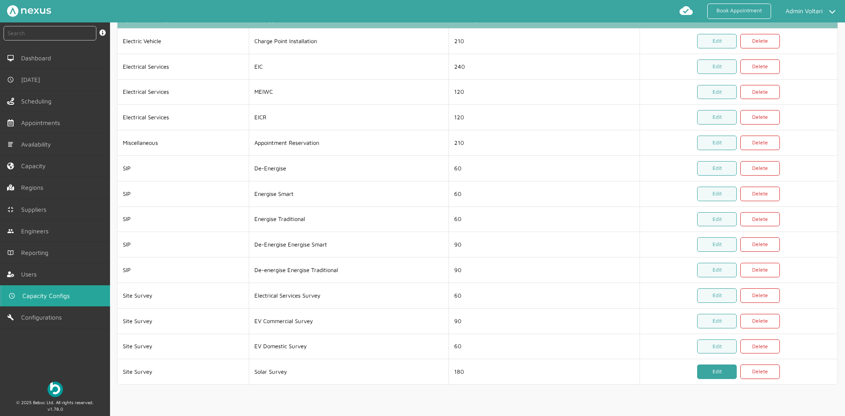
click at [716, 371] on link "Edit" at bounding box center [718, 372] width 40 height 15
select select "14: 5da647ca4fc5f258734955cd"
select select "1: 62b1ee29ff53584ce1284292"
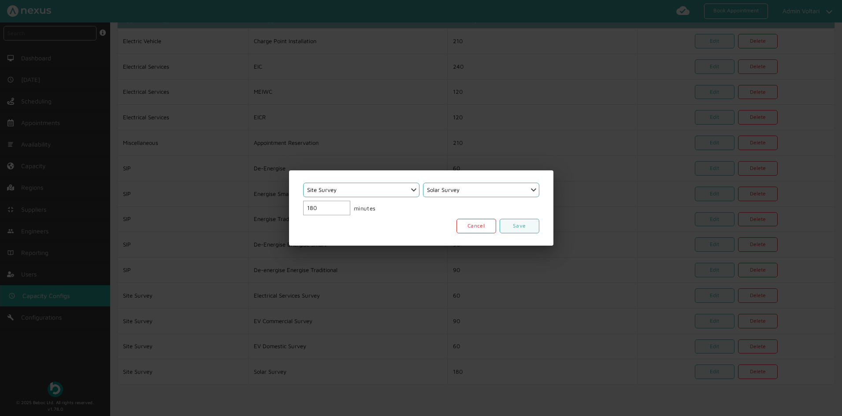
drag, startPoint x: 292, startPoint y: 204, endPoint x: 277, endPoint y: 203, distance: 14.6
click at [288, 204] on div "Select an option... Scheduled Investigation Scheduled Exchange SMETS2 Deemed Ex…" at bounding box center [421, 208] width 842 height 416
type input "120"
click at [522, 226] on link "Save" at bounding box center [519, 226] width 40 height 15
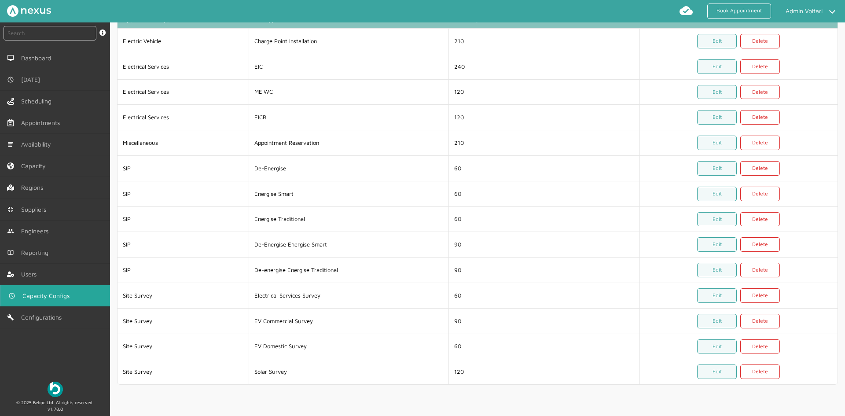
click at [229, 391] on div "Capacity Configs Appointment Type Scheduled Investigation Scheduled Exchange SM…" at bounding box center [477, 219] width 735 height 394
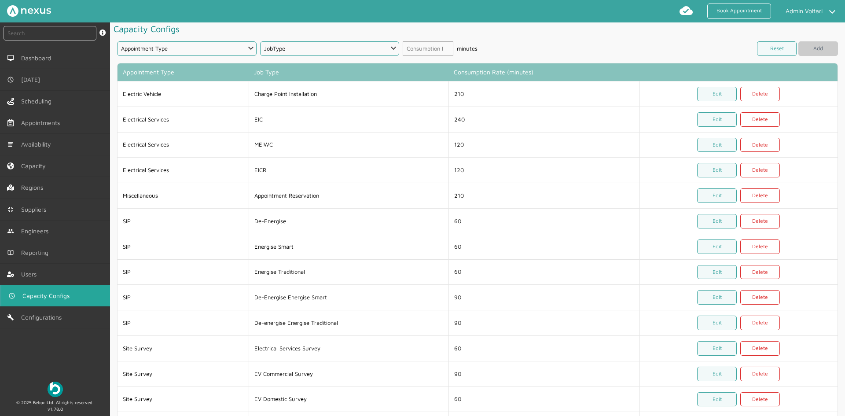
scroll to position [0, 0]
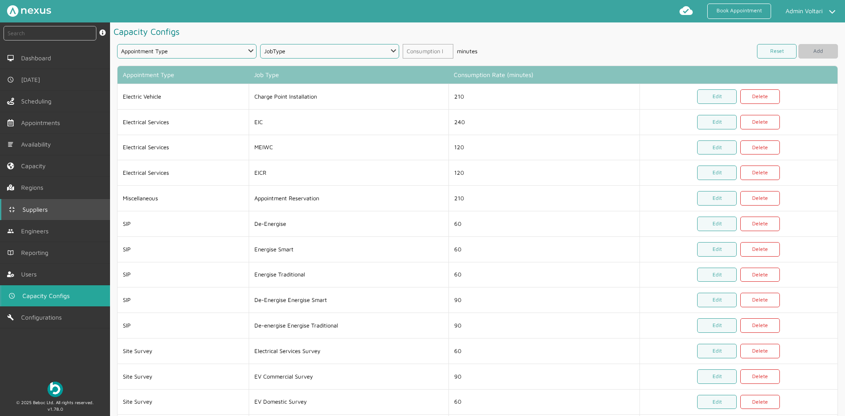
click at [46, 203] on link "Suppliers" at bounding box center [55, 209] width 110 height 21
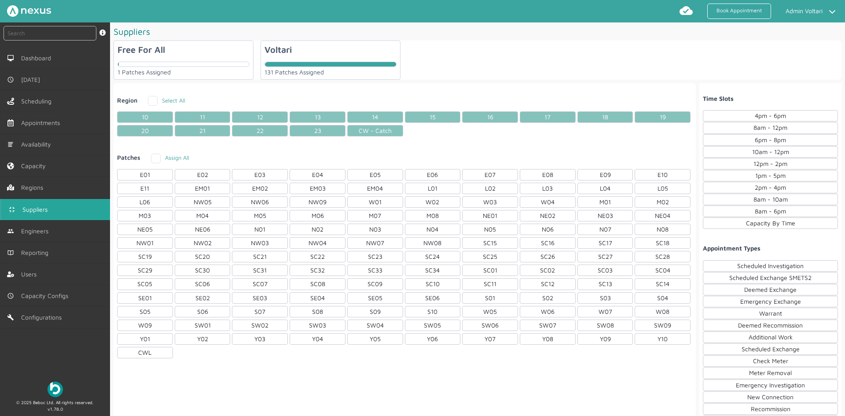
click at [348, 59] on div "Voltari 131 Patches Assigned" at bounding box center [331, 60] width 140 height 39
checkbox input "true"
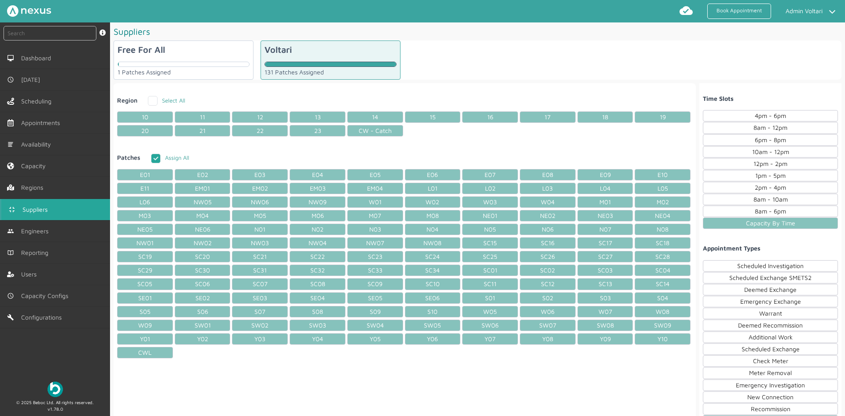
click at [727, 334] on div "Additional Work" at bounding box center [770, 337] width 135 height 11
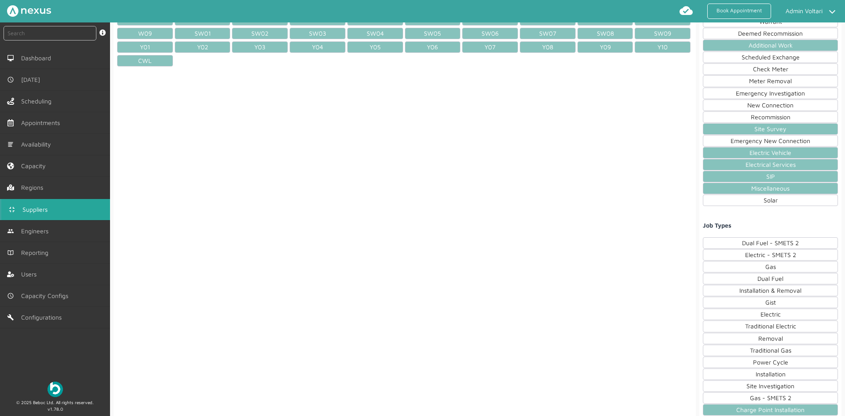
scroll to position [308, 0]
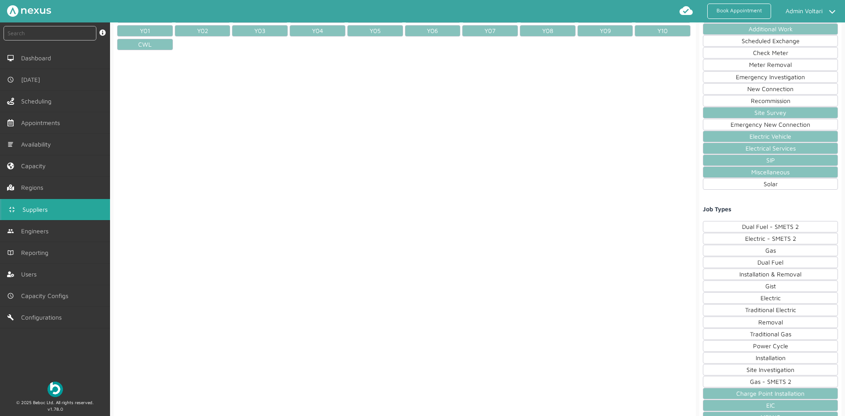
click at [730, 348] on div "Power Cycle" at bounding box center [770, 345] width 135 height 11
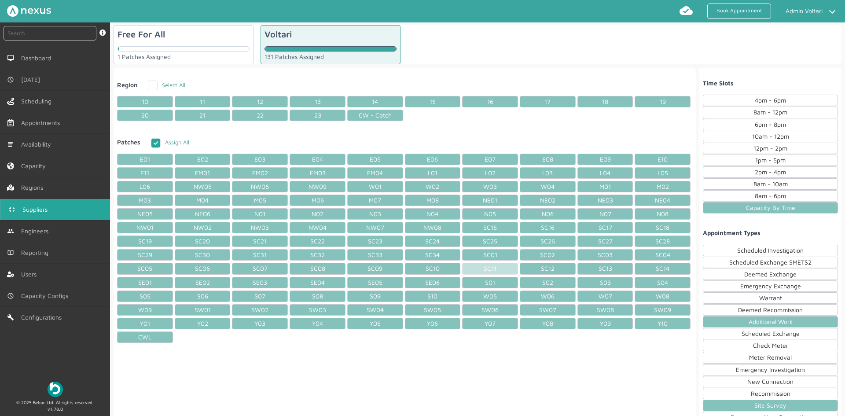
scroll to position [0, 0]
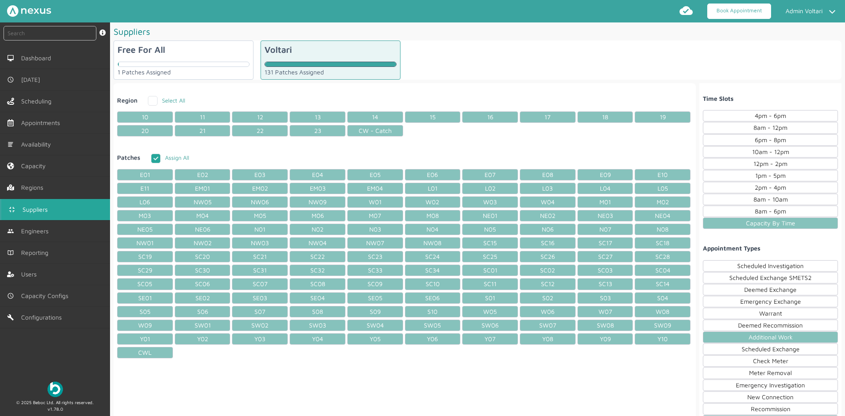
click at [736, 13] on link "Book Appointment" at bounding box center [740, 11] width 64 height 15
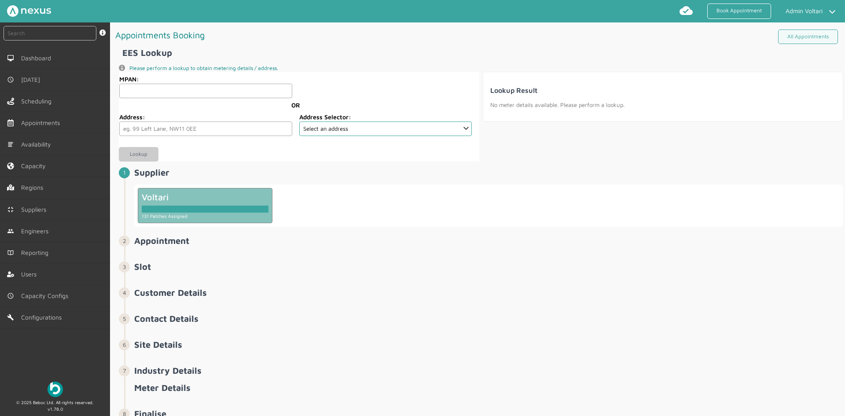
click at [236, 214] on div "131 Patches Assigned" at bounding box center [205, 216] width 127 height 7
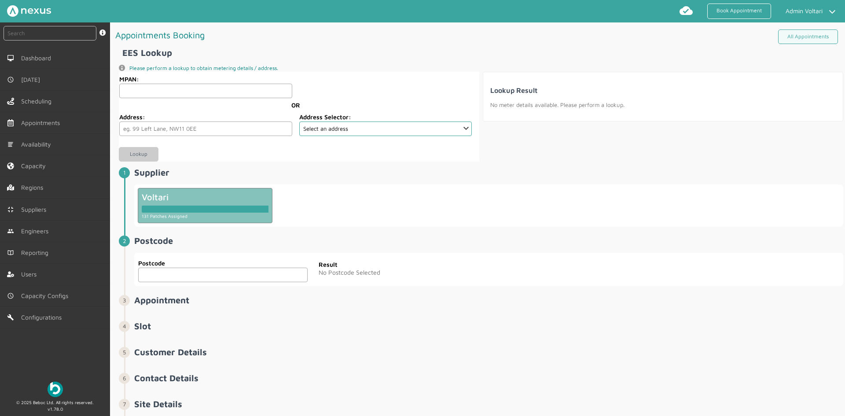
click at [187, 279] on input "text" at bounding box center [223, 275] width 170 height 15
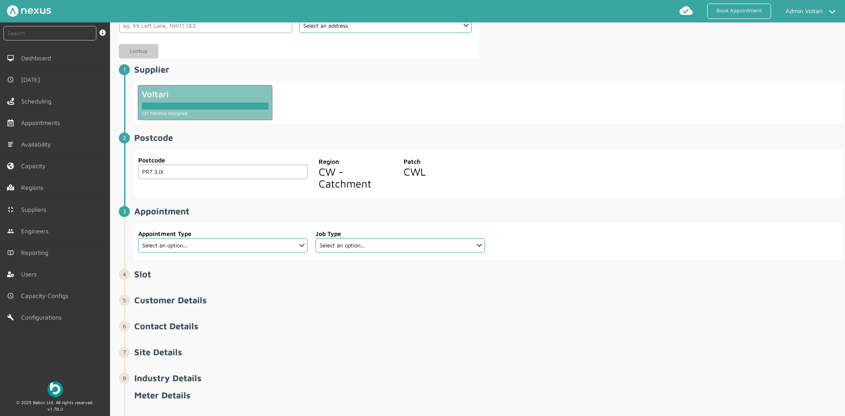
scroll to position [132, 0]
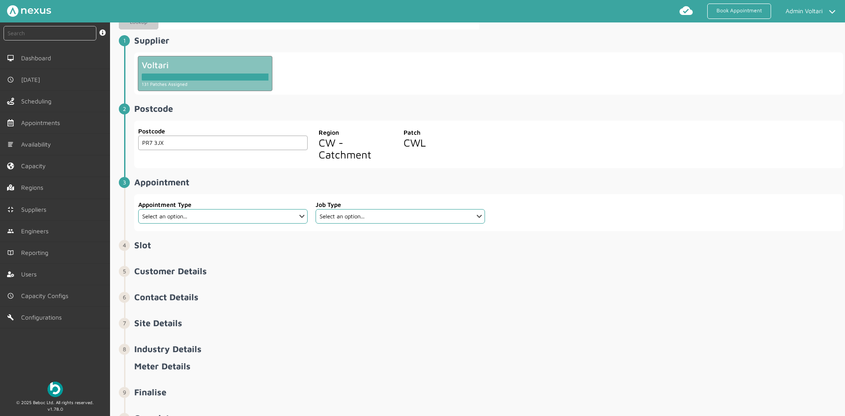
type input "PR7 3JX"
click at [274, 222] on select "Select an option... Additional Work Electric Vehicle Electrical Services Miscel…" at bounding box center [223, 216] width 170 height 15
select select "2: 62b1ed55ff53584ce128428a"
click at [138, 209] on select "Select an option... Additional Work Electric Vehicle Electrical Services Miscel…" at bounding box center [223, 216] width 170 height 15
click at [383, 216] on select "Select an option... Charge Point Installation" at bounding box center [401, 216] width 170 height 15
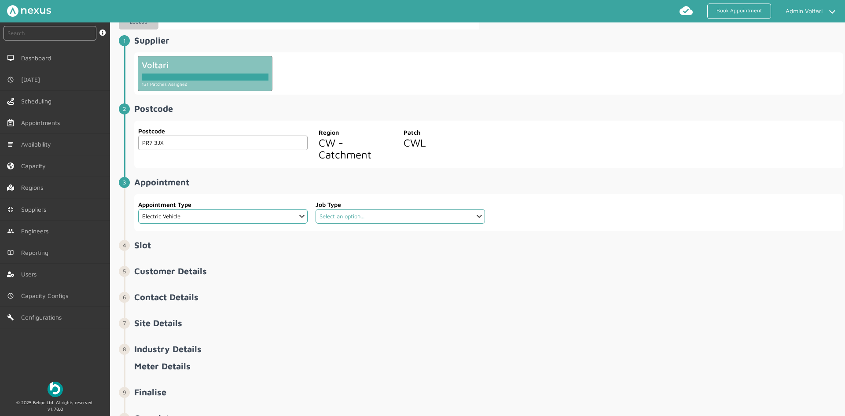
select select "1: 62b1ee29ff53584ce128428f"
click at [316, 209] on select "Select an option... Charge Point Installation" at bounding box center [401, 216] width 170 height 15
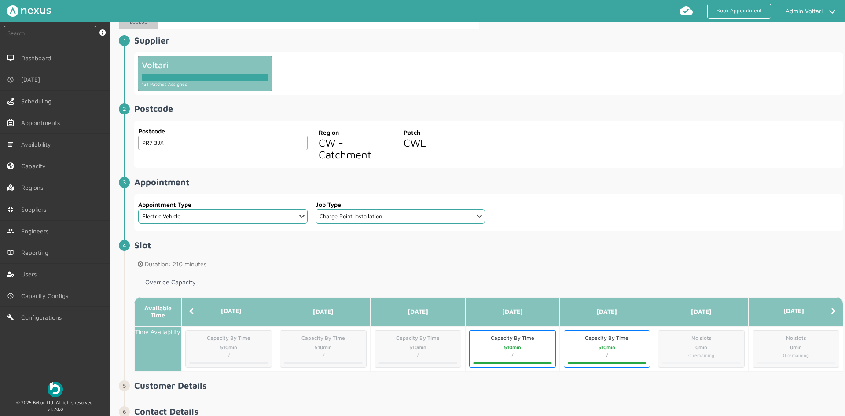
click at [831, 309] on icon at bounding box center [833, 311] width 5 height 7
click at [310, 271] on div "Override Capacity" at bounding box center [488, 284] width 709 height 26
click at [154, 281] on link "Override Capacity" at bounding box center [171, 282] width 66 height 15
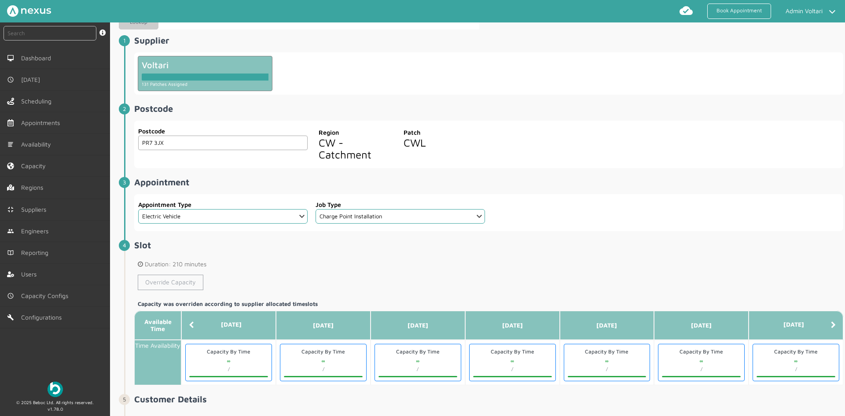
click at [174, 279] on link "Override Capacity" at bounding box center [171, 282] width 66 height 15
click at [302, 255] on span "Slot ️️️ Duration: 210 minutes Override Capacity Capacity was overriden accordi…" at bounding box center [488, 312] width 709 height 145
click at [738, 12] on link "Book Appointment" at bounding box center [740, 11] width 64 height 15
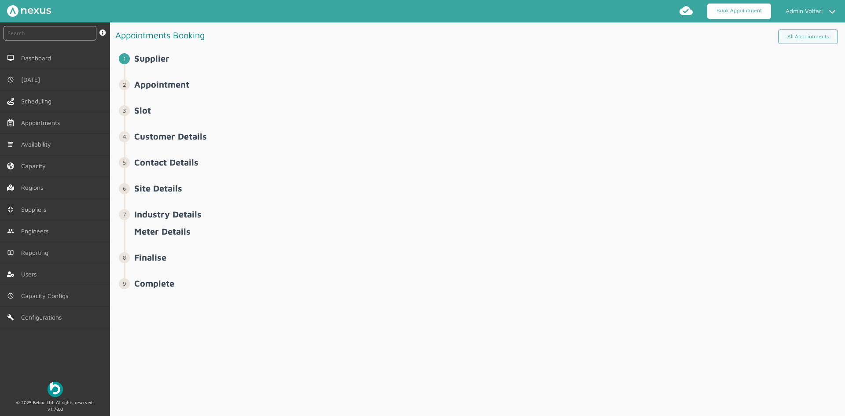
scroll to position [0, 0]
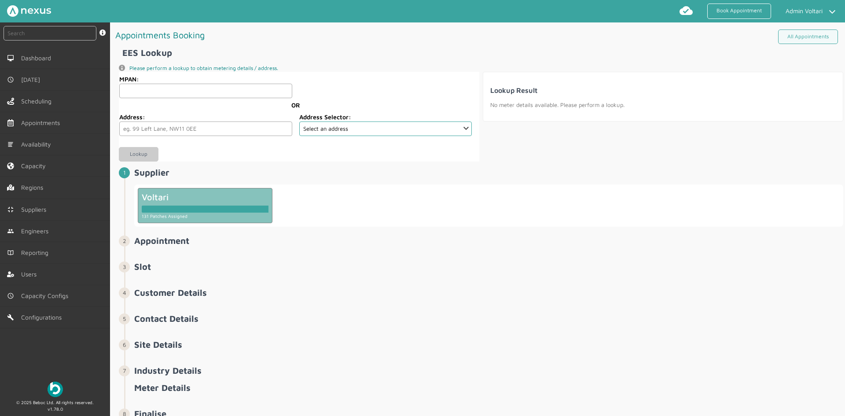
click at [208, 210] on div at bounding box center [205, 209] width 127 height 7
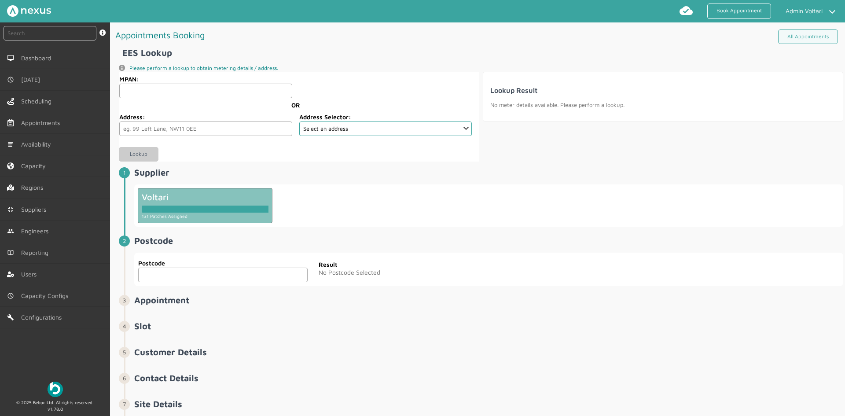
click at [176, 271] on input "text" at bounding box center [223, 275] width 170 height 15
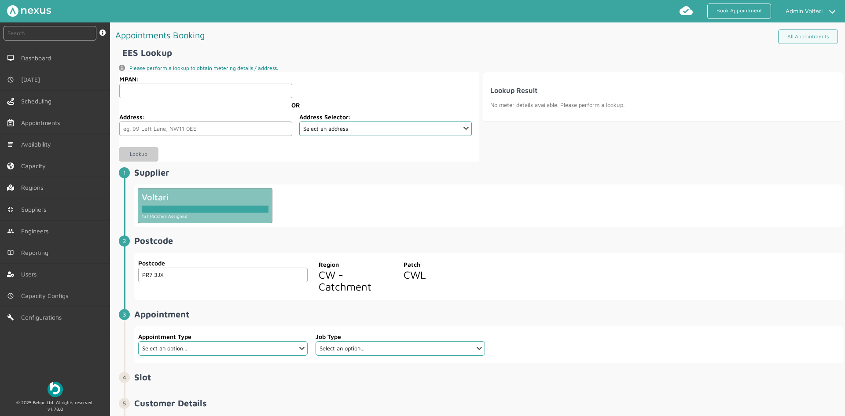
type input "PR7 3JX"
click at [265, 345] on select "Select an option... Additional Work Electric Vehicle Electrical Services Miscel…" at bounding box center [223, 348] width 170 height 15
select select "2: 62b1ed55ff53584ce128428a"
click at [138, 341] on select "Select an option... Additional Work Electric Vehicle Electrical Services Miscel…" at bounding box center [223, 348] width 170 height 15
click at [358, 354] on select "Select an option... Charge Point Installation" at bounding box center [401, 348] width 170 height 15
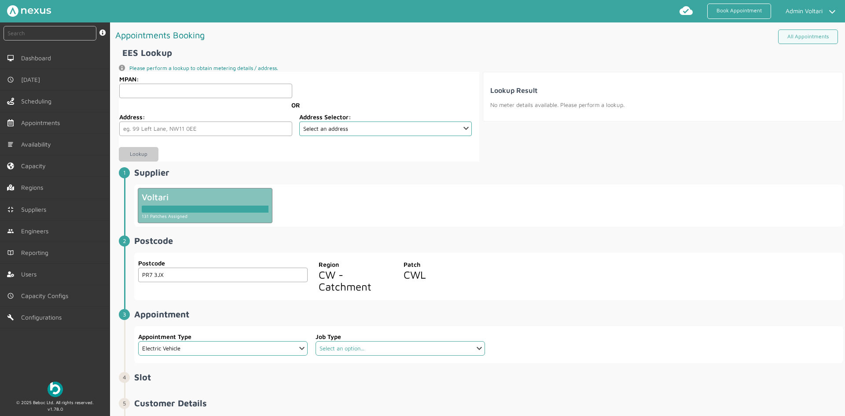
select select "1: 62b1ee29ff53584ce128428f"
click at [316, 341] on select "Select an option... Charge Point Installation" at bounding box center [401, 348] width 170 height 15
click at [536, 317] on h2 "Appointment ️️️" at bounding box center [488, 314] width 709 height 10
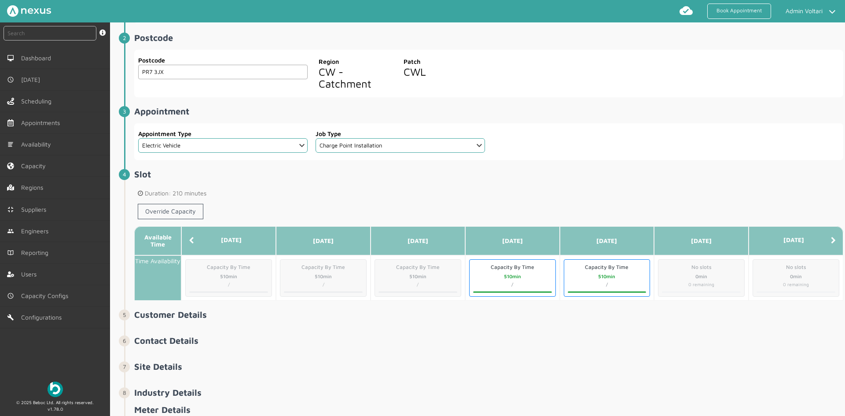
scroll to position [220, 0]
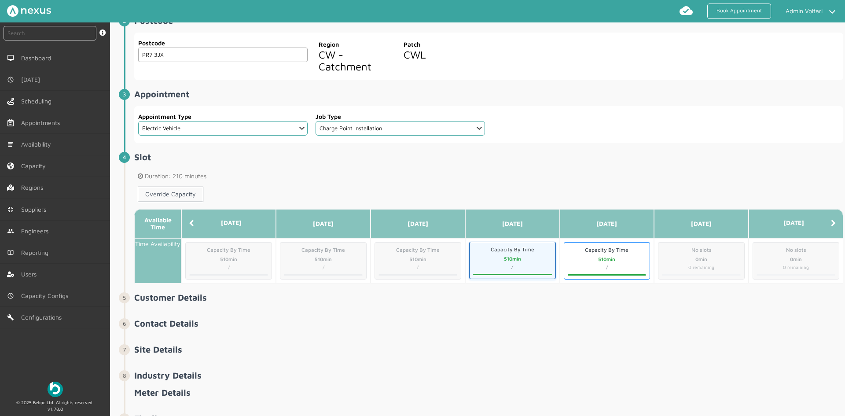
click at [516, 258] on div "510min" at bounding box center [512, 258] width 79 height 7
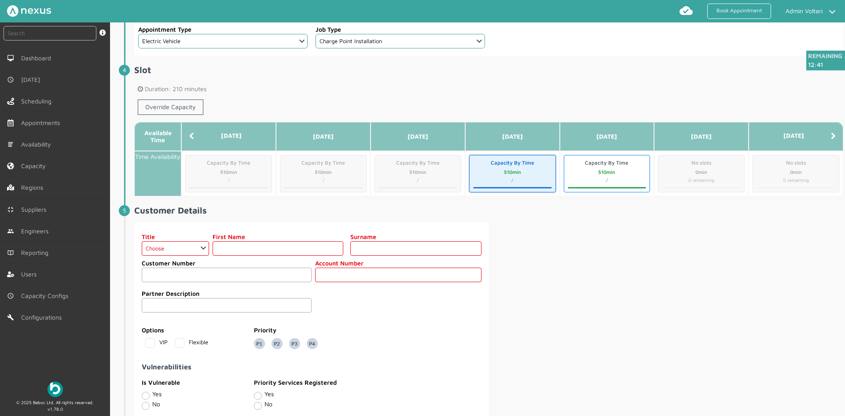
scroll to position [308, 0]
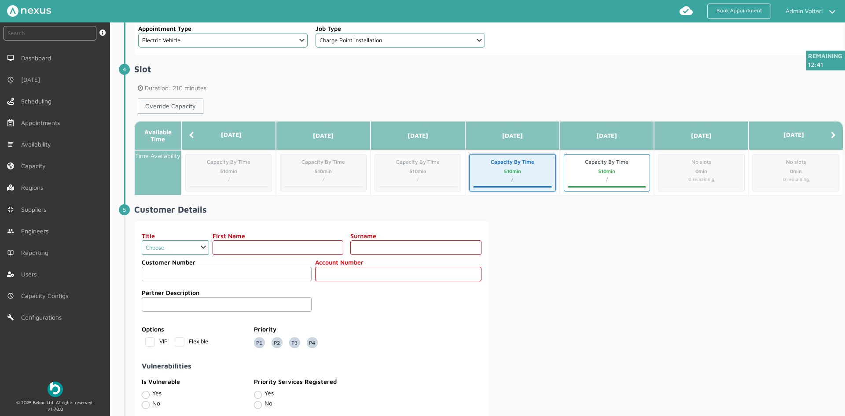
click at [186, 242] on select "Choose Dr Mr Mrs Miss Ms Mx Sir Lady" at bounding box center [175, 247] width 67 height 15
select select "1: Dr"
click at [142, 240] on select "Choose Dr Mr Mrs Miss Ms Mx Sir Lady" at bounding box center [175, 247] width 67 height 15
click at [237, 252] on input "text" at bounding box center [278, 247] width 131 height 15
type input "Cap By Time"
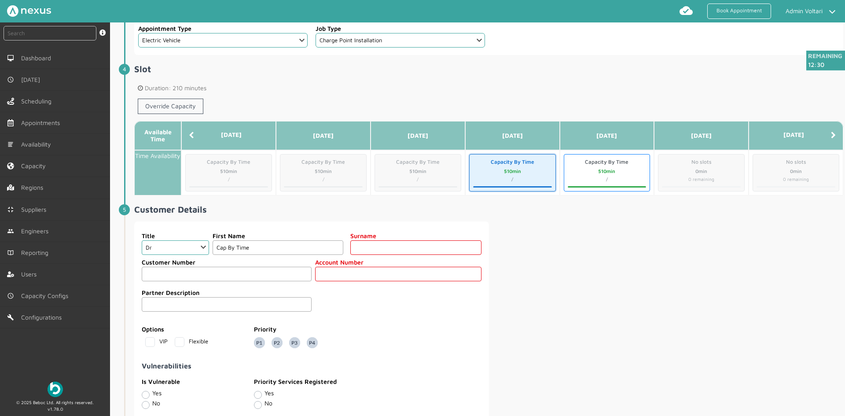
click at [381, 243] on input "text" at bounding box center [416, 247] width 131 height 15
type input "Test"
click at [329, 274] on input "text" at bounding box center [398, 274] width 166 height 15
type input "123456789"
click at [363, 306] on div "Partner Description" at bounding box center [312, 300] width 340 height 24
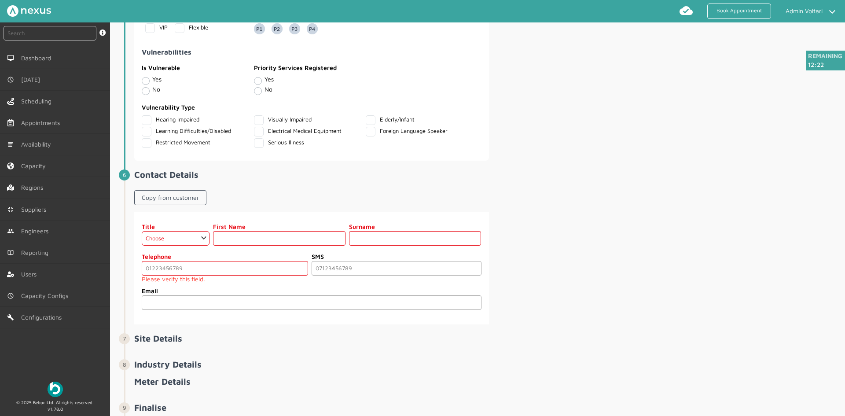
scroll to position [661, 0]
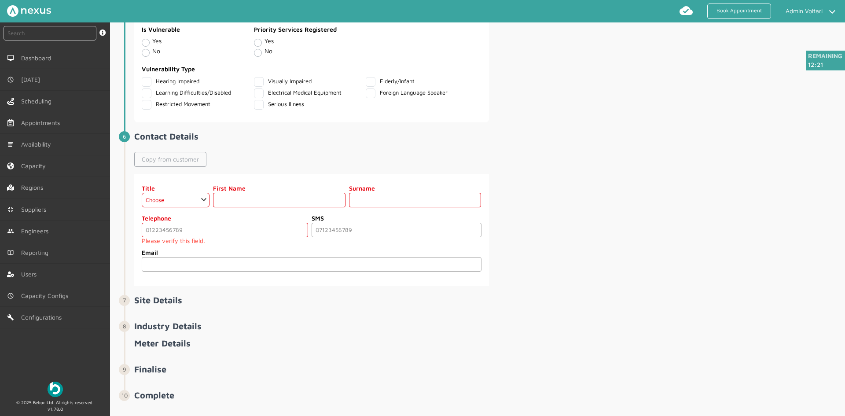
click at [182, 161] on link "Copy from customer" at bounding box center [170, 159] width 72 height 15
select select "1: Dr"
type input "Cap By Time"
type input "Test"
click at [162, 228] on input "tel" at bounding box center [225, 230] width 166 height 15
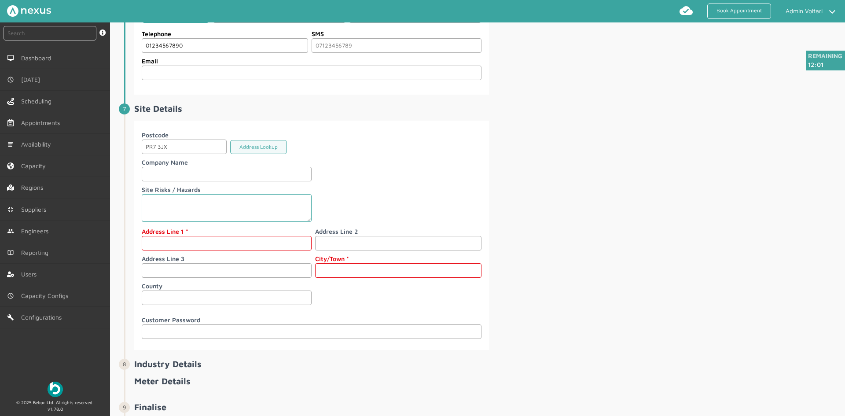
scroll to position [881, 0]
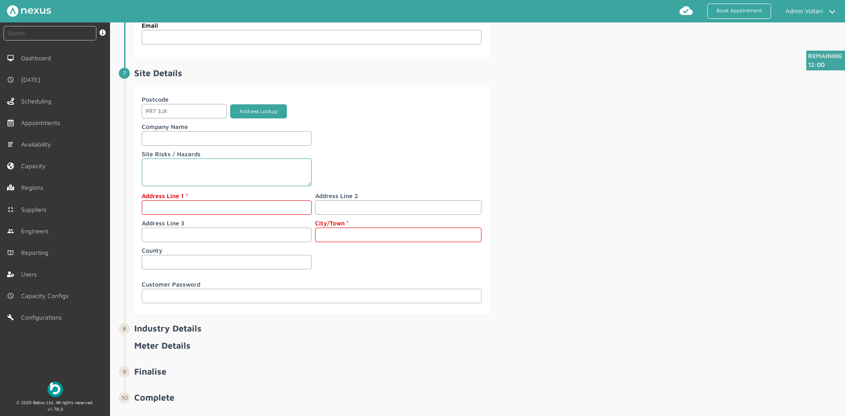
type input "01234567890"
click at [261, 111] on button "Address Lookup" at bounding box center [258, 111] width 57 height 15
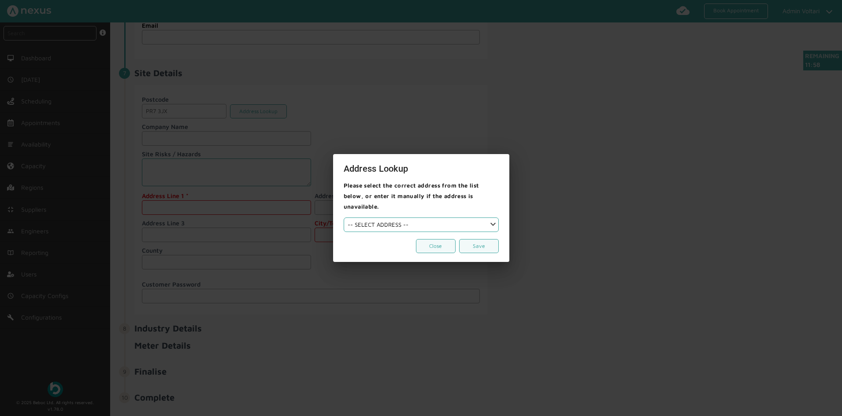
click at [391, 220] on select "-- SELECT ADDRESS --" at bounding box center [420, 225] width 155 height 15
click at [222, 176] on div at bounding box center [421, 208] width 842 height 416
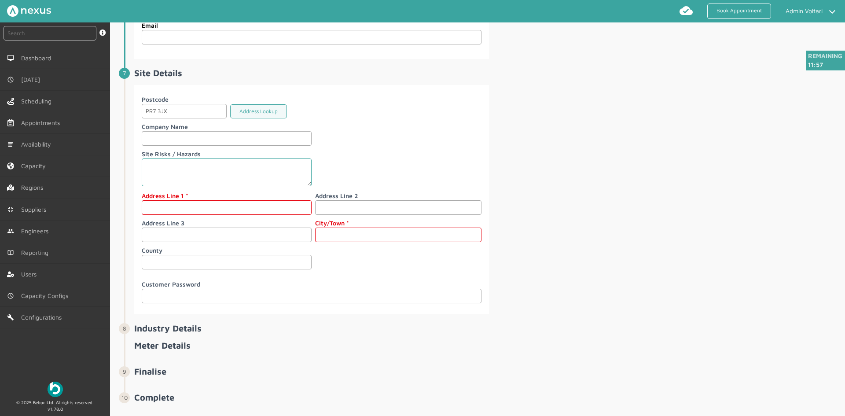
click at [199, 207] on input "text" at bounding box center [227, 207] width 170 height 15
type input "Beboc"
click at [340, 234] on input "text" at bounding box center [398, 235] width 166 height 15
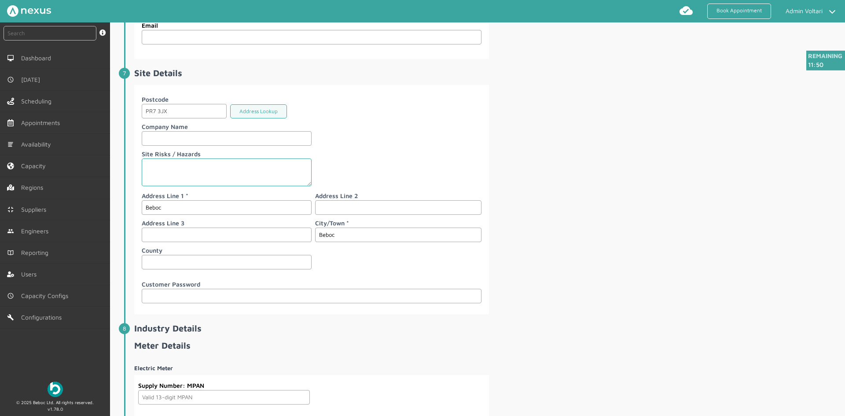
type input "Beboc"
click at [340, 259] on div "Postcode PR7 3JX Address Lookup Company Name Site Risks / Hazards Address Line …" at bounding box center [312, 184] width 340 height 178
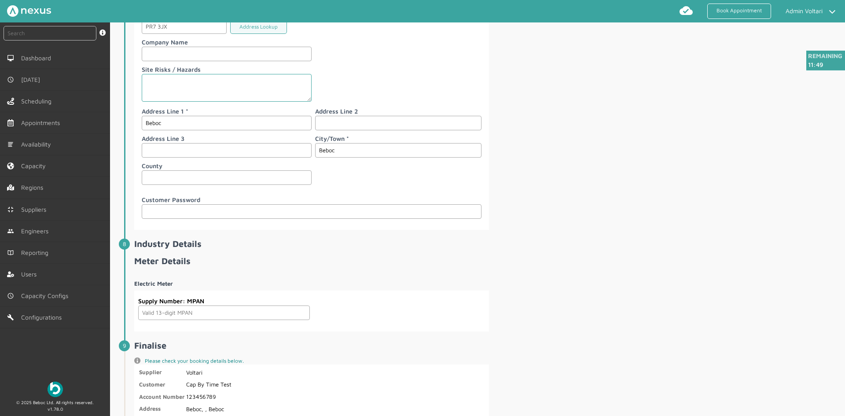
scroll to position [1013, 0]
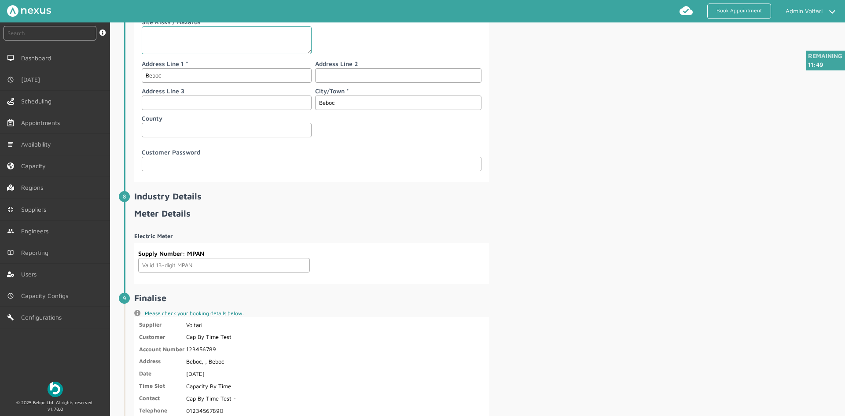
click at [332, 207] on span "Industry Details" at bounding box center [488, 199] width 709 height 17
click at [295, 166] on input "text" at bounding box center [312, 164] width 340 height 15
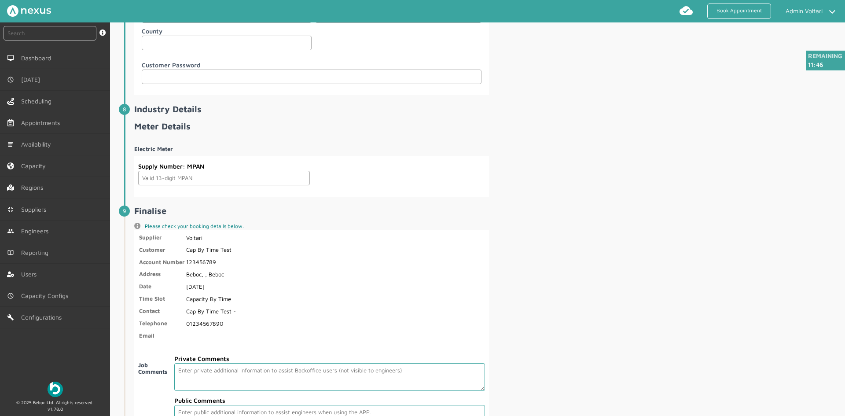
scroll to position [1101, 0]
click at [158, 175] on input "text" at bounding box center [224, 177] width 172 height 15
click at [220, 129] on h2 "Meter Details" at bounding box center [488, 125] width 709 height 10
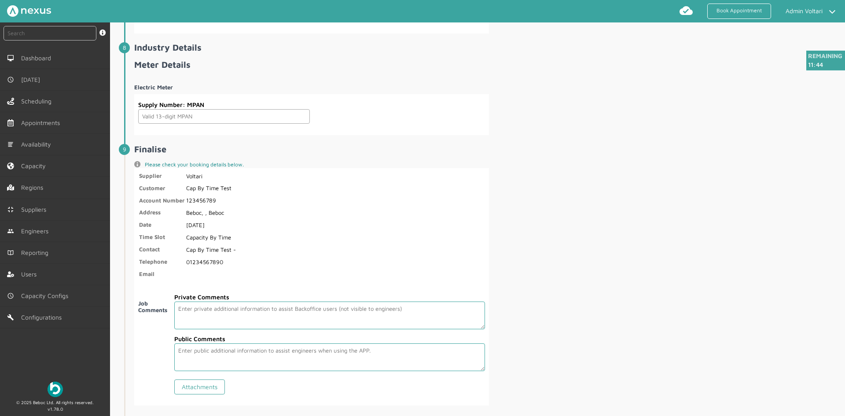
scroll to position [1229, 0]
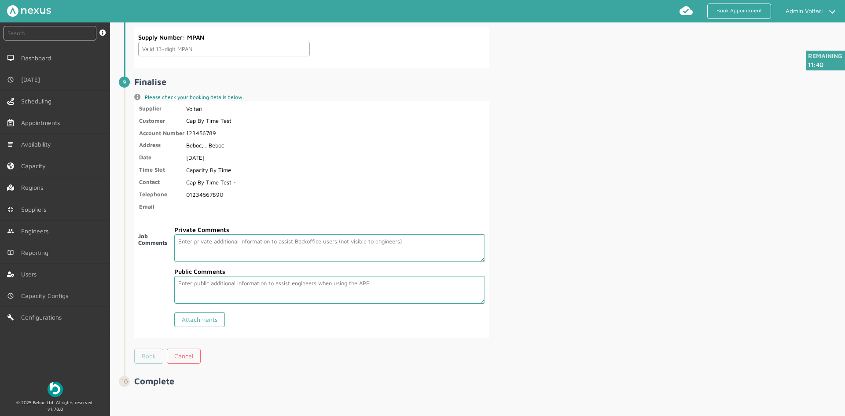
click at [150, 357] on link "Book" at bounding box center [148, 356] width 29 height 15
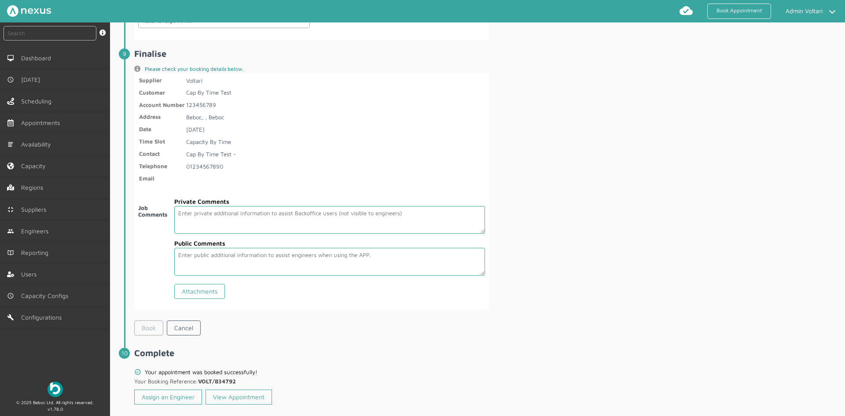
scroll to position [1271, 0]
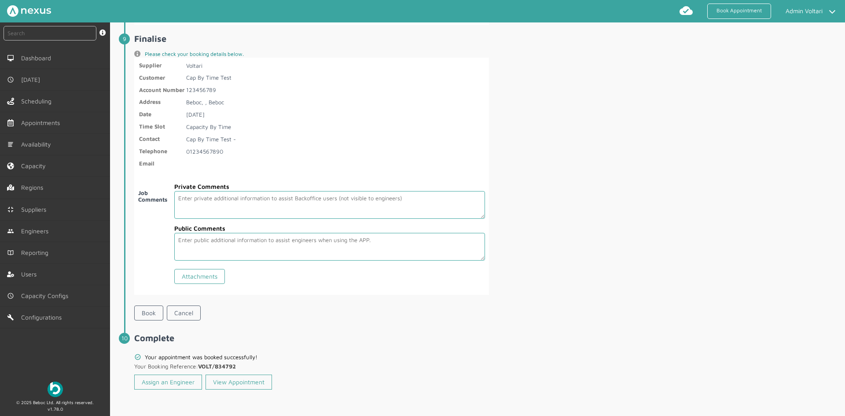
drag, startPoint x: 238, startPoint y: 366, endPoint x: 201, endPoint y: 367, distance: 36.6
click at [201, 367] on p "Your Booking Reference: VOLT/834792" at bounding box center [220, 366] width 172 height 11
copy b "VOLT/834792"
click at [307, 340] on h2 "Complete" at bounding box center [488, 338] width 709 height 10
click at [235, 387] on link "View Appointment" at bounding box center [239, 382] width 66 height 15
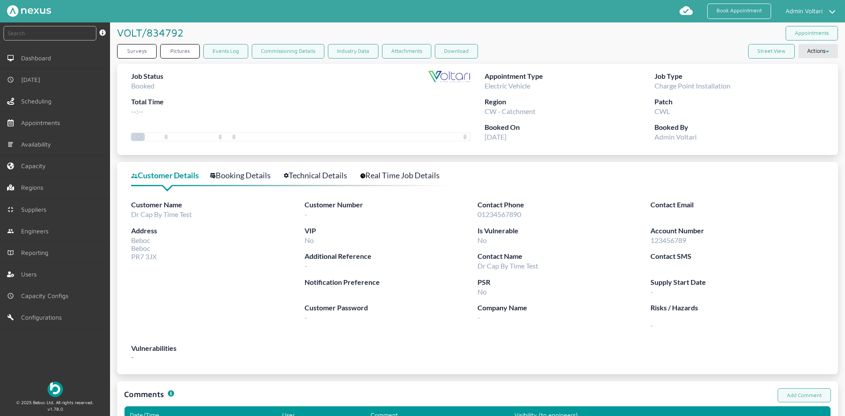
click at [229, 177] on link "Booking Details" at bounding box center [245, 175] width 70 height 13
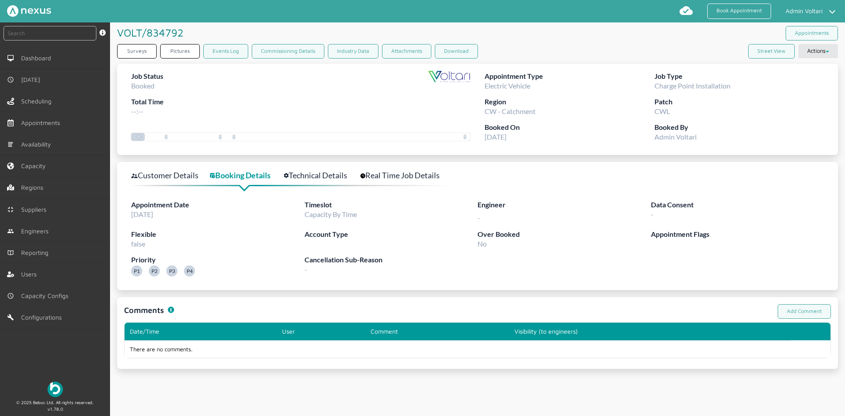
drag, startPoint x: 304, startPoint y: 215, endPoint x: 358, endPoint y: 217, distance: 54.2
click at [358, 217] on div "Timeslot Capacity By Time" at bounding box center [392, 213] width 174 height 29
click at [380, 219] on div "Timeslot Capacity By Time" at bounding box center [392, 213] width 174 height 29
click at [168, 177] on link "Customer Details" at bounding box center [169, 175] width 77 height 13
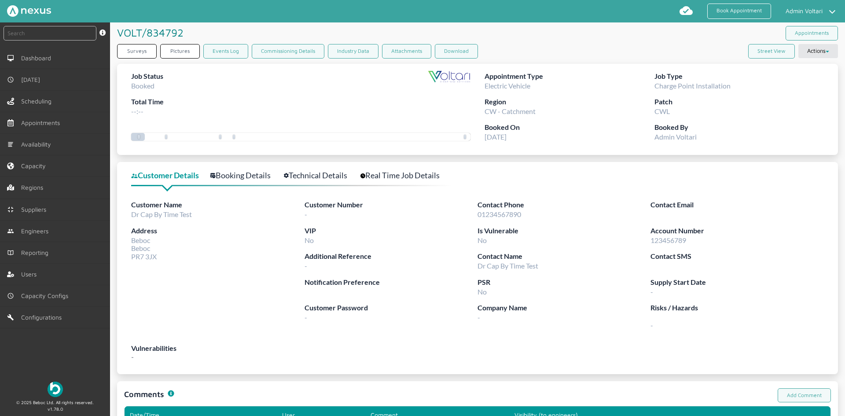
click at [238, 176] on link "Booking Details" at bounding box center [245, 175] width 70 height 13
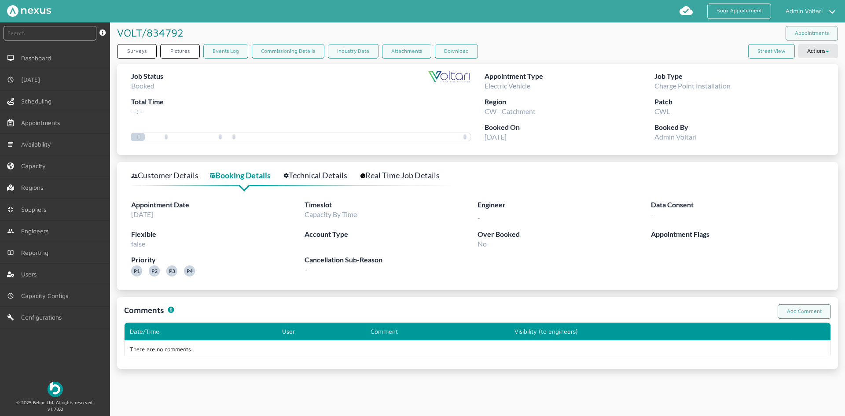
click at [328, 175] on link "Technical Details" at bounding box center [320, 175] width 73 height 13
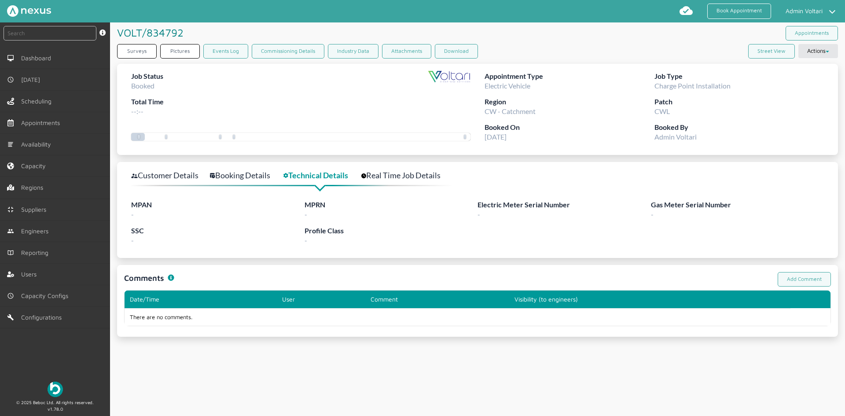
click at [409, 169] on link "Real Time Job Details" at bounding box center [406, 175] width 89 height 13
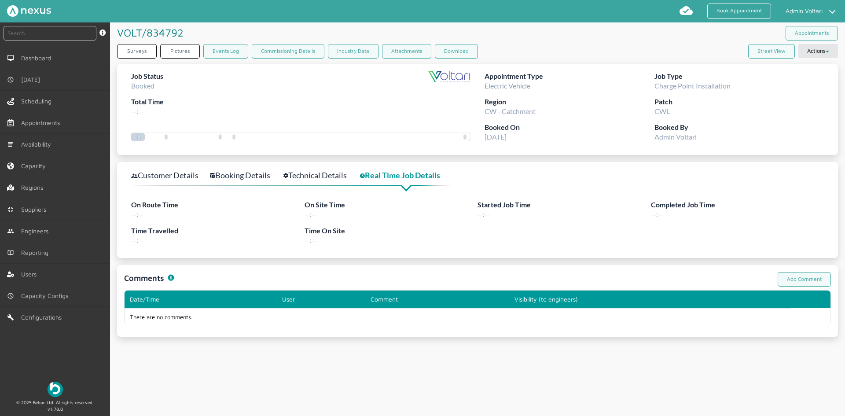
click at [296, 177] on link "Technical Details" at bounding box center [320, 175] width 73 height 13
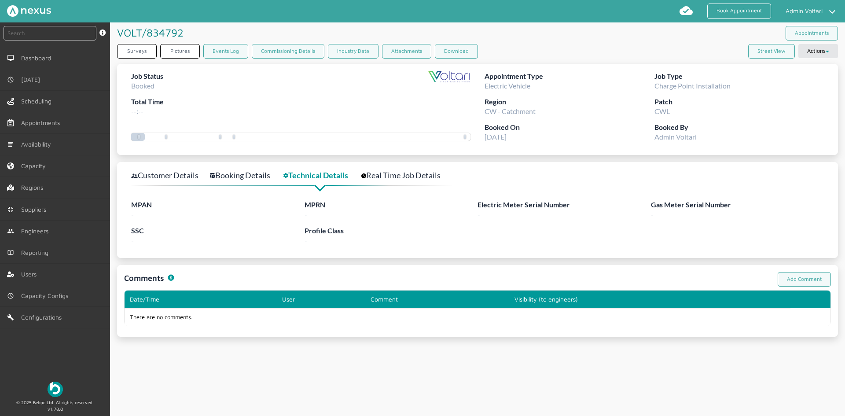
click at [244, 179] on link "Booking Details" at bounding box center [245, 175] width 70 height 13
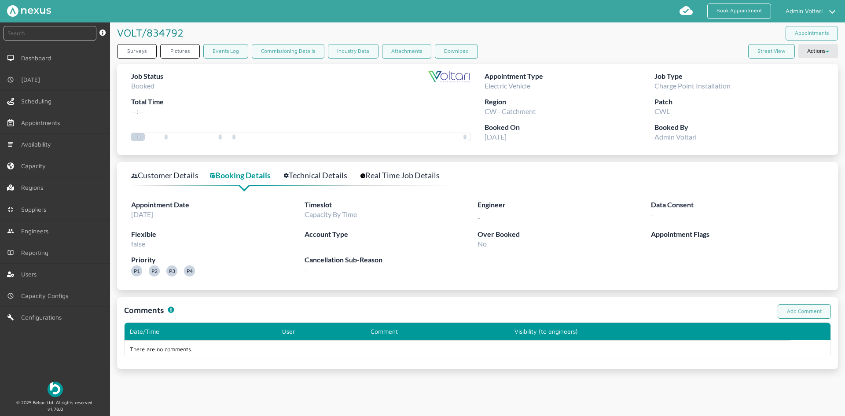
click at [164, 172] on link "Customer Details" at bounding box center [169, 175] width 77 height 13
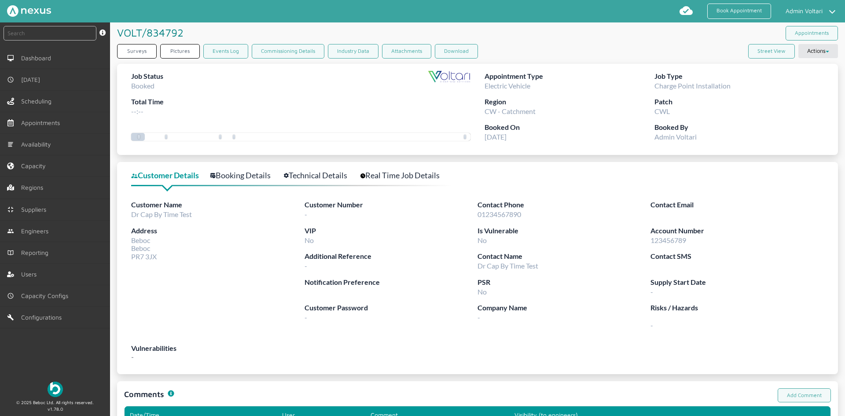
click at [229, 180] on link "Booking Details" at bounding box center [245, 175] width 70 height 13
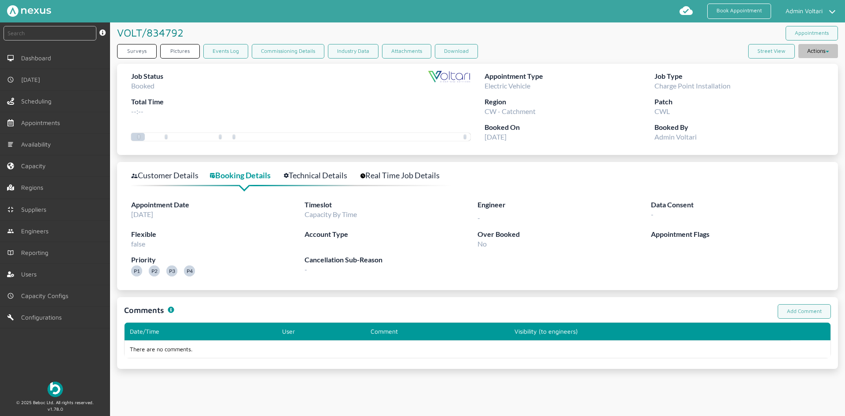
click at [816, 55] on button "Actions" at bounding box center [819, 51] width 40 height 14
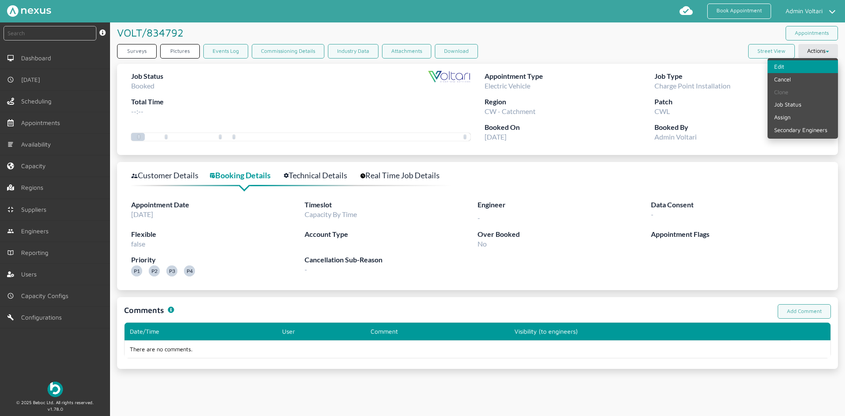
click at [784, 71] on link "Edit" at bounding box center [803, 66] width 70 height 13
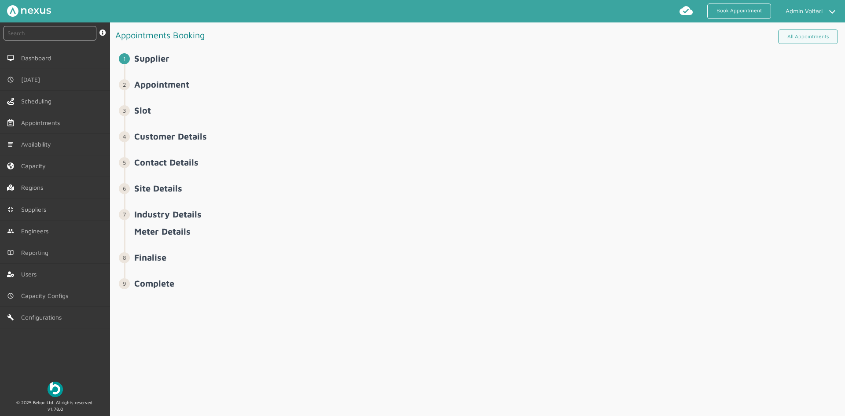
select select "5: 62b1ed55ff53584ce128428a"
select select "1: 62b1ee29ff53584ce128428f"
select select "1: Dr"
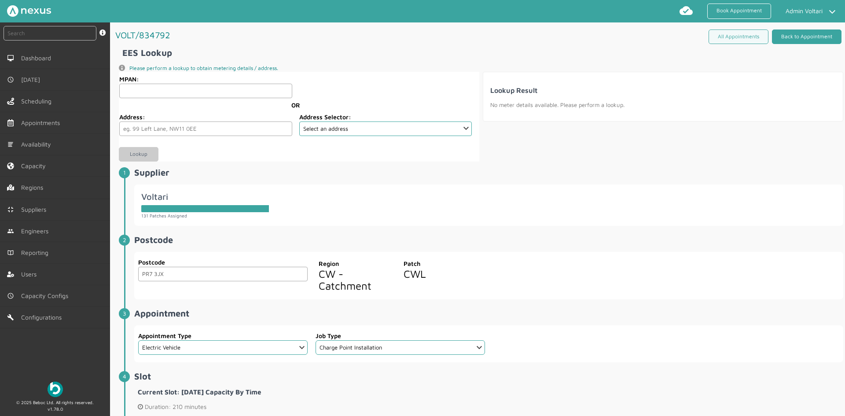
click at [807, 33] on link "Back to Appointment" at bounding box center [807, 37] width 70 height 15
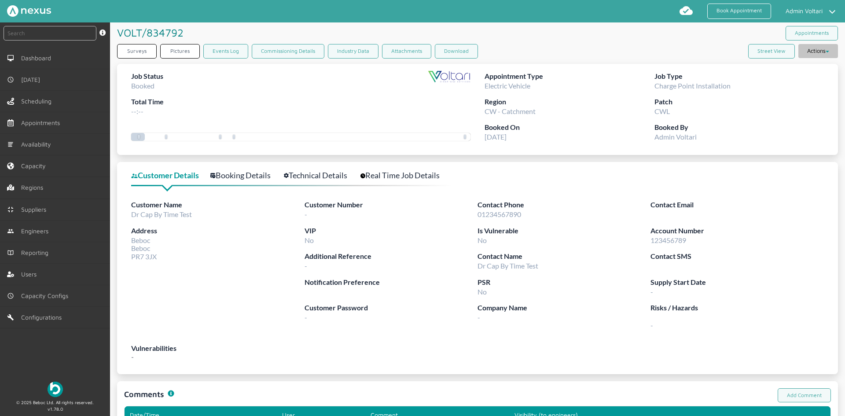
click at [806, 53] on button "Actions" at bounding box center [819, 51] width 40 height 14
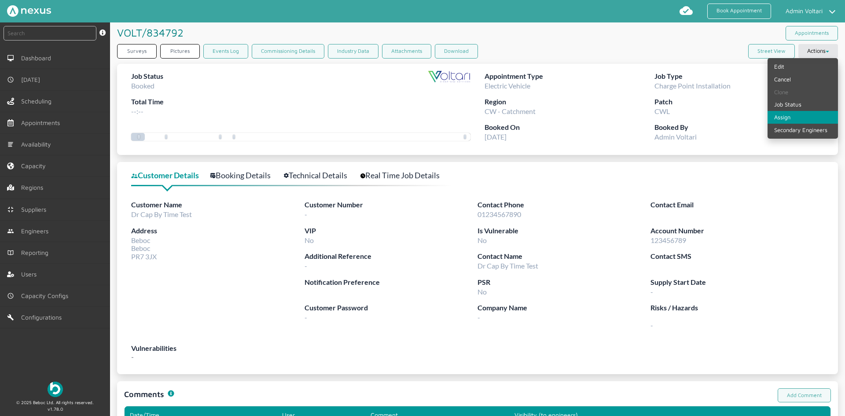
click at [775, 117] on link "Assign" at bounding box center [803, 117] width 70 height 13
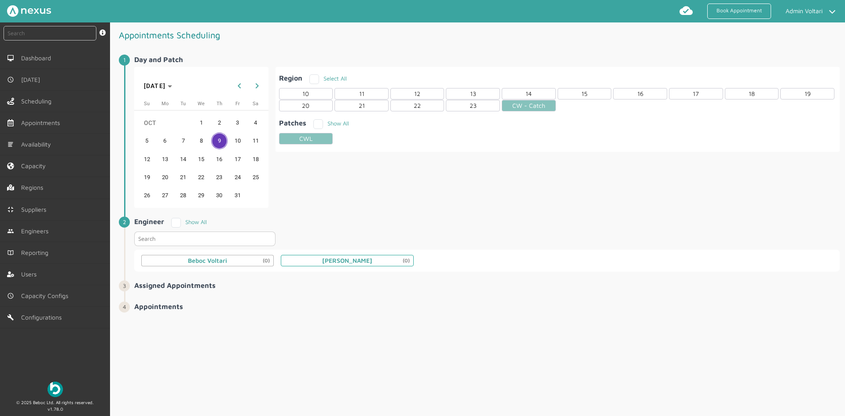
click at [340, 260] on div "Kyle Longworth (0)" at bounding box center [347, 260] width 50 height 7
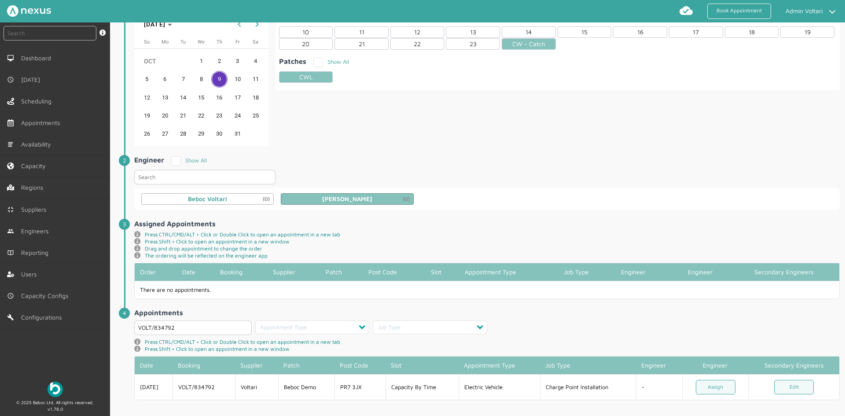
scroll to position [68, 0]
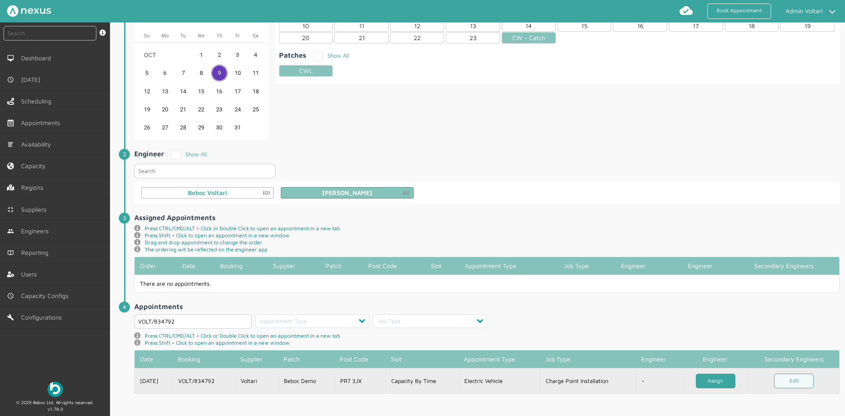
click at [708, 382] on link "Assign" at bounding box center [716, 381] width 40 height 15
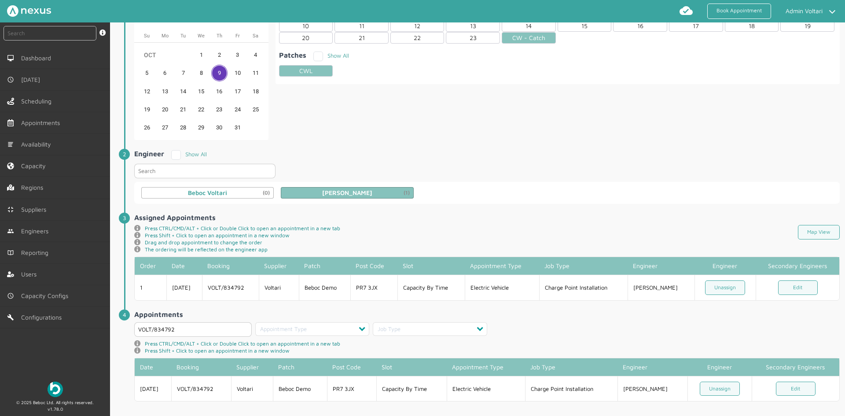
click at [481, 150] on span "Engineer Show All Beboc Voltari (0) Kyle Longworth (1)" at bounding box center [487, 176] width 706 height 55
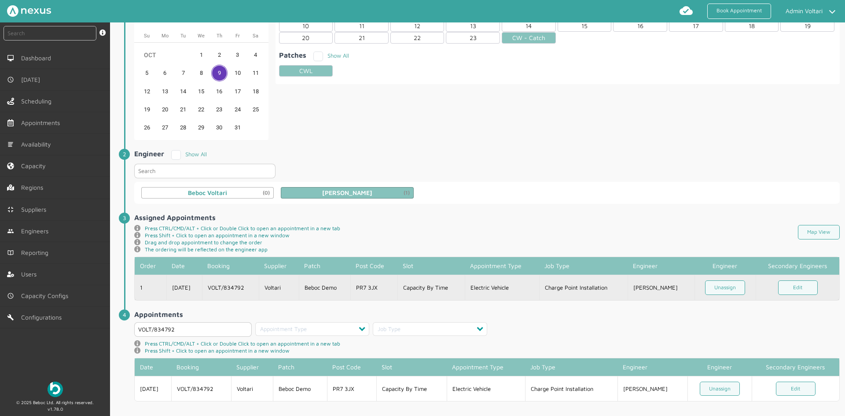
click at [338, 282] on td "Beboc Demo" at bounding box center [325, 288] width 52 height 26
click at [299, 294] on td "Voltari" at bounding box center [279, 288] width 40 height 26
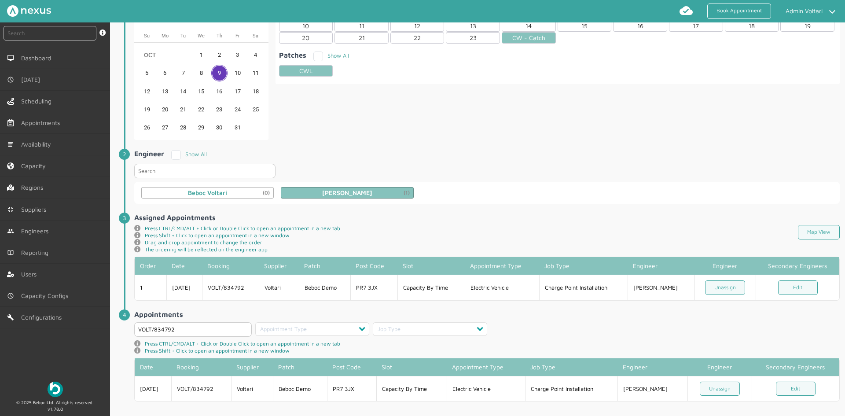
click at [518, 146] on li "Day and Patch ️️️ OCT 2025 OCT 2025 Sunday Su Monday Mo Tuesday Tu Wednesday We…" at bounding box center [482, 68] width 716 height 162
click at [64, 138] on link "Availability" at bounding box center [55, 144] width 110 height 21
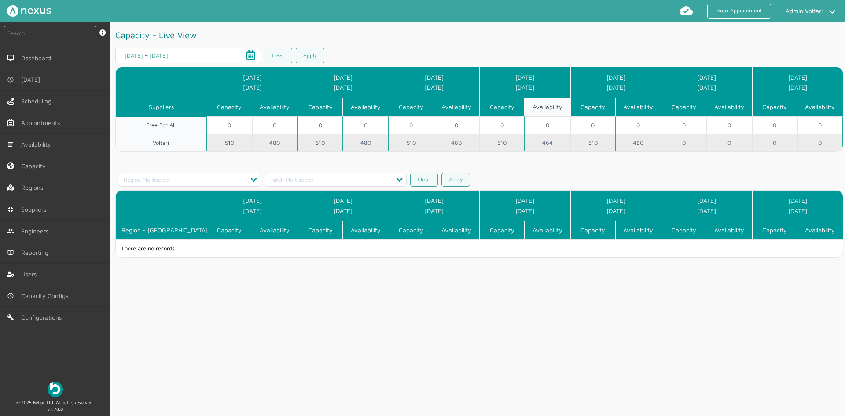
click at [550, 144] on td "464" at bounding box center [547, 143] width 45 height 18
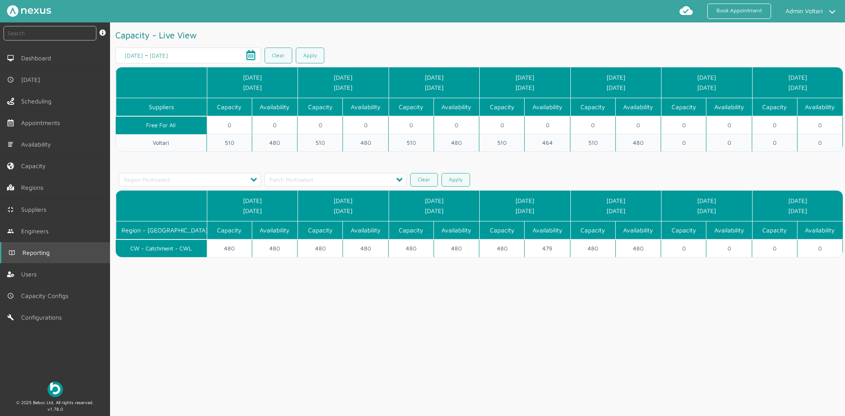
click at [31, 253] on span "Reporting" at bounding box center [37, 252] width 31 height 7
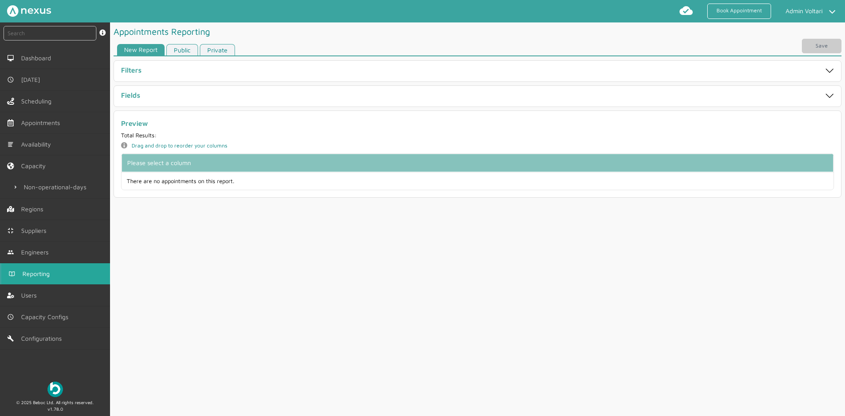
click at [49, 277] on span "Reporting" at bounding box center [37, 273] width 31 height 7
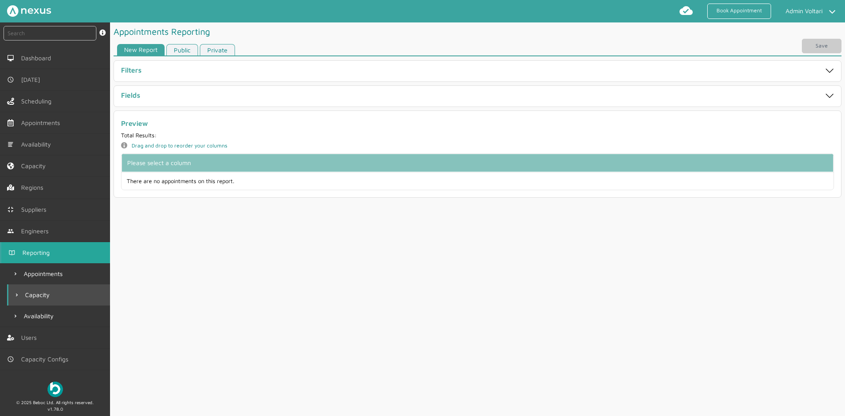
click at [36, 298] on span "Capacity" at bounding box center [39, 295] width 28 height 7
click at [183, 48] on link "Public" at bounding box center [182, 50] width 32 height 12
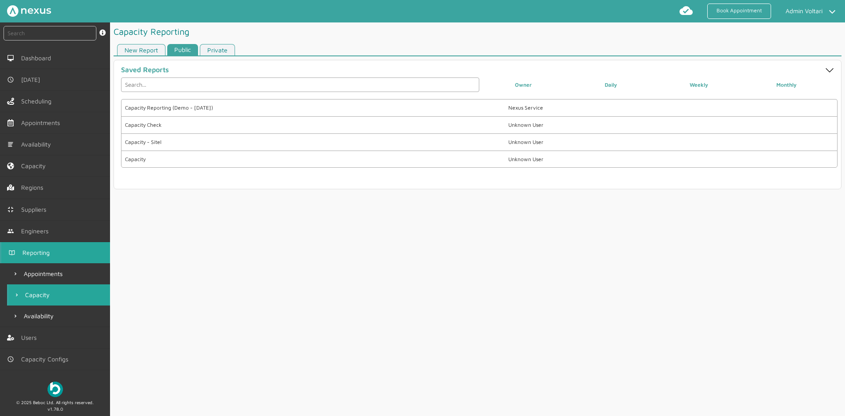
click at [223, 50] on link "Private" at bounding box center [217, 50] width 35 height 12
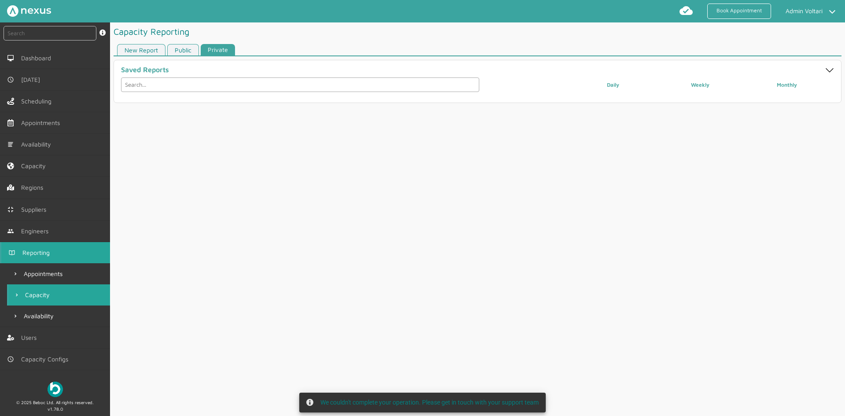
click at [179, 47] on link "Public" at bounding box center [183, 50] width 32 height 12
click at [165, 133] on div "Capacity Check Unknown User" at bounding box center [479, 124] width 717 height 17
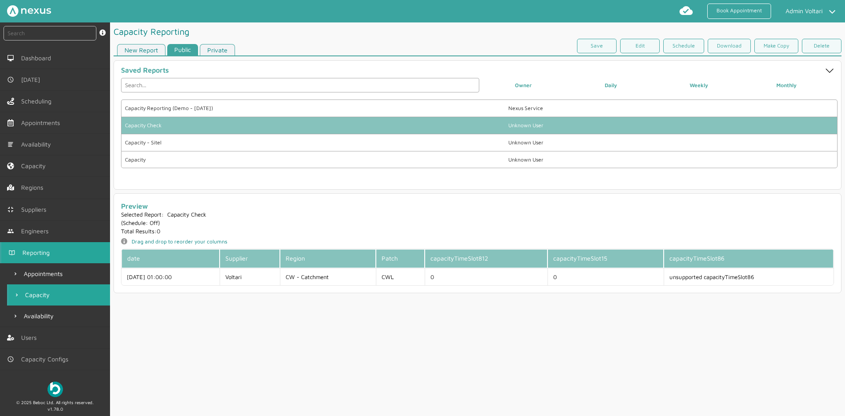
click at [139, 50] on link "New Report" at bounding box center [141, 50] width 48 height 12
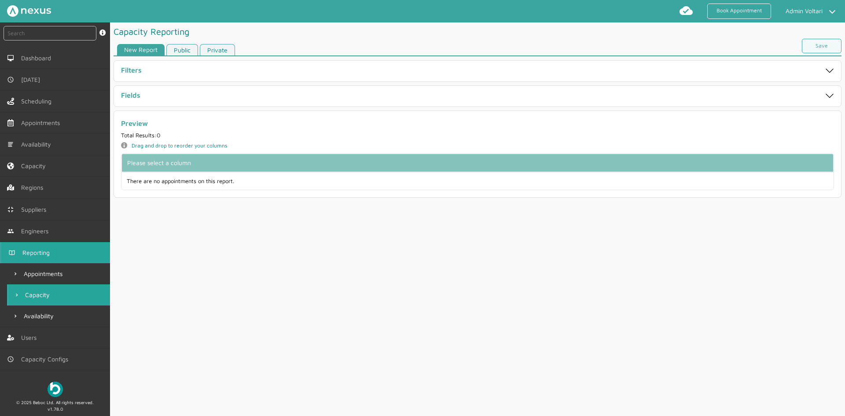
click at [151, 71] on div "Filters" at bounding box center [442, 71] width 642 height 10
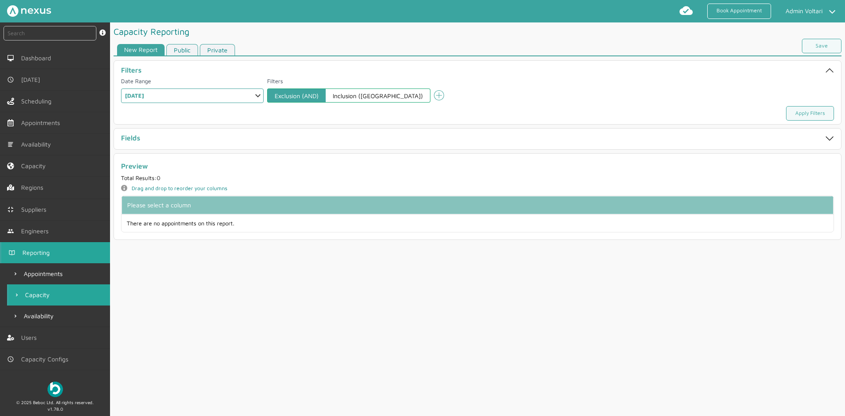
click at [192, 96] on select "Select a Range Custom Range Relative Days Specific Relative Day Today Yesterday…" at bounding box center [192, 96] width 143 height 15
select select "6: WEEKLY"
click at [121, 89] on select "Select a Range Custom Range Relative Days Specific Relative Day Today Yesterday…" at bounding box center [192, 96] width 143 height 15
click at [203, 142] on div "Fields" at bounding box center [442, 139] width 642 height 10
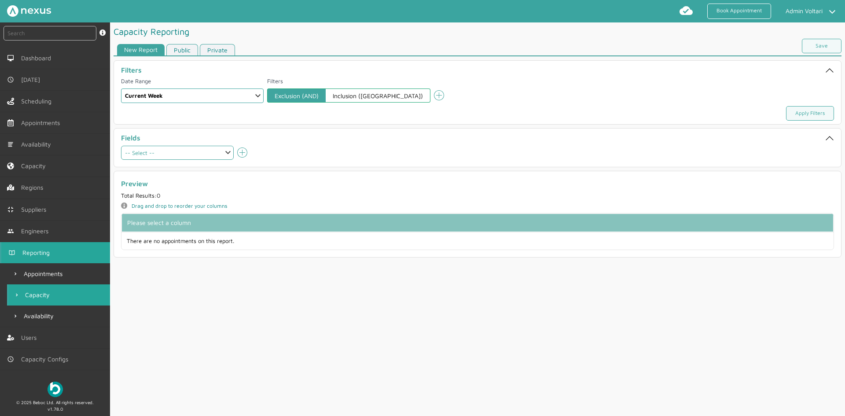
click at [199, 153] on select "-- Select -- Patch Patch name Region Supplier capacityAllTimeSlots capacityTime…" at bounding box center [177, 153] width 113 height 14
click at [341, 31] on h1 "Capacity Reporting" at bounding box center [296, 31] width 364 height 18
click at [228, 150] on select "-- Select -- Patch Patch name Region Supplier capacityAllTimeSlots capacityTime…" at bounding box center [177, 153] width 113 height 14
click at [121, 146] on select "-- Select -- Patch Patch name Region Supplier capacityAllTimeSlots capacityTime…" at bounding box center [177, 153] width 113 height 14
click at [225, 155] on select "-- Select -- Patch Patch name Region Supplier capacityAllTimeSlots capacityTime…" at bounding box center [177, 153] width 113 height 14
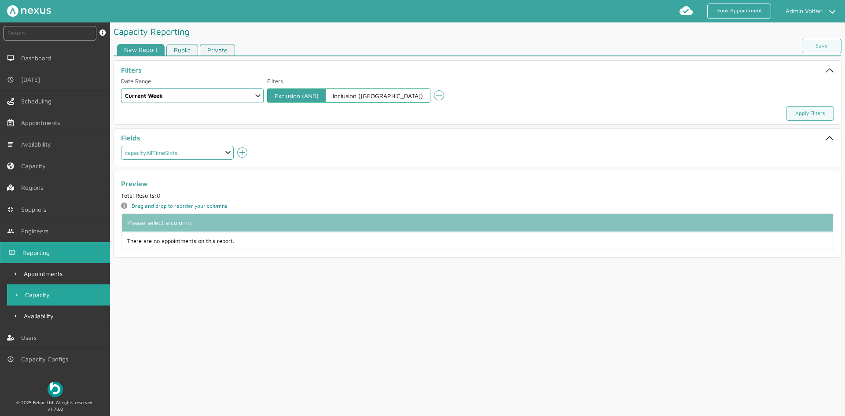
select select "date"
click at [121, 146] on select "-- Select -- Patch Patch name Region Supplier capacityAllTimeSlots capacityTime…" at bounding box center [177, 153] width 113 height 14
click at [244, 155] on icon "add icon" at bounding box center [242, 153] width 11 height 11
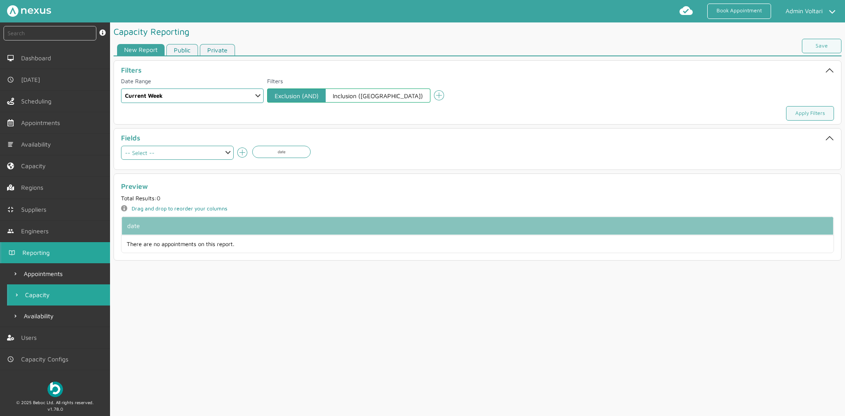
click at [229, 154] on select "-- Select -- Patch Patch name Region Supplier capacityAllTimeSlots capacityTime…" at bounding box center [177, 153] width 113 height 14
select select "patch"
click at [121, 146] on select "-- Select -- Patch Patch name Region Supplier capacityAllTimeSlots capacityTime…" at bounding box center [177, 153] width 113 height 14
click at [240, 152] on icon "add icon" at bounding box center [242, 153] width 11 height 11
click at [226, 154] on select "-- Select -- Patch Patch name Region Supplier capacityAllTimeSlots capacityTime…" at bounding box center [177, 153] width 113 height 14
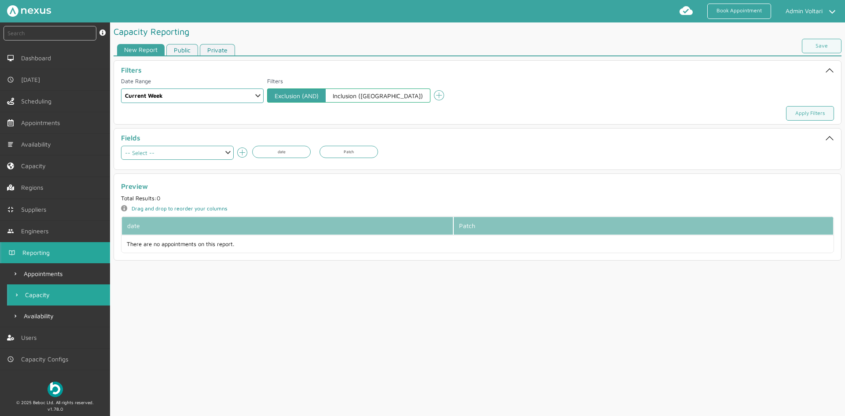
select select "patchName"
click at [121, 146] on select "-- Select -- Patch Patch name Region Supplier capacityAllTimeSlots capacityTime…" at bounding box center [177, 153] width 113 height 14
click at [246, 151] on icon "add icon" at bounding box center [242, 153] width 11 height 11
click at [230, 153] on select "-- Select -- Patch Patch name Region Supplier capacityAllTimeSlots capacityTime…" at bounding box center [177, 153] width 113 height 14
select select "region"
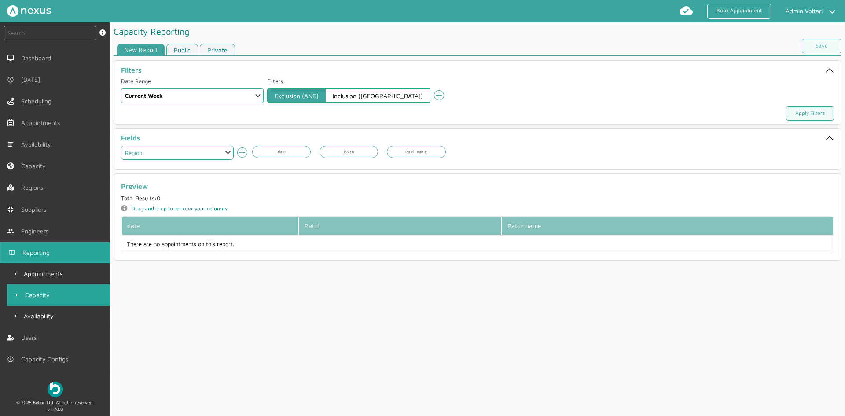
click at [121, 146] on select "-- Select -- Patch Patch name Region Supplier capacityAllTimeSlots capacityTime…" at bounding box center [177, 153] width 113 height 14
click at [240, 154] on icon "add icon" at bounding box center [242, 153] width 11 height 11
drag, startPoint x: 230, startPoint y: 153, endPoint x: 226, endPoint y: 159, distance: 7.0
click at [230, 153] on select "-- Select -- Patch Patch name Region Supplier capacityAllTimeSlots capacityTime…" at bounding box center [177, 153] width 113 height 14
select select "supplier"
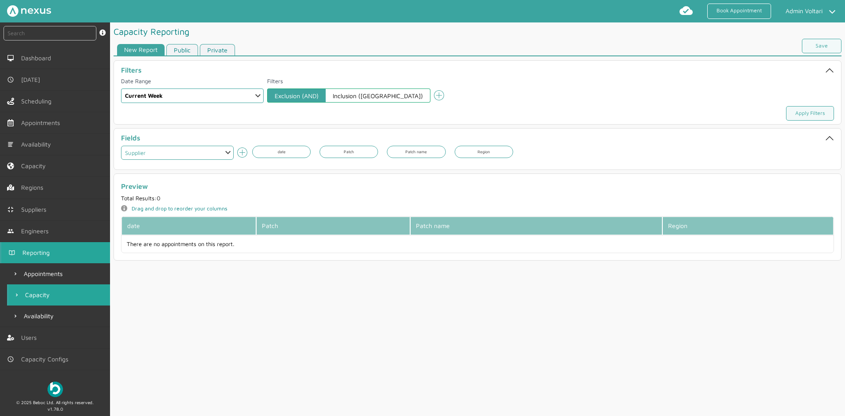
click at [121, 146] on select "-- Select -- Patch Patch name Region Supplier capacityAllTimeSlots capacityTime…" at bounding box center [177, 153] width 113 height 14
click at [242, 152] on icon "add icon" at bounding box center [242, 153] width 11 height 11
click at [230, 152] on select "-- Select -- Patch Patch name Region Supplier capacityAllTimeSlots capacityTime…" at bounding box center [177, 153] width 113 height 14
select select "capacityAllTimeSlots"
click at [121, 146] on select "-- Select -- Patch Patch name Region Supplier capacityAllTimeSlots capacityTime…" at bounding box center [177, 153] width 113 height 14
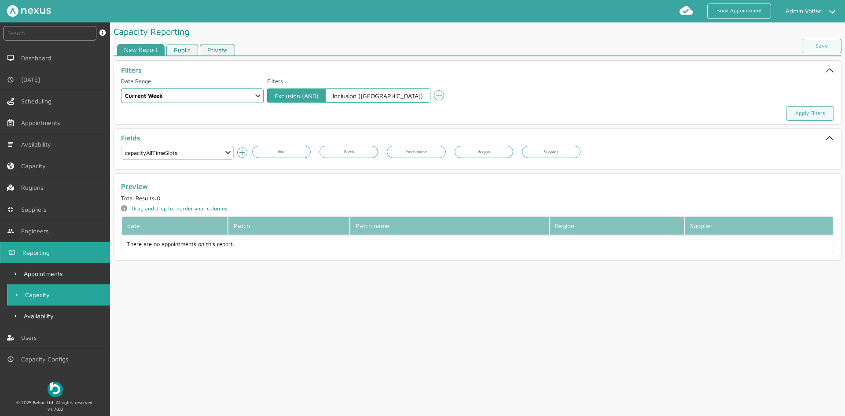
click at [240, 155] on icon "add icon" at bounding box center [242, 153] width 11 height 11
select select
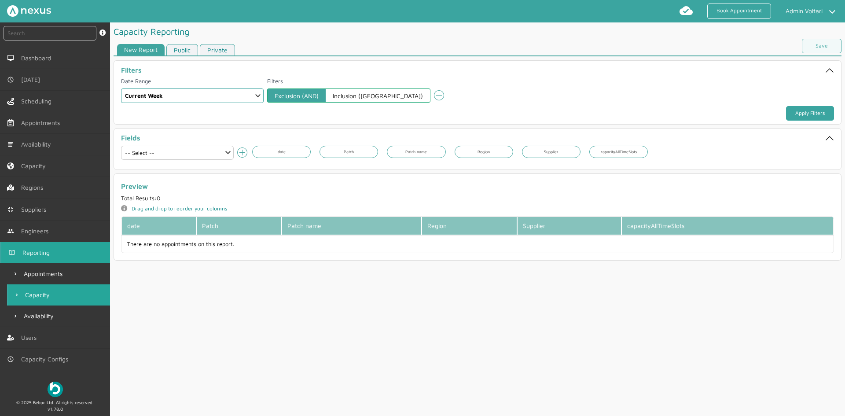
click at [797, 117] on link "Apply Filters" at bounding box center [810, 113] width 48 height 15
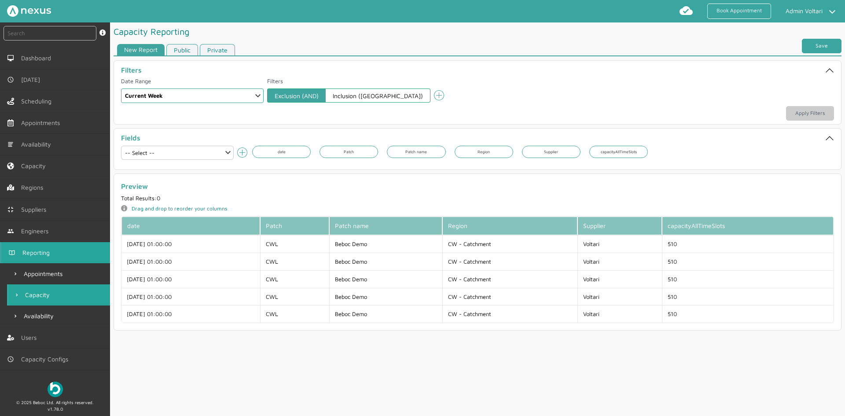
click at [815, 48] on link "Save" at bounding box center [822, 46] width 40 height 15
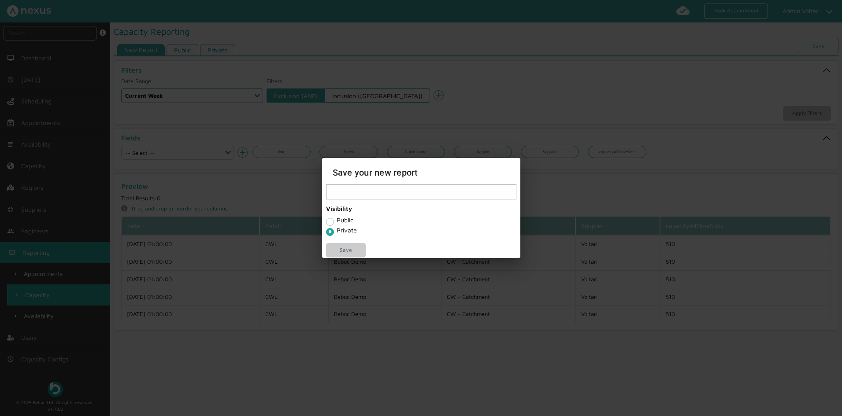
click at [343, 199] on input "text" at bounding box center [421, 192] width 190 height 15
drag, startPoint x: 385, startPoint y: 190, endPoint x: 306, endPoint y: 189, distance: 78.8
click at [306, 189] on div "Save your new report Capacity By Time Visibility Public Private Save" at bounding box center [421, 208] width 842 height 416
type input "Capacity By Time"
click at [336, 248] on link "Save" at bounding box center [346, 250] width 40 height 15
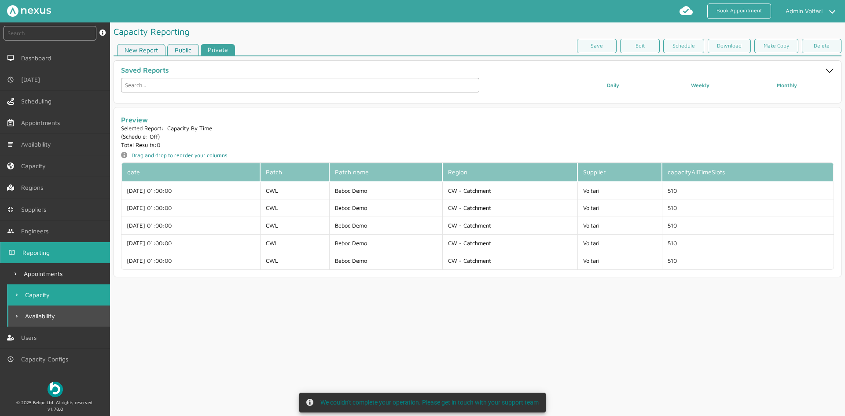
click at [41, 322] on link "Availability" at bounding box center [58, 316] width 103 height 21
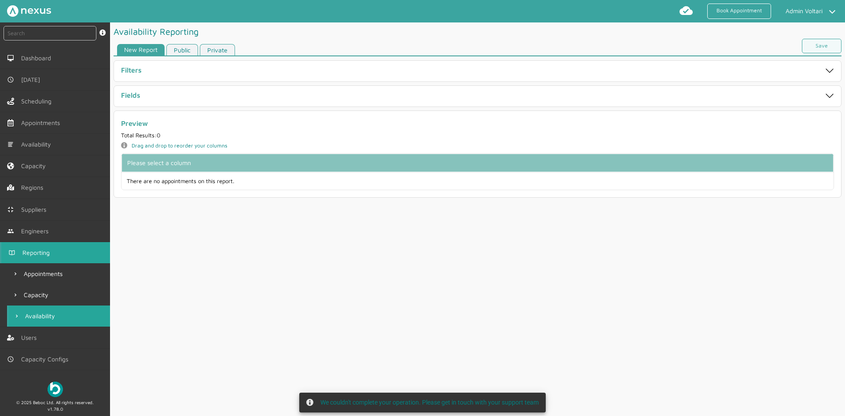
click at [138, 79] on div "Filters" at bounding box center [478, 71] width 728 height 22
click at [140, 68] on label "Filters" at bounding box center [131, 70] width 21 height 8
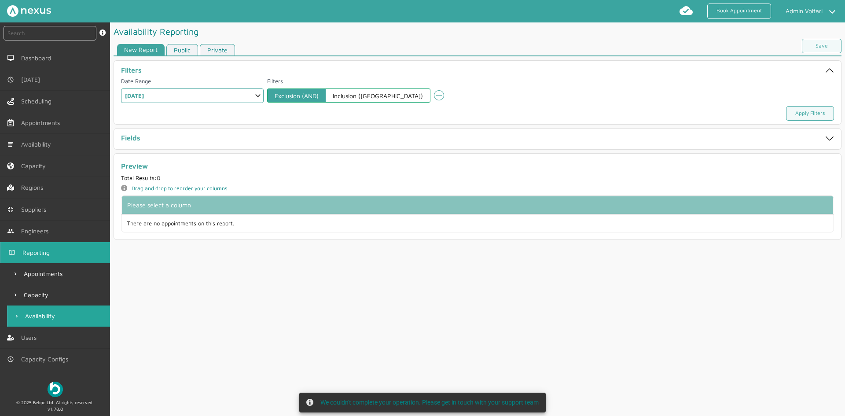
click at [190, 101] on select "Select a Range Custom Range Relative Days Specific Relative Day Today Yesterday…" at bounding box center [192, 96] width 143 height 15
select select "6: WEEKLY"
click at [121, 89] on select "Select a Range Custom Range Relative Days Specific Relative Day Today Yesterday…" at bounding box center [192, 96] width 143 height 15
click at [164, 134] on div "Fields" at bounding box center [442, 139] width 642 height 10
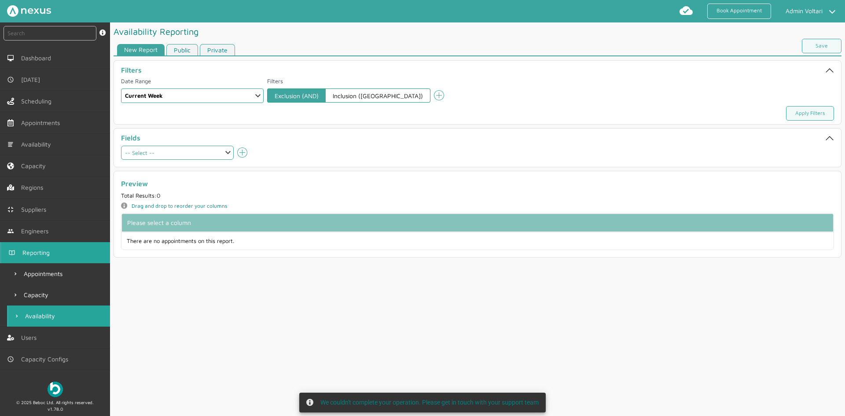
click at [170, 152] on select "-- Select -- Patch Patch name Region Supplier capacityAllTimeSlots capacityTime…" at bounding box center [177, 153] width 113 height 14
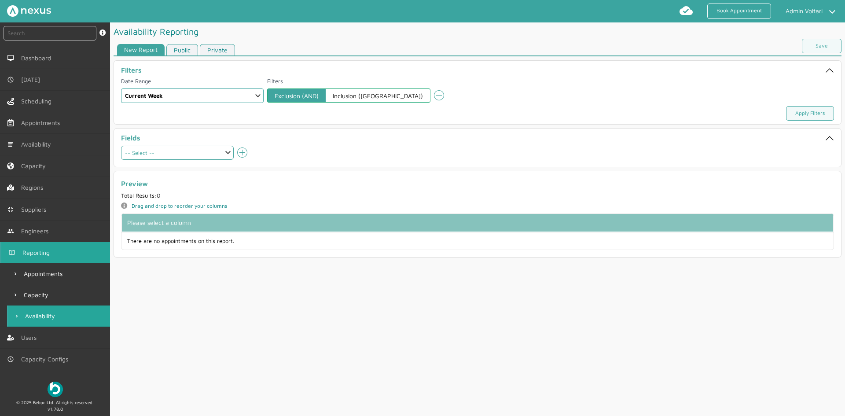
select select "date"
click at [121, 146] on select "-- Select -- Patch Patch name Region Supplier capacityAllTimeSlots capacityTime…" at bounding box center [177, 153] width 113 height 14
click at [242, 154] on icon at bounding box center [242, 153] width 10 height 10
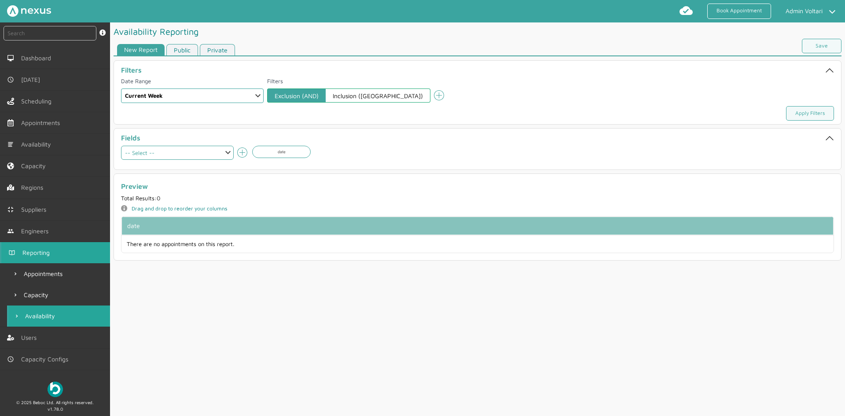
click at [226, 154] on select "-- Select -- Patch Patch name Region Supplier capacityAllTimeSlots capacityTime…" at bounding box center [177, 153] width 113 height 14
select select "patch"
click at [121, 146] on select "-- Select -- Patch Patch name Region Supplier capacityAllTimeSlots capacityTime…" at bounding box center [177, 153] width 113 height 14
click at [240, 152] on icon at bounding box center [242, 153] width 10 height 10
click at [229, 152] on select "-- Select -- Patch Patch name Region Supplier capacityAllTimeSlots capacityTime…" at bounding box center [177, 153] width 113 height 14
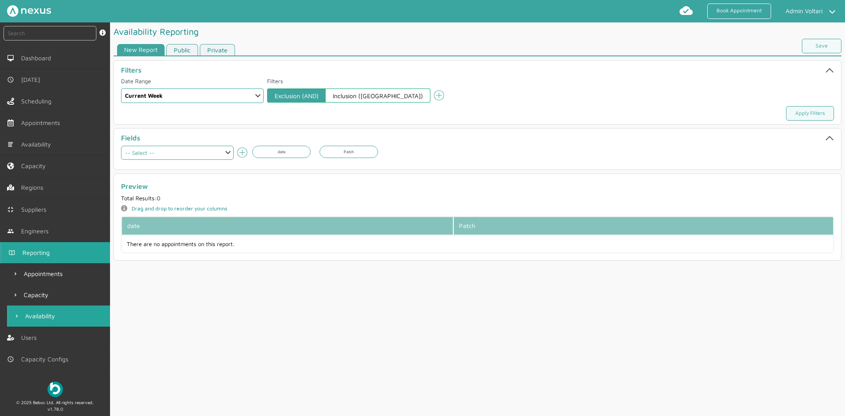
select select "patchName"
click at [121, 146] on select "-- Select -- Patch Patch name Region Supplier capacityAllTimeSlots capacityTime…" at bounding box center [177, 153] width 113 height 14
click at [246, 151] on icon "add icon" at bounding box center [242, 153] width 11 height 11
drag, startPoint x: 230, startPoint y: 153, endPoint x: 225, endPoint y: 155, distance: 5.9
click at [230, 153] on select "-- Select -- Patch Patch name Region Supplier capacityAllTimeSlots capacityTime…" at bounding box center [177, 153] width 113 height 14
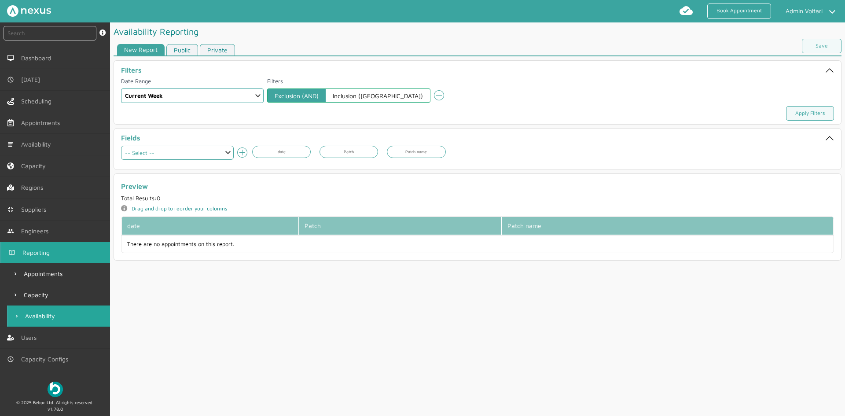
select select "region"
click at [121, 146] on select "-- Select -- Patch Patch name Region Supplier capacityAllTimeSlots capacityTime…" at bounding box center [177, 153] width 113 height 14
click at [242, 153] on icon at bounding box center [242, 153] width 10 height 10
click at [230, 152] on select "-- Select -- Patch Patch name Region Supplier capacityAllTimeSlots capacityTime…" at bounding box center [177, 153] width 113 height 14
select select "supplier"
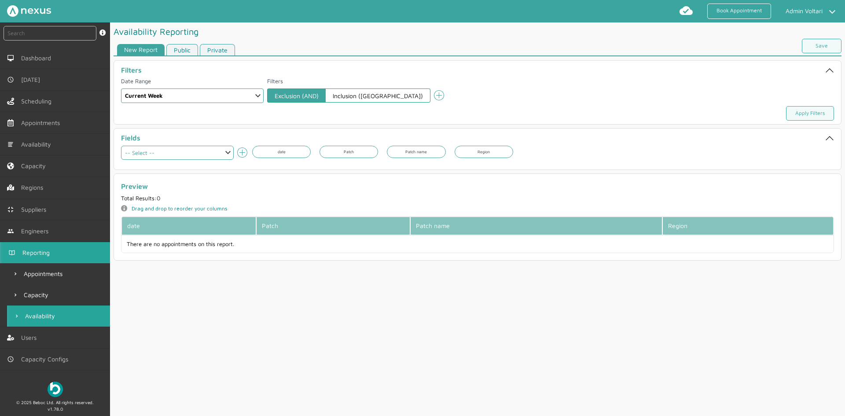
click at [121, 146] on select "-- Select -- Patch Patch name Region Supplier capacityAllTimeSlots capacityTime…" at bounding box center [177, 153] width 113 height 14
click at [241, 155] on icon "add icon" at bounding box center [242, 153] width 11 height 11
click at [230, 151] on select "-- Select -- Patch Patch name Region Supplier capacityAllTimeSlots capacityTime…" at bounding box center [177, 153] width 113 height 14
select select "capacityAllTimeSlots"
click at [121, 146] on select "-- Select -- Patch Patch name Region Supplier capacityAllTimeSlots capacityTime…" at bounding box center [177, 153] width 113 height 14
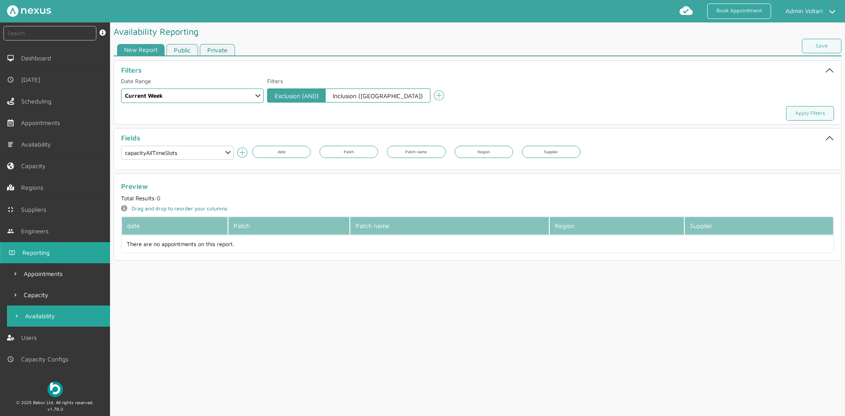
click at [241, 150] on icon "add icon" at bounding box center [242, 153] width 11 height 11
select select
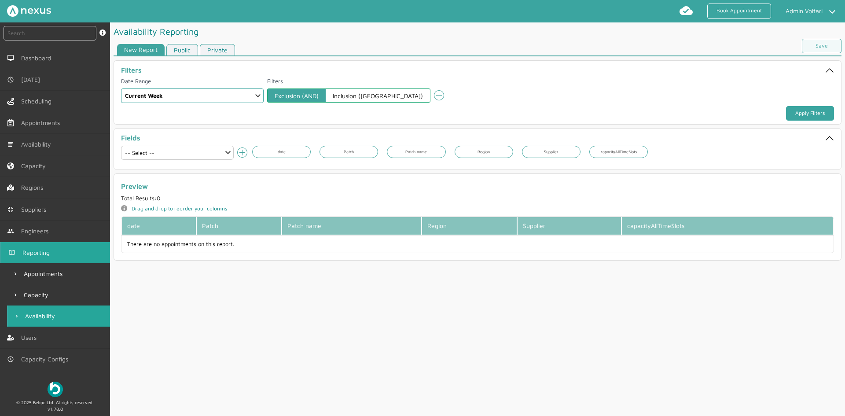
click at [794, 112] on link "Apply Filters" at bounding box center [810, 113] width 48 height 15
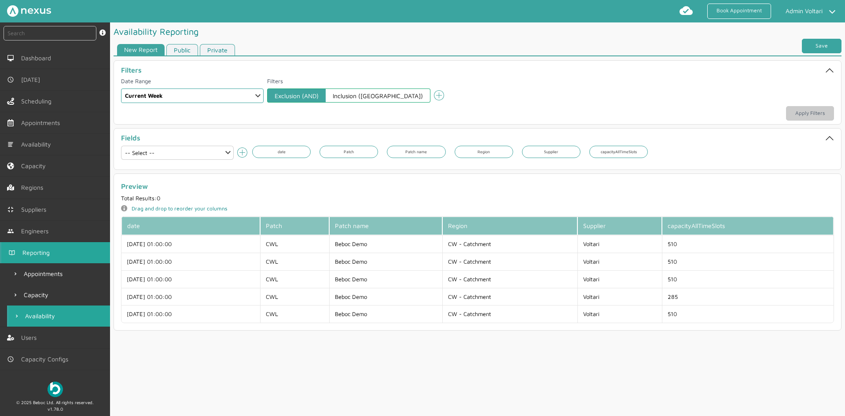
click at [827, 47] on link "Save" at bounding box center [822, 46] width 40 height 15
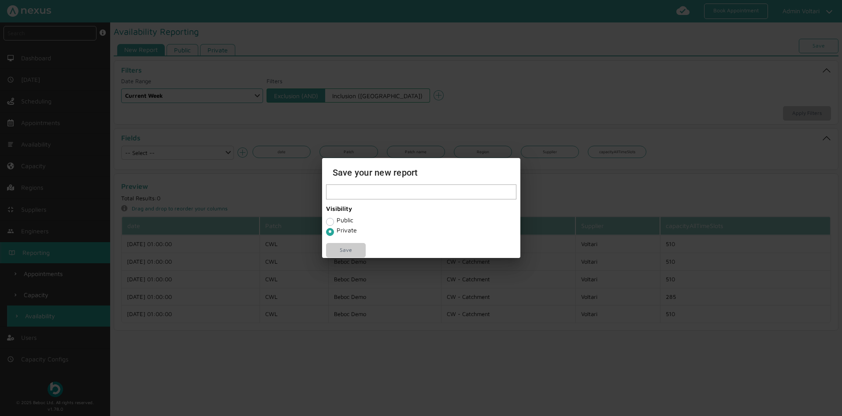
paste input "Capacity By Time"
drag, startPoint x: 353, startPoint y: 191, endPoint x: 318, endPoint y: 190, distance: 35.2
click at [318, 190] on div "Save your new report Capacity By Time Visibility Public Private Save" at bounding box center [421, 208] width 842 height 416
type input "Availability By Time"
click at [343, 250] on link "Save" at bounding box center [346, 250] width 40 height 15
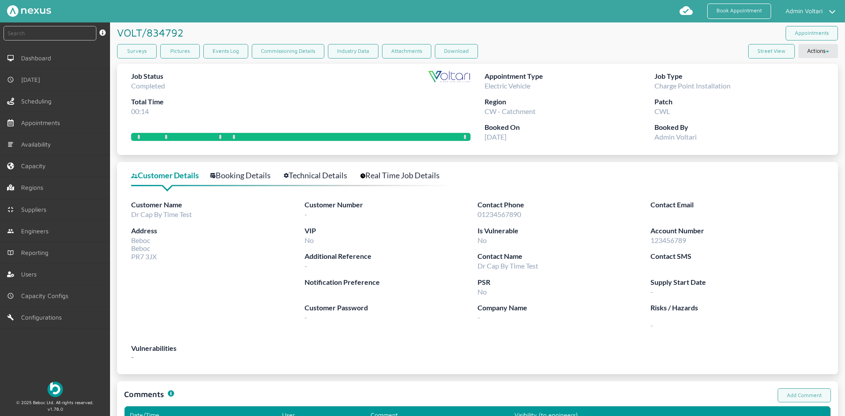
click at [247, 177] on link "Booking Details" at bounding box center [245, 175] width 70 height 13
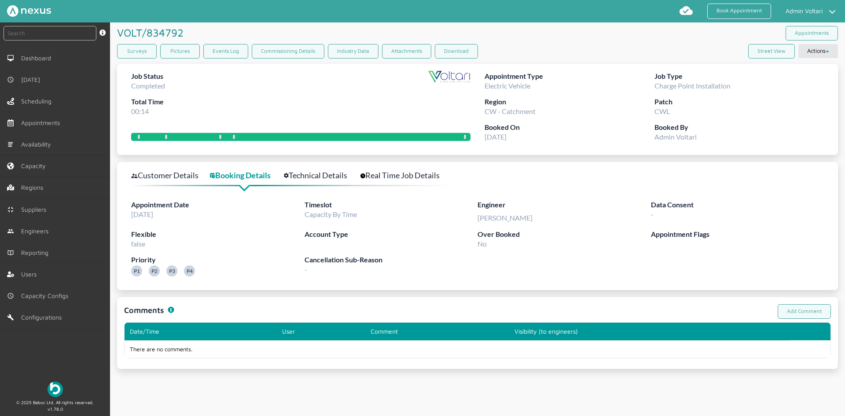
click at [328, 175] on link "Technical Details" at bounding box center [320, 175] width 73 height 13
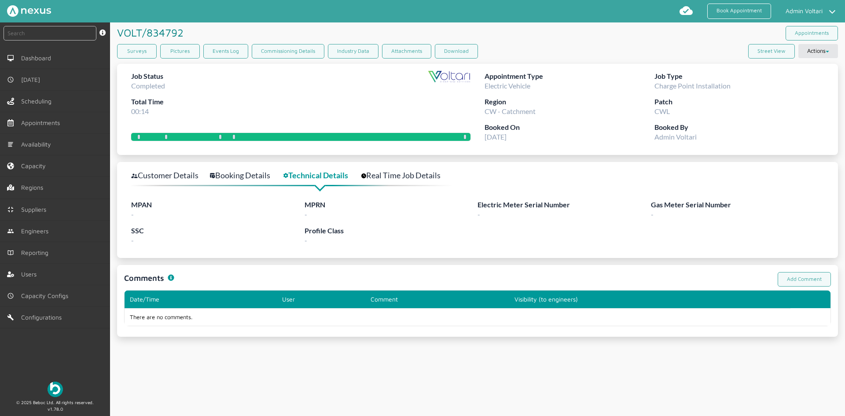
click at [393, 168] on div "Customer Details Booking Details Technical Details Real Time Job Details MPAN -…" at bounding box center [477, 210] width 721 height 96
click at [137, 52] on link "Surveys" at bounding box center [137, 51] width 40 height 15
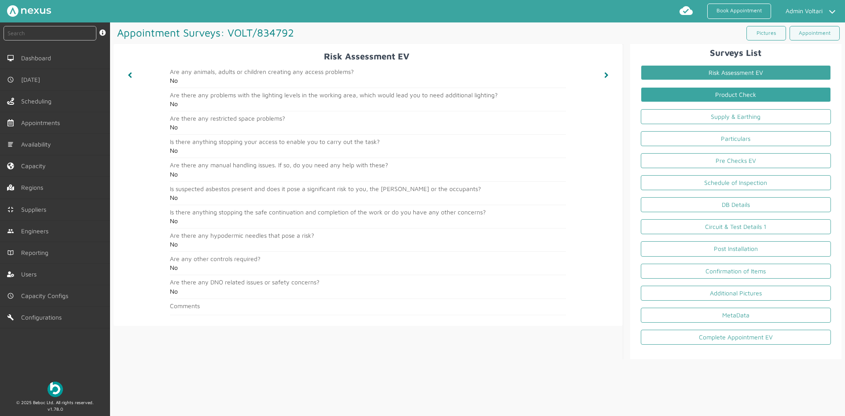
click at [671, 96] on link "Product Check" at bounding box center [736, 94] width 190 height 15
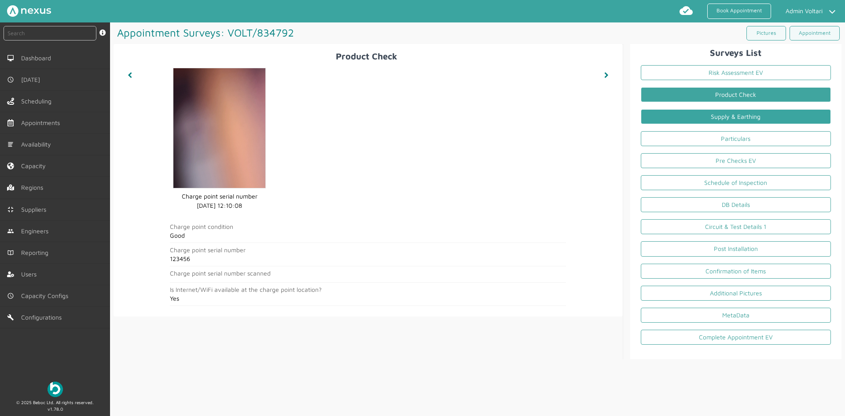
click at [668, 112] on link "Supply & Earthing" at bounding box center [736, 116] width 190 height 15
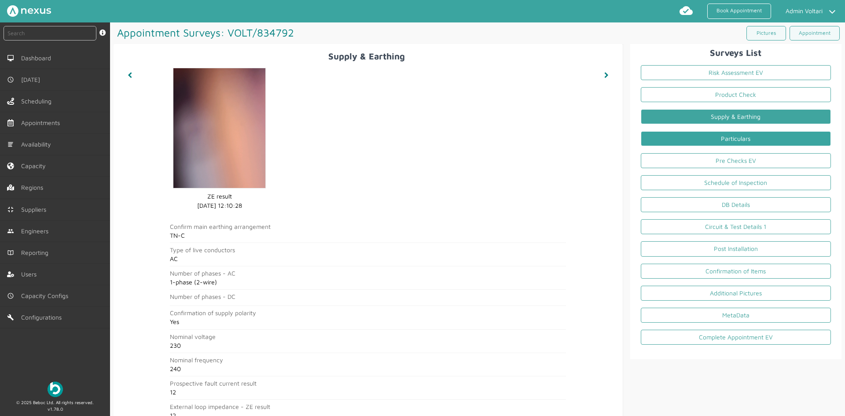
click at [663, 135] on link "Particulars" at bounding box center [736, 138] width 190 height 15
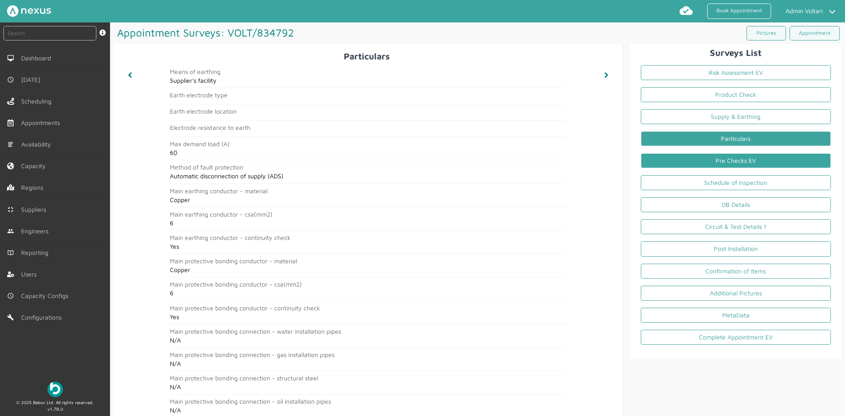
click at [664, 156] on link "Pre Checks EV" at bounding box center [736, 160] width 190 height 15
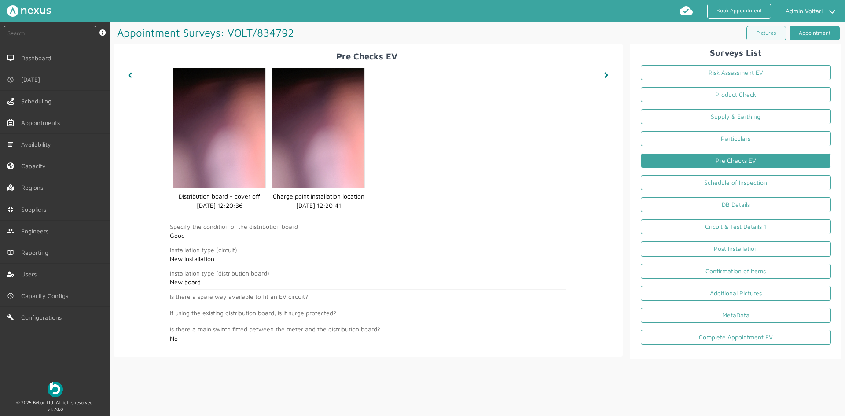
click at [802, 34] on link "Appointment" at bounding box center [815, 33] width 50 height 15
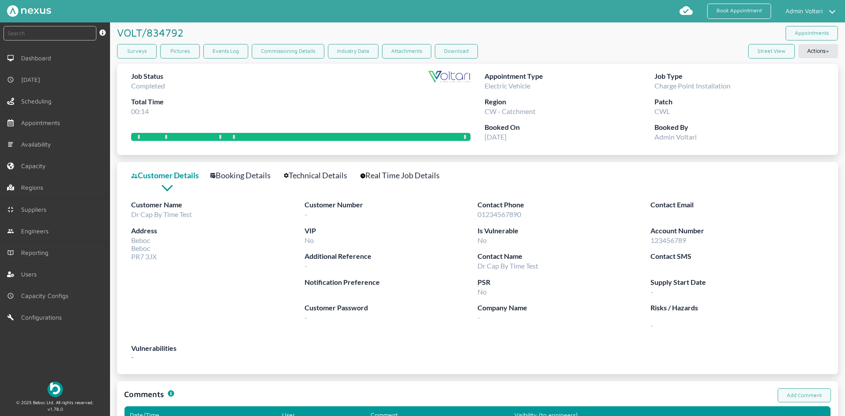
click at [415, 170] on link "Real Time Job Details" at bounding box center [405, 175] width 89 height 13
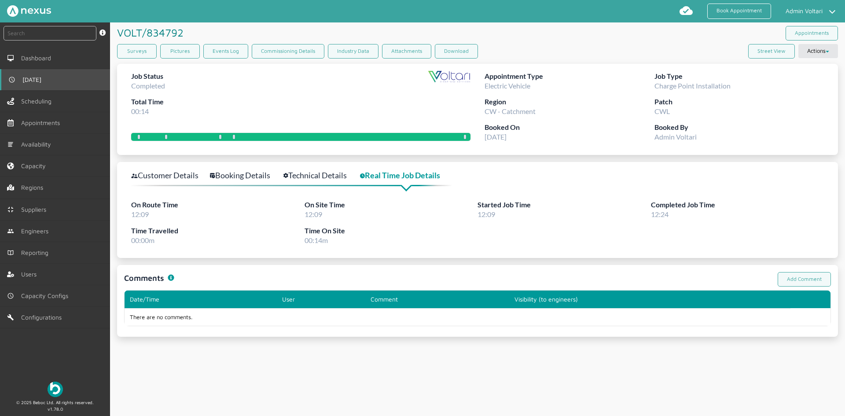
click at [43, 76] on link "[DATE]" at bounding box center [55, 79] width 110 height 21
